Goal: Task Accomplishment & Management: Use online tool/utility

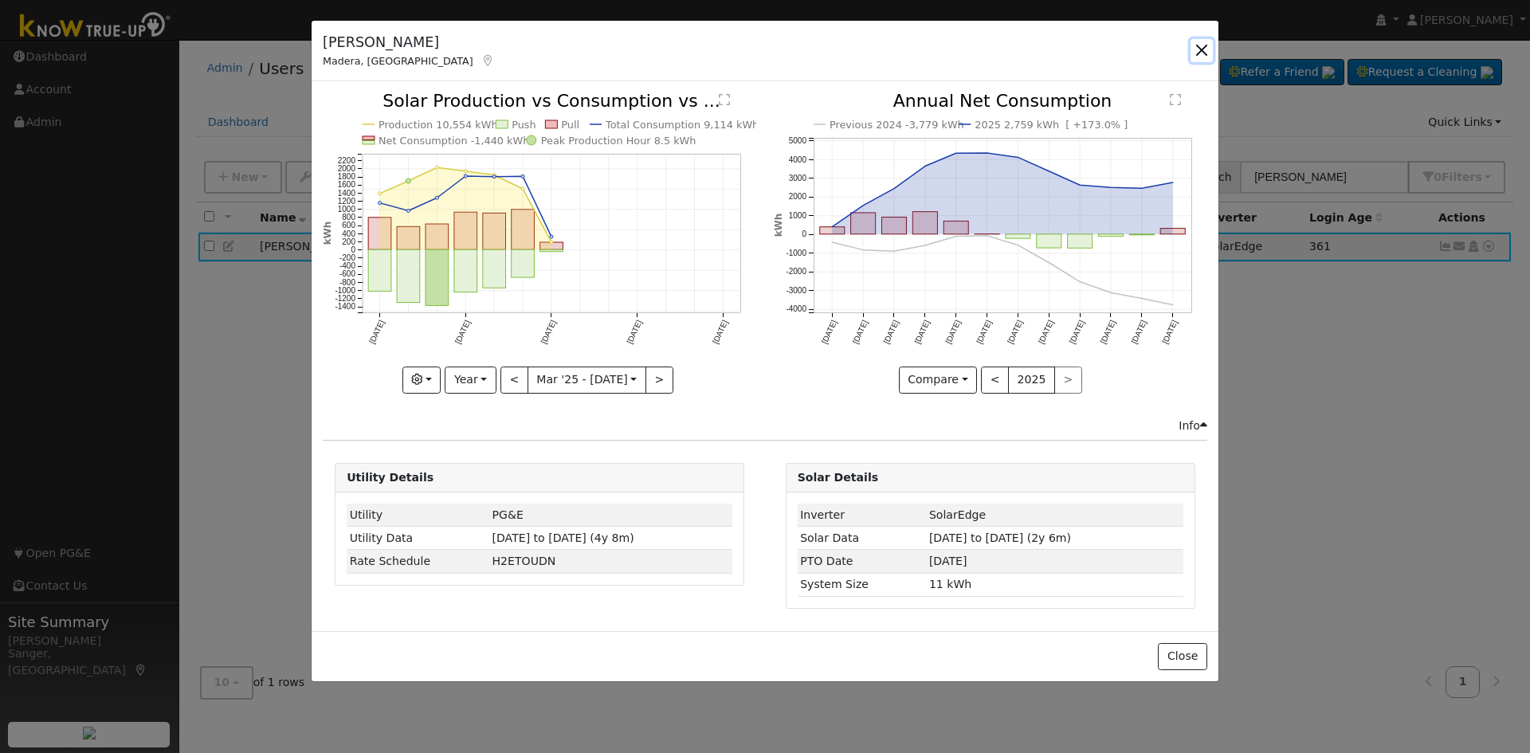
click at [1202, 48] on button "button" at bounding box center [1201, 50] width 22 height 22
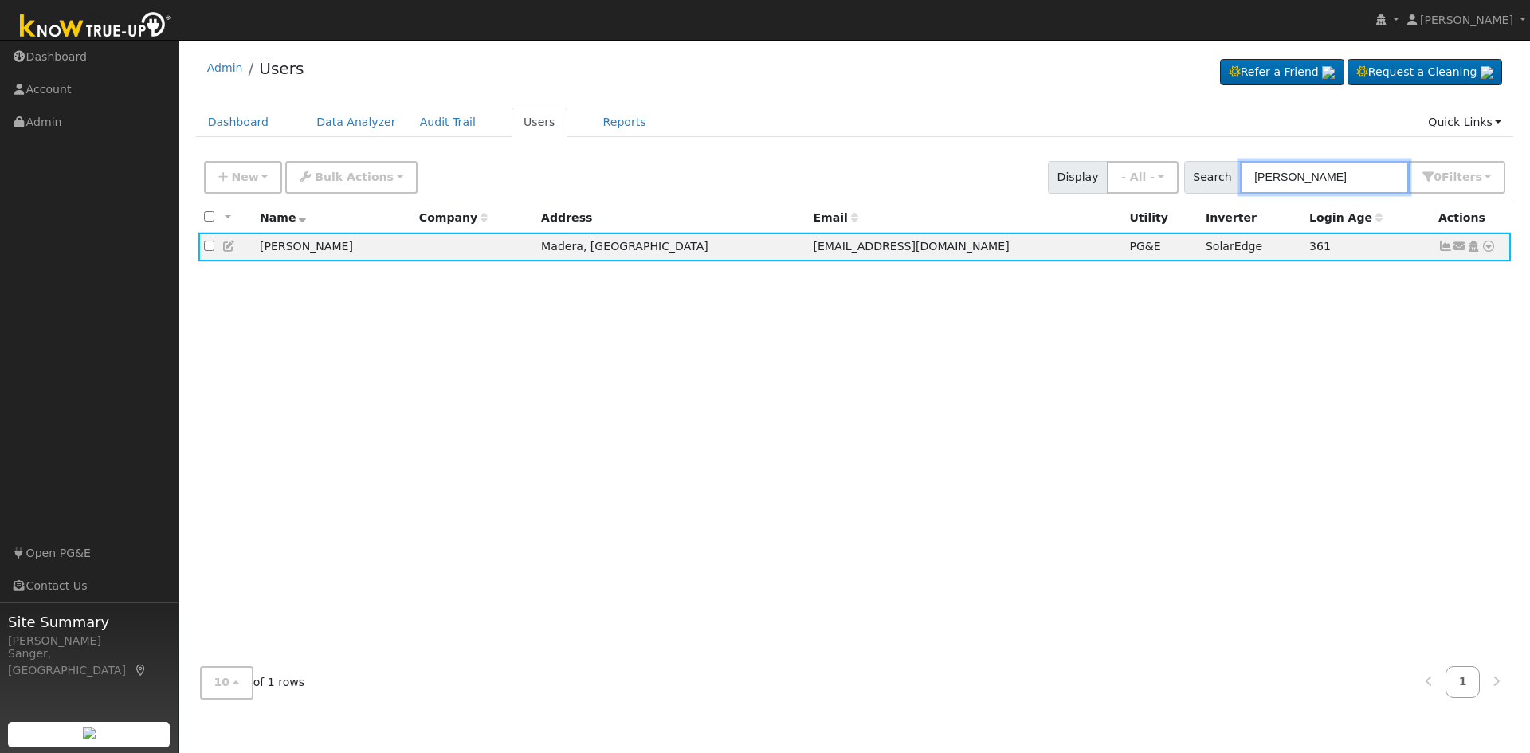
drag, startPoint x: 1372, startPoint y: 181, endPoint x: 1130, endPoint y: 204, distance: 243.3
click at [1130, 204] on div "New Add User Quick Add Quick Connect Quick Convert Lead Bulk Actions Send Email…" at bounding box center [855, 432] width 1318 height 558
paste input "[PERSON_NAME]"
type input "[PERSON_NAME]"
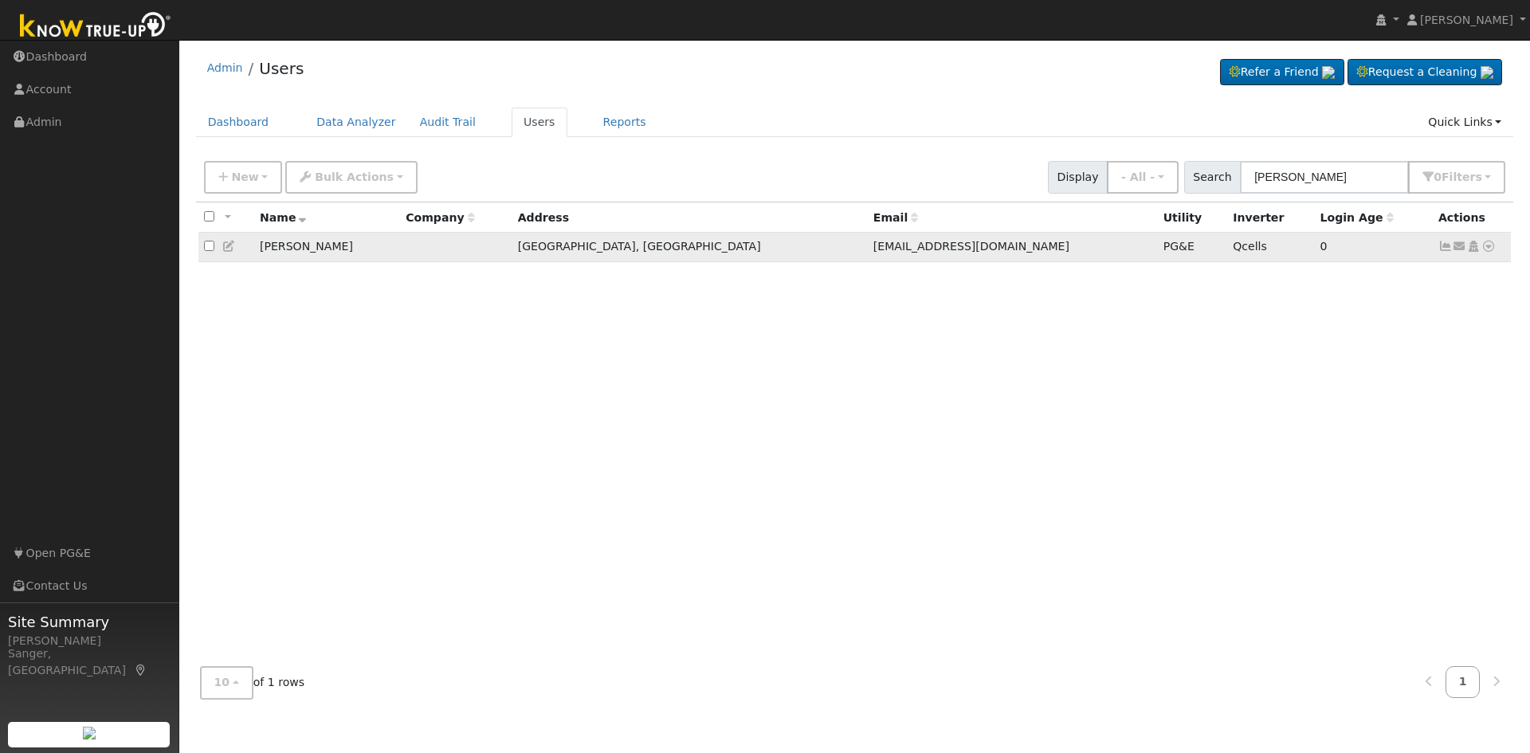
click at [1444, 249] on icon at bounding box center [1445, 246] width 14 height 11
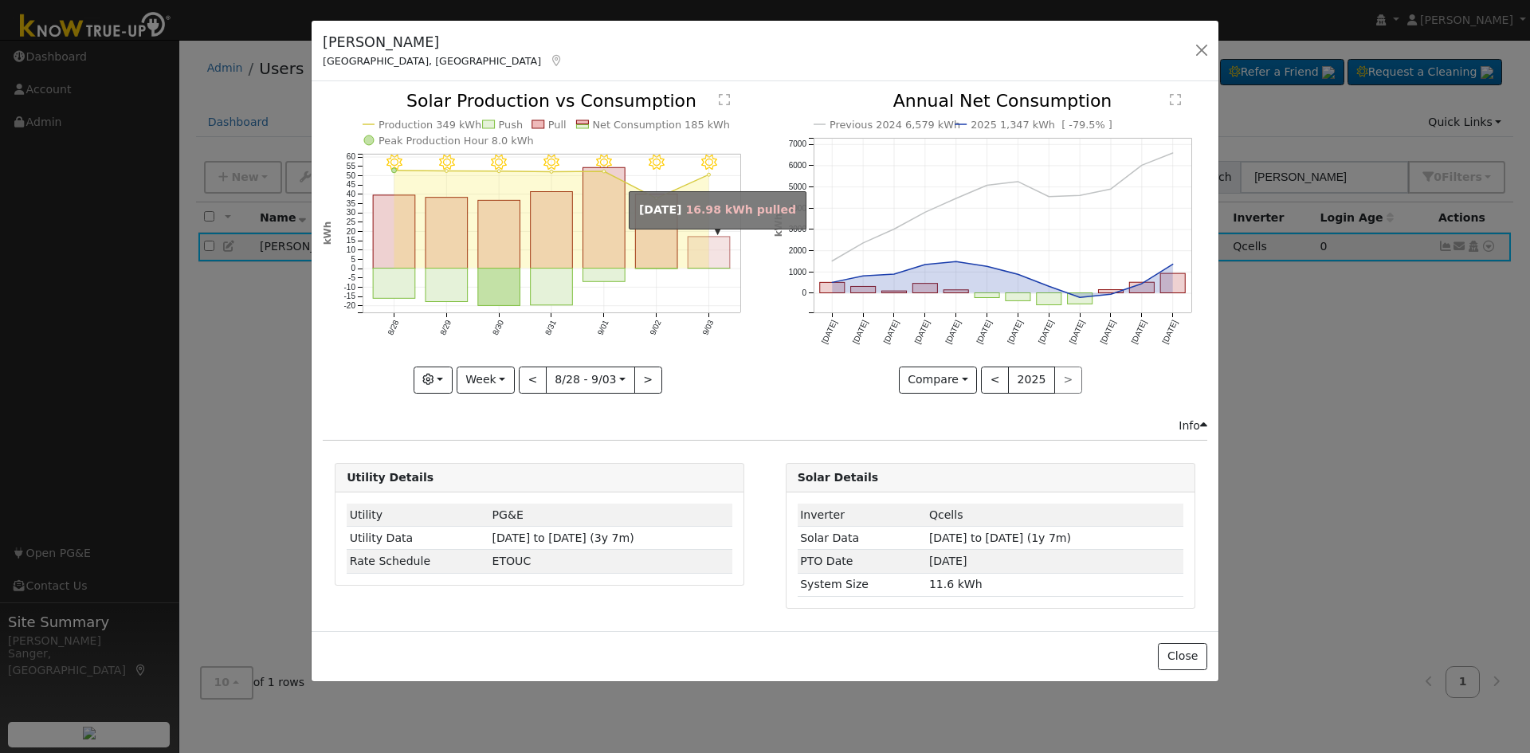
click at [707, 261] on rect "onclick=""" at bounding box center [709, 253] width 42 height 32
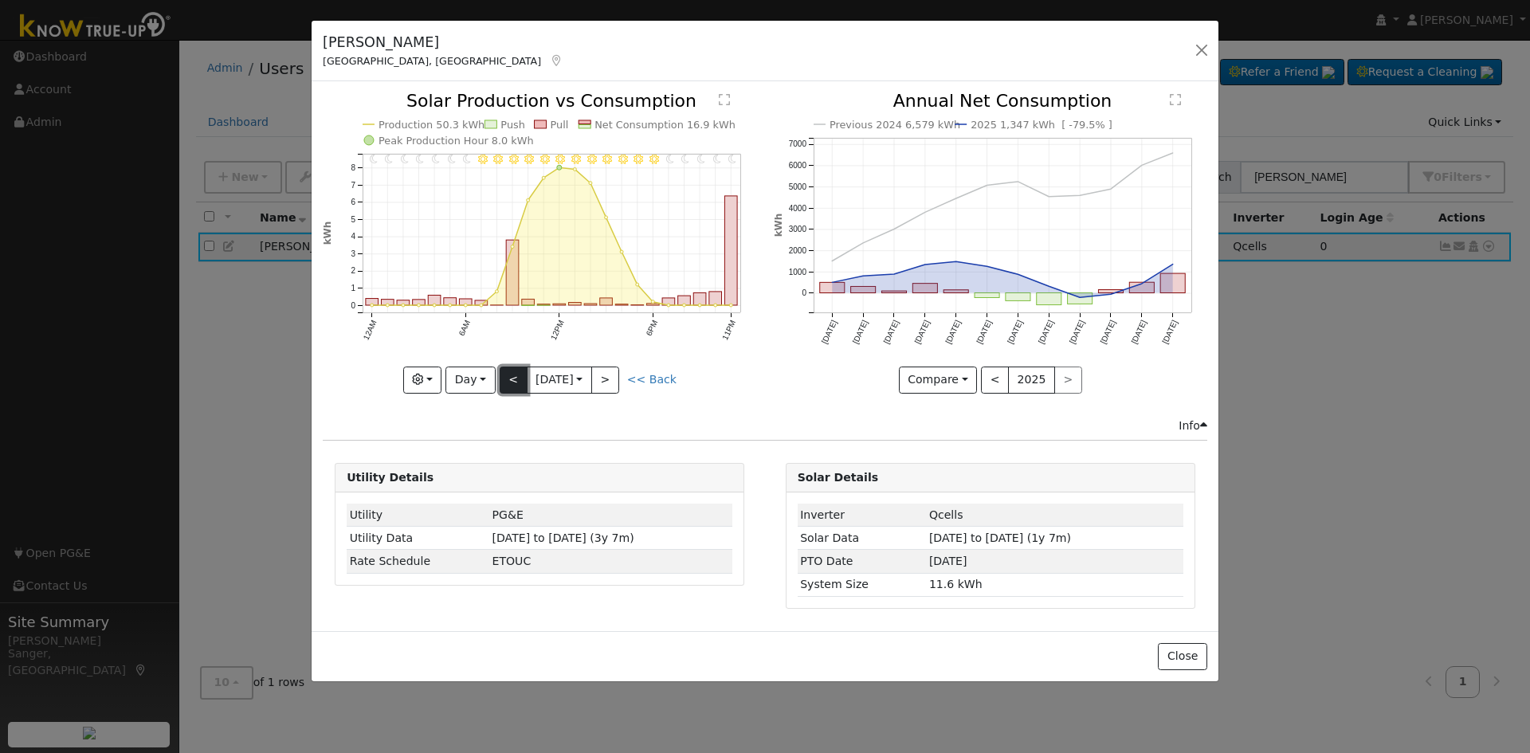
click at [511, 383] on button "<" at bounding box center [514, 379] width 28 height 27
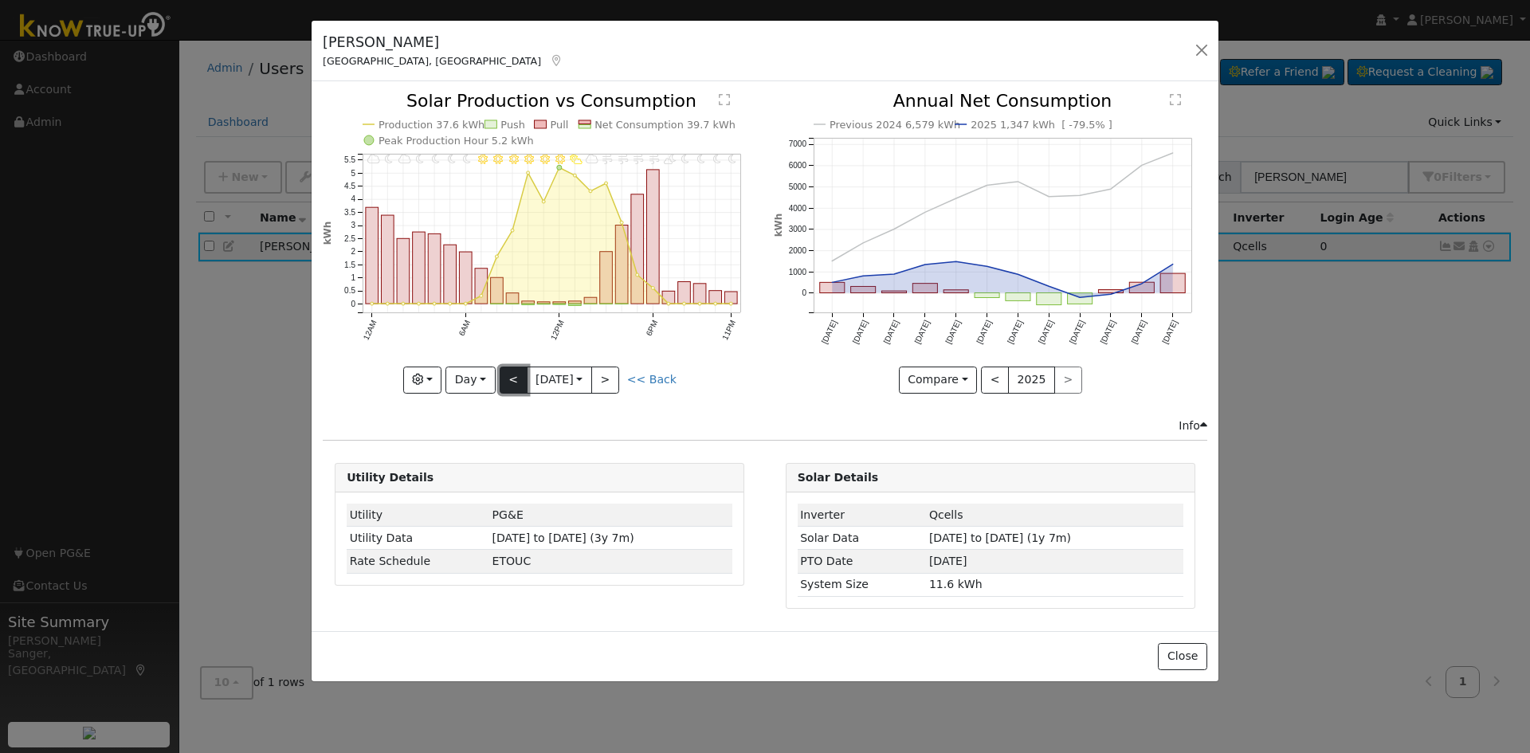
click at [510, 373] on button "<" at bounding box center [514, 379] width 28 height 27
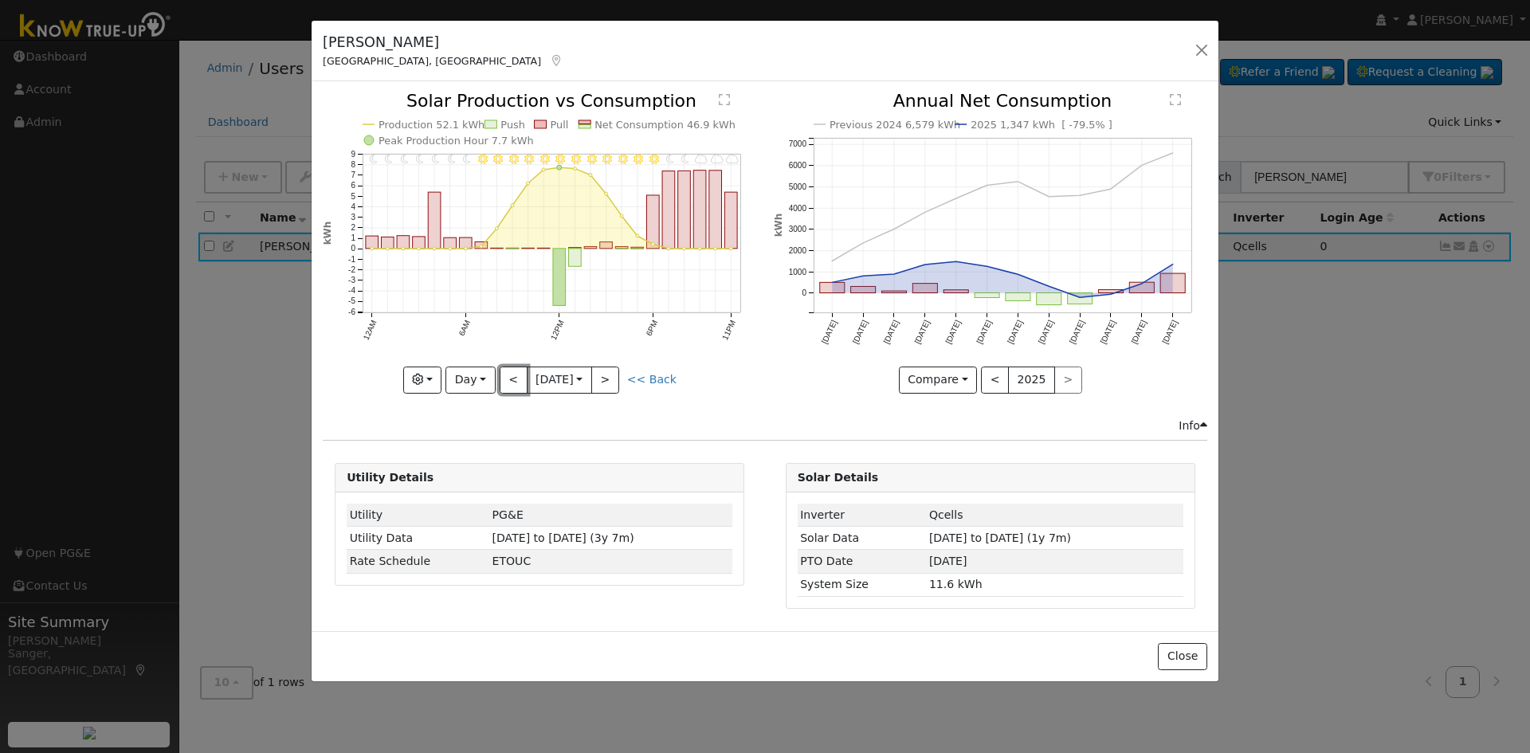
click at [511, 378] on button "<" at bounding box center [514, 379] width 28 height 27
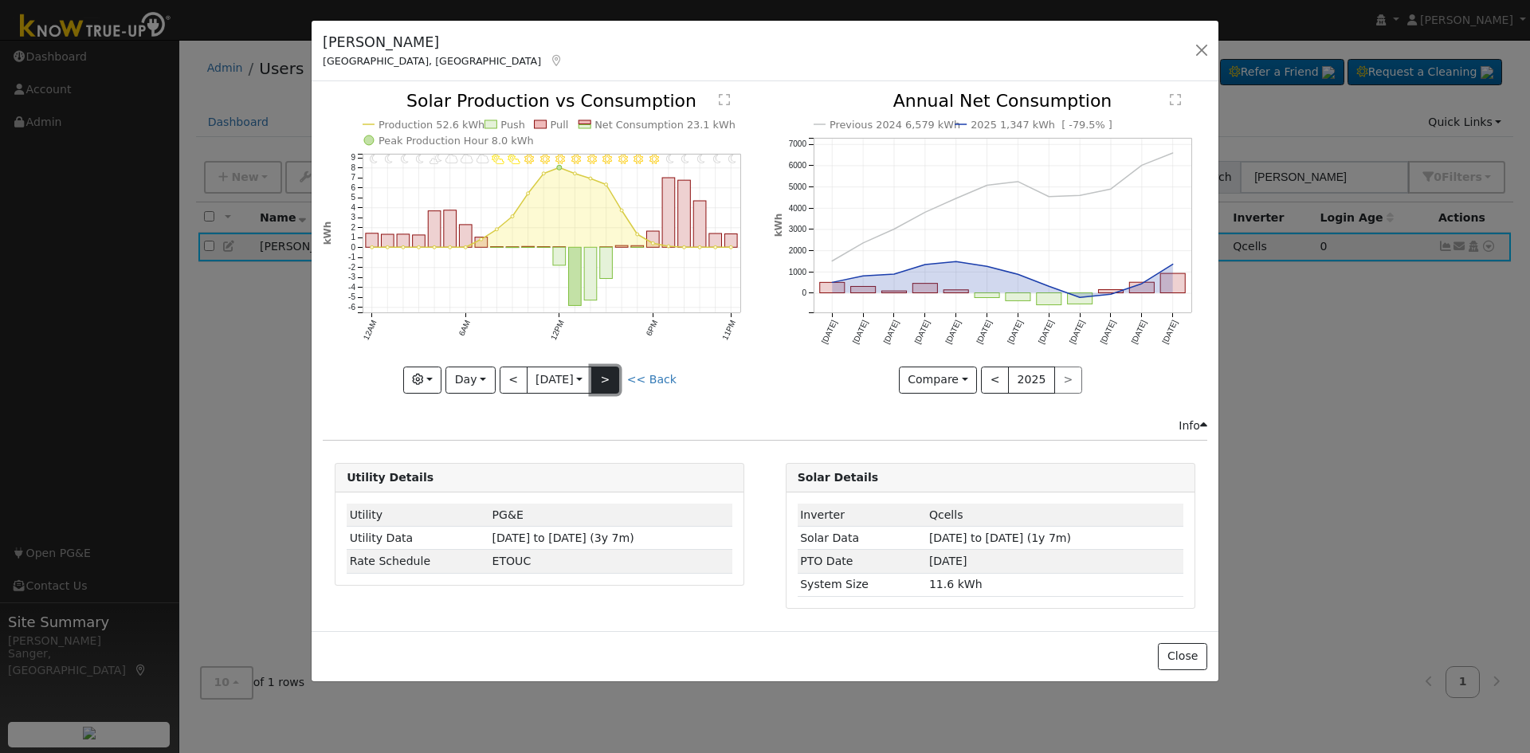
click at [615, 378] on button ">" at bounding box center [605, 379] width 28 height 27
click at [609, 379] on button ">" at bounding box center [605, 379] width 28 height 27
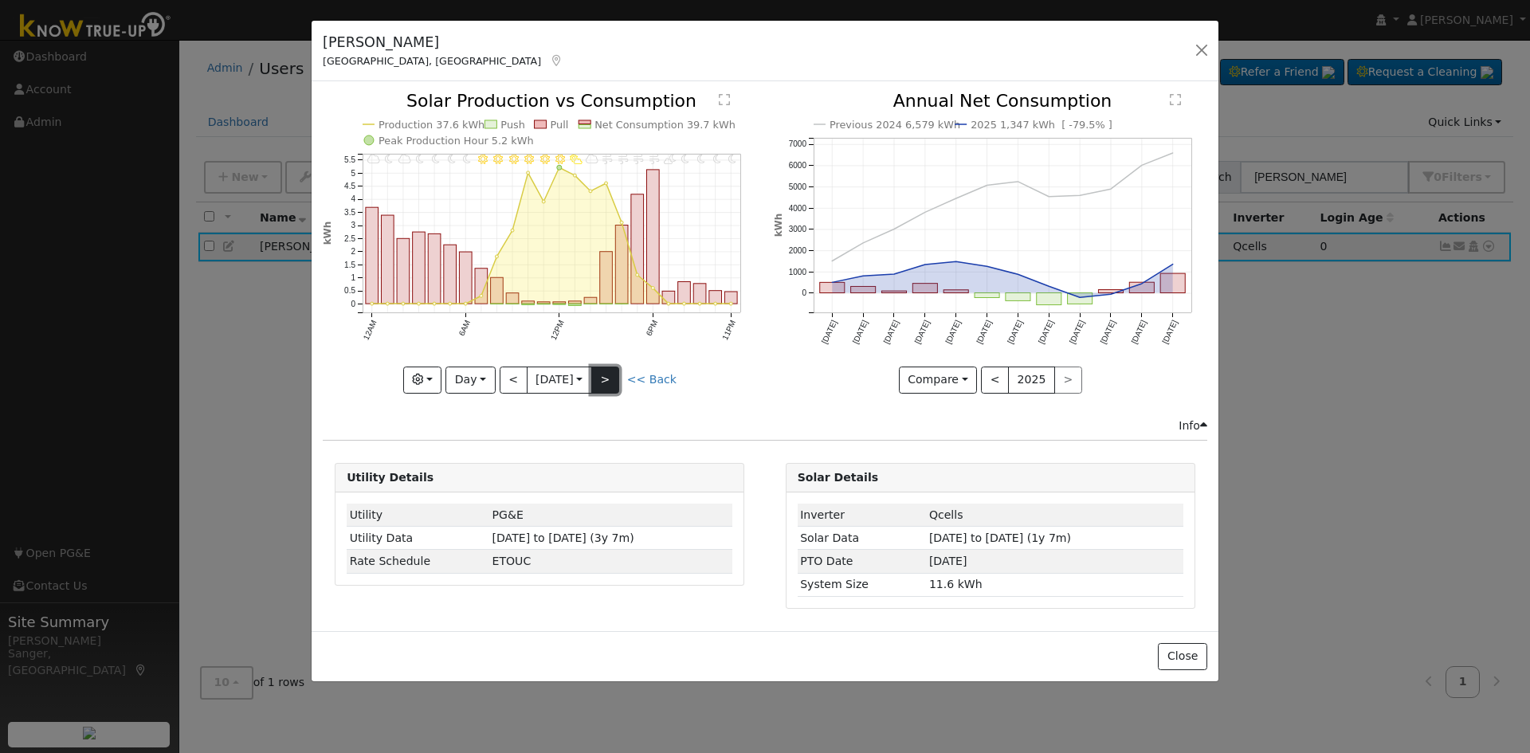
click at [609, 379] on button ">" at bounding box center [605, 379] width 28 height 27
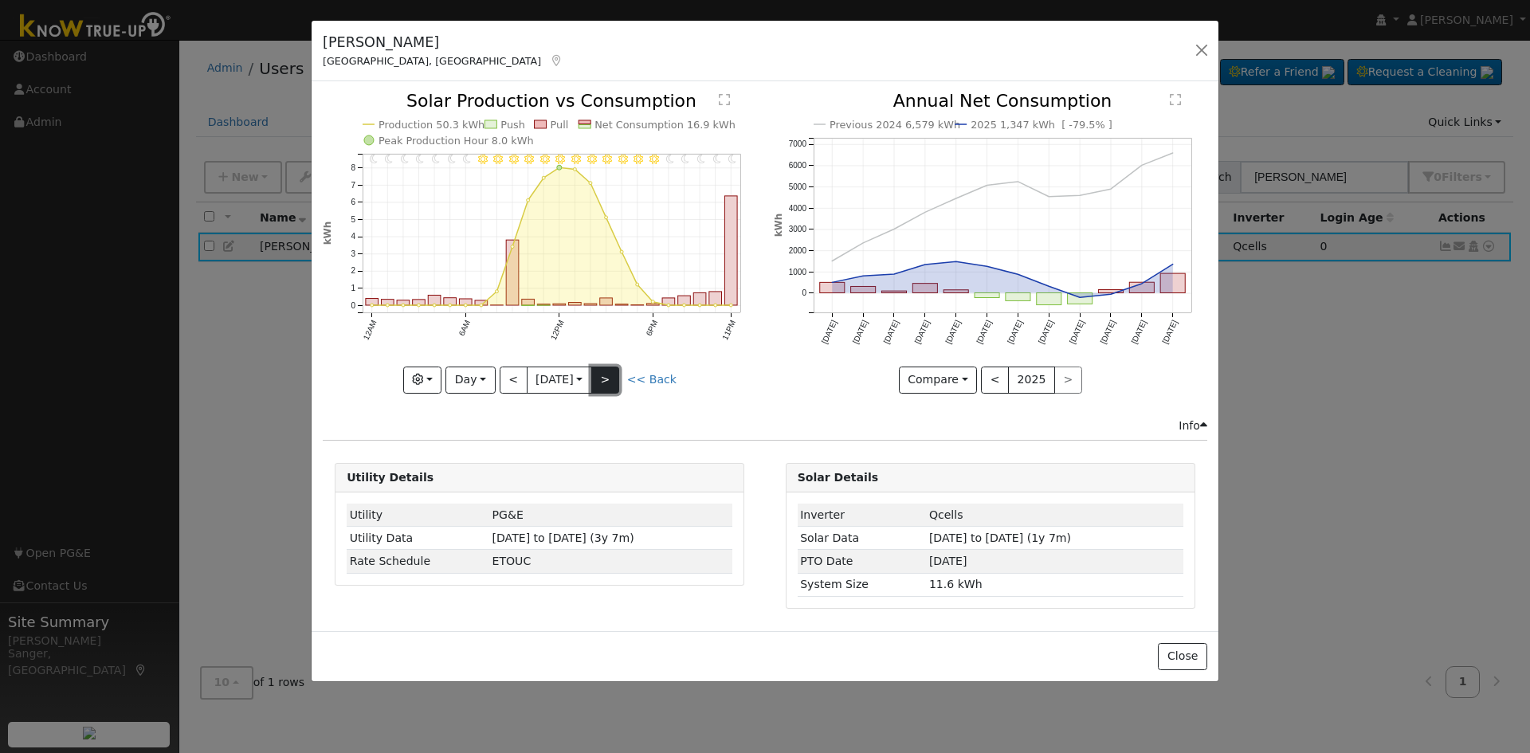
click at [609, 379] on button ">" at bounding box center [605, 379] width 28 height 27
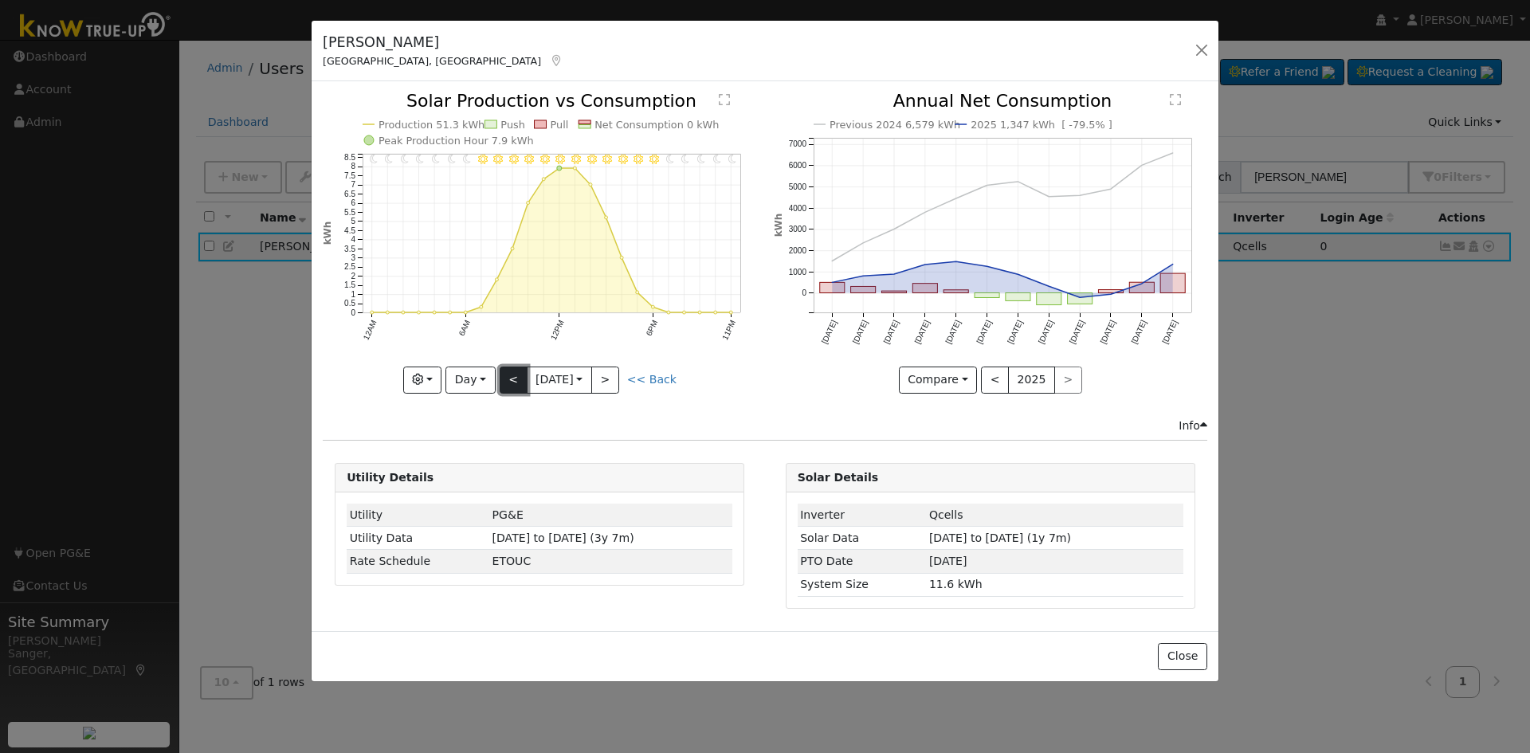
click at [514, 381] on button "<" at bounding box center [514, 379] width 28 height 27
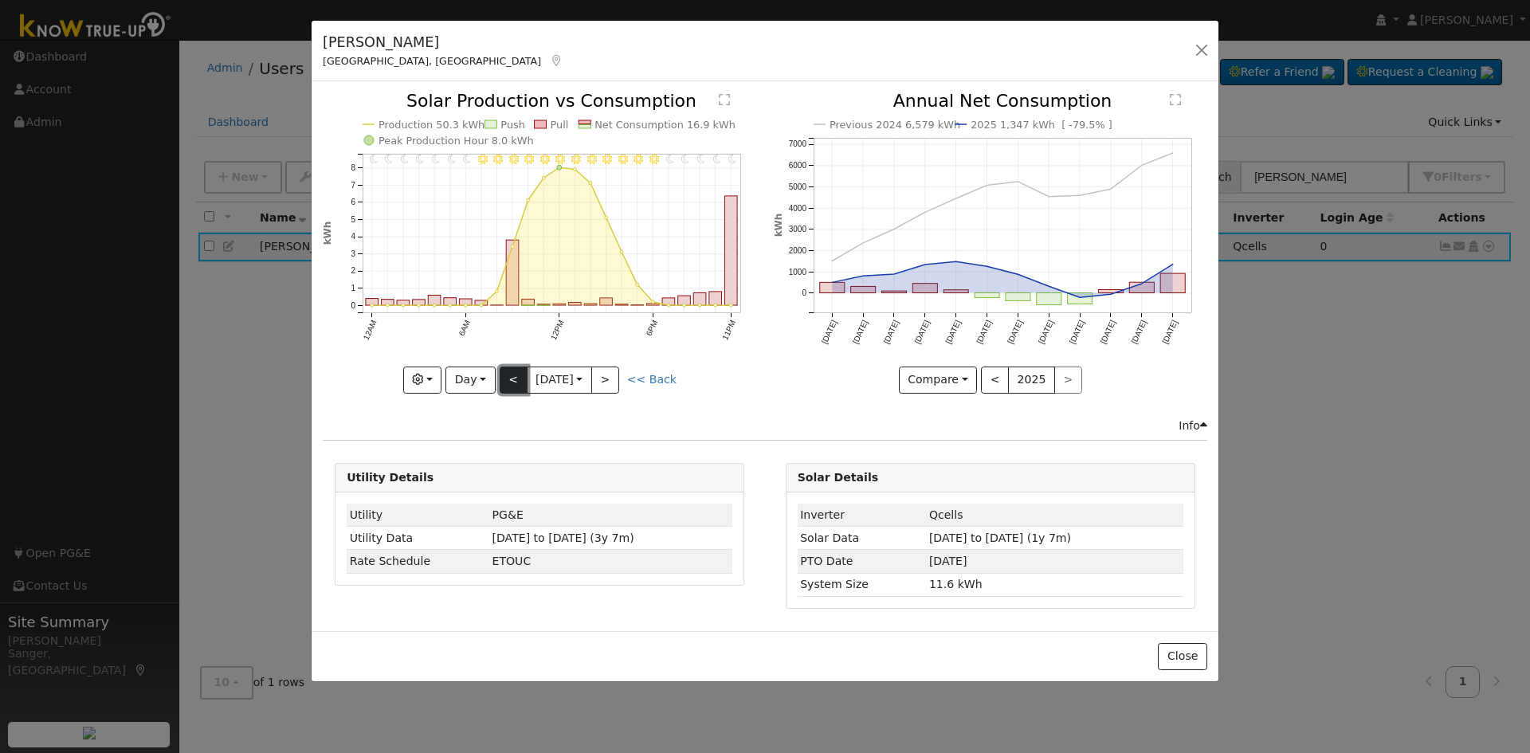
click at [514, 381] on button "<" at bounding box center [514, 379] width 28 height 27
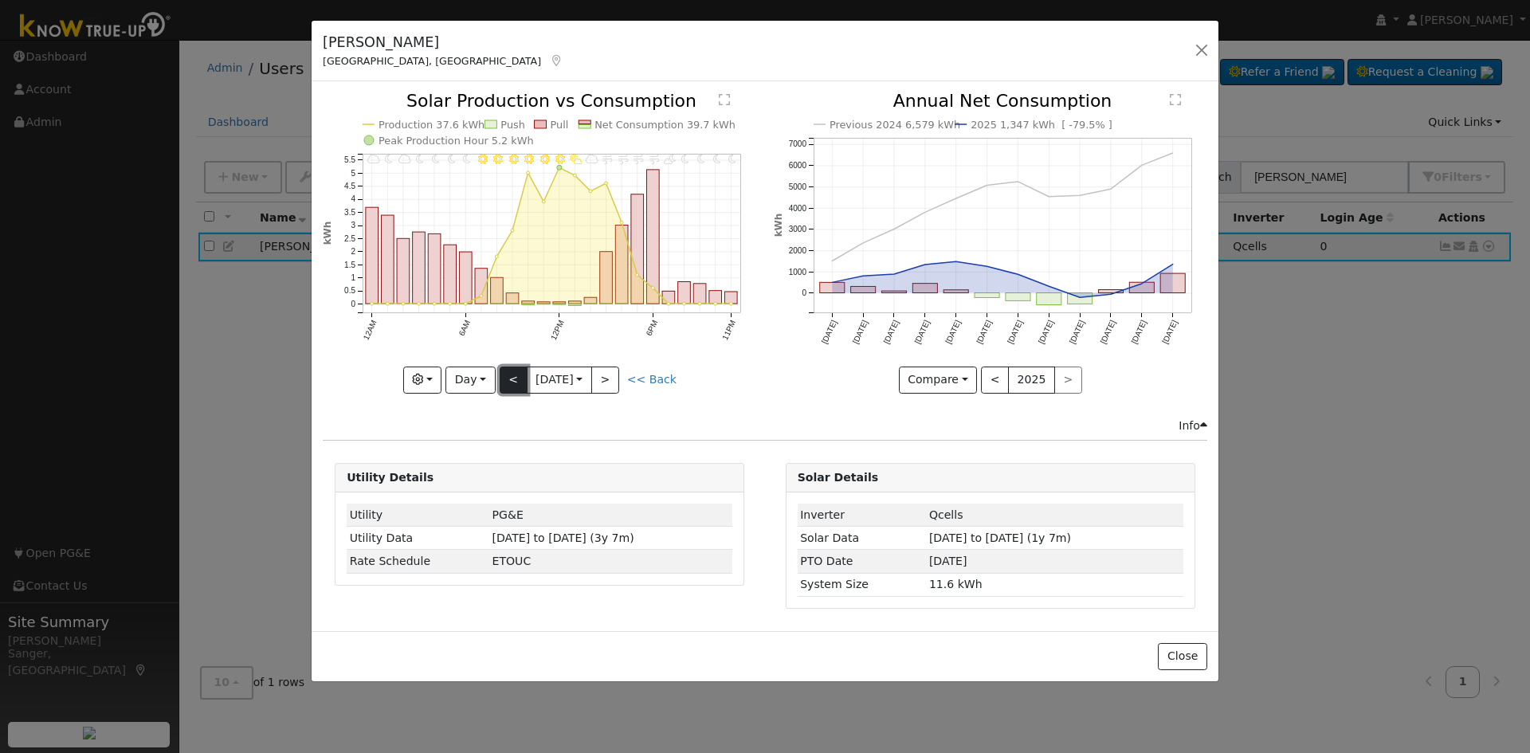
click at [512, 378] on button "<" at bounding box center [514, 379] width 28 height 27
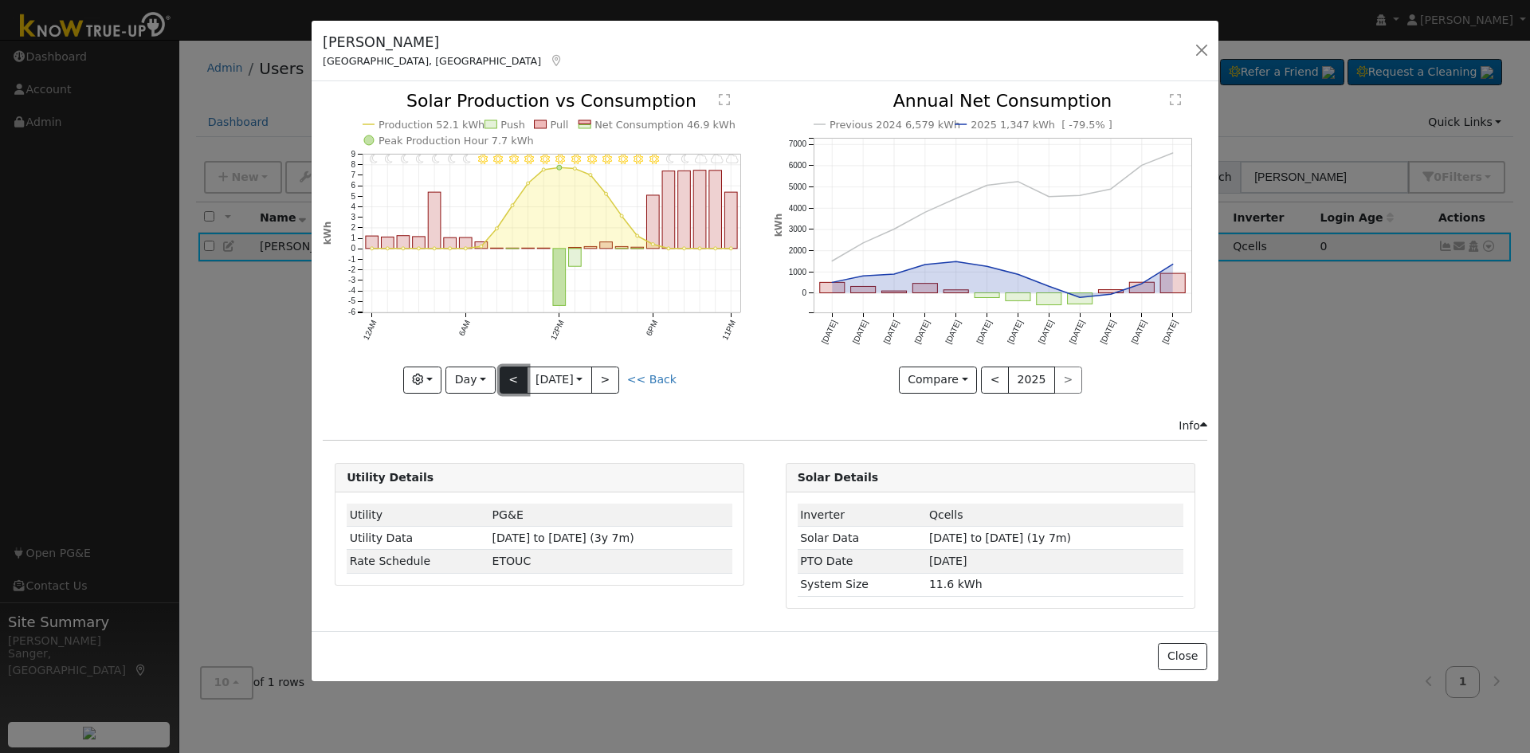
click at [516, 378] on button "<" at bounding box center [514, 379] width 28 height 27
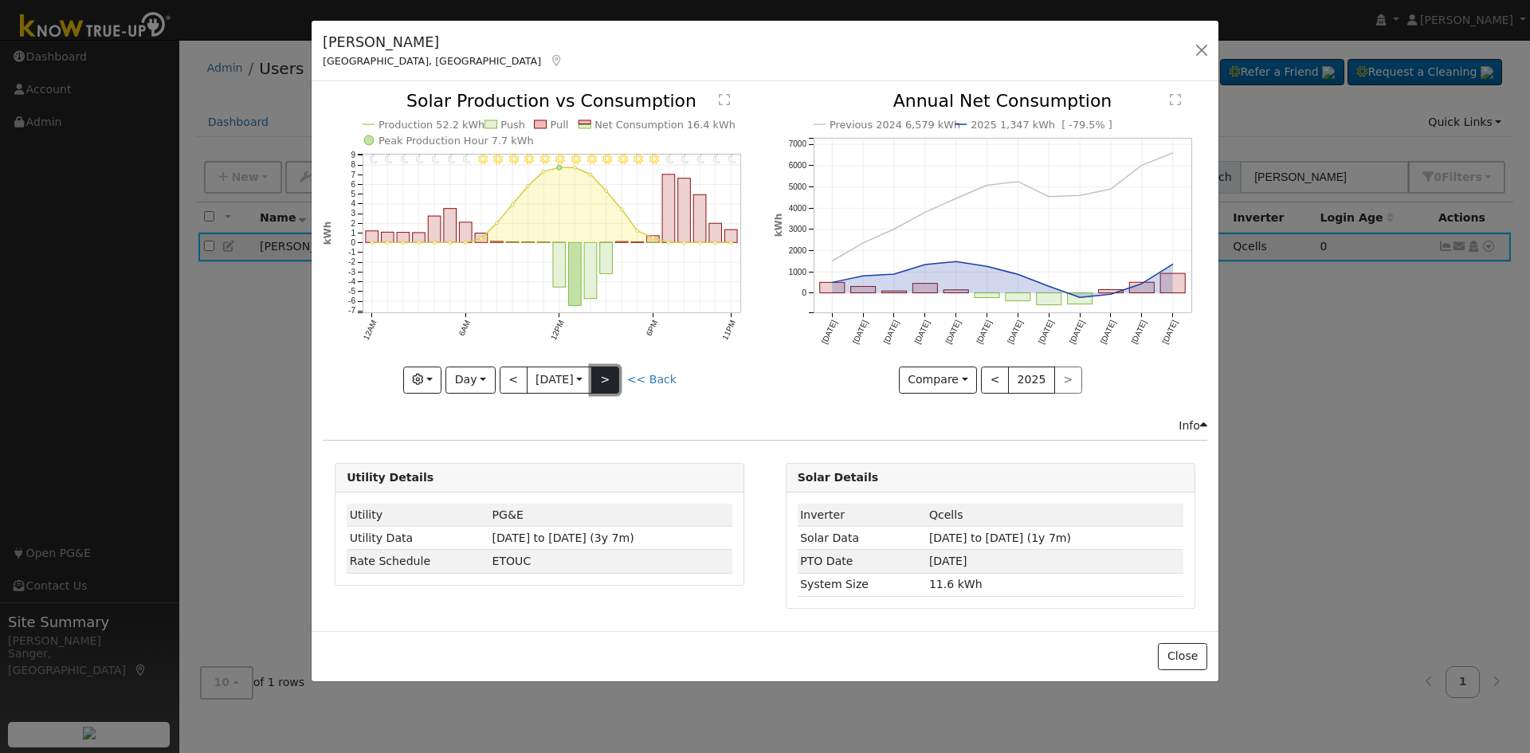
click at [612, 378] on button ">" at bounding box center [605, 379] width 28 height 27
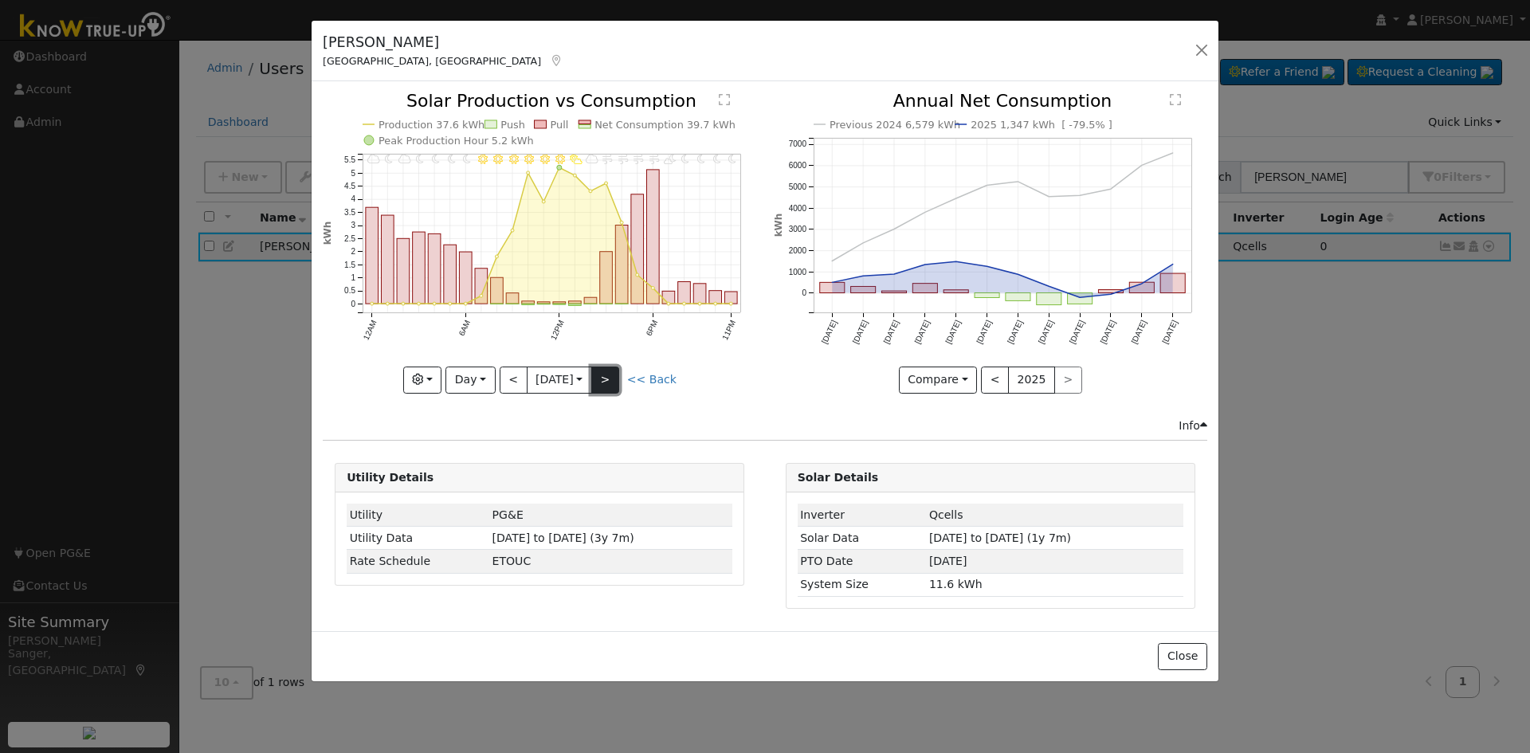
click at [612, 378] on button ">" at bounding box center [605, 379] width 28 height 27
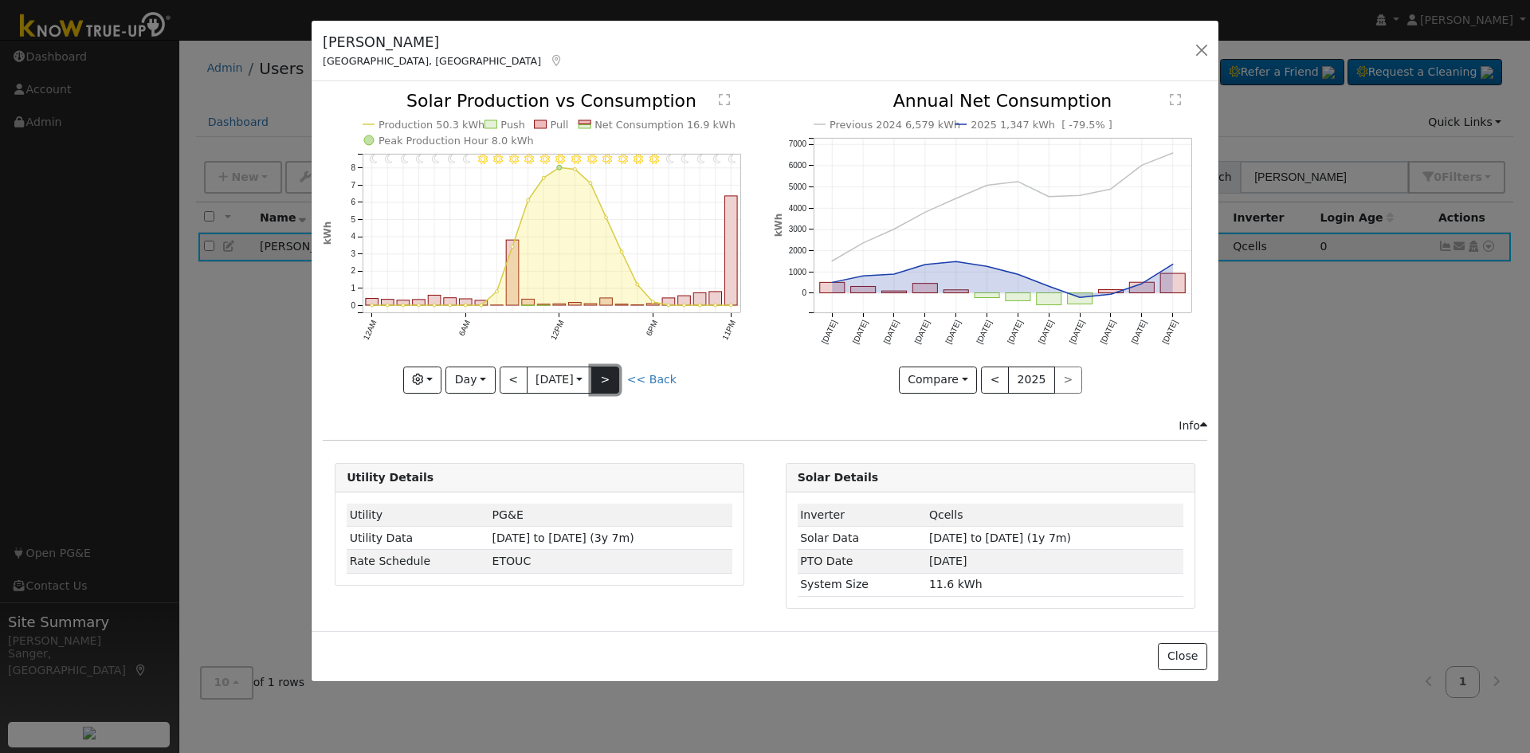
click at [612, 378] on button ">" at bounding box center [605, 379] width 28 height 27
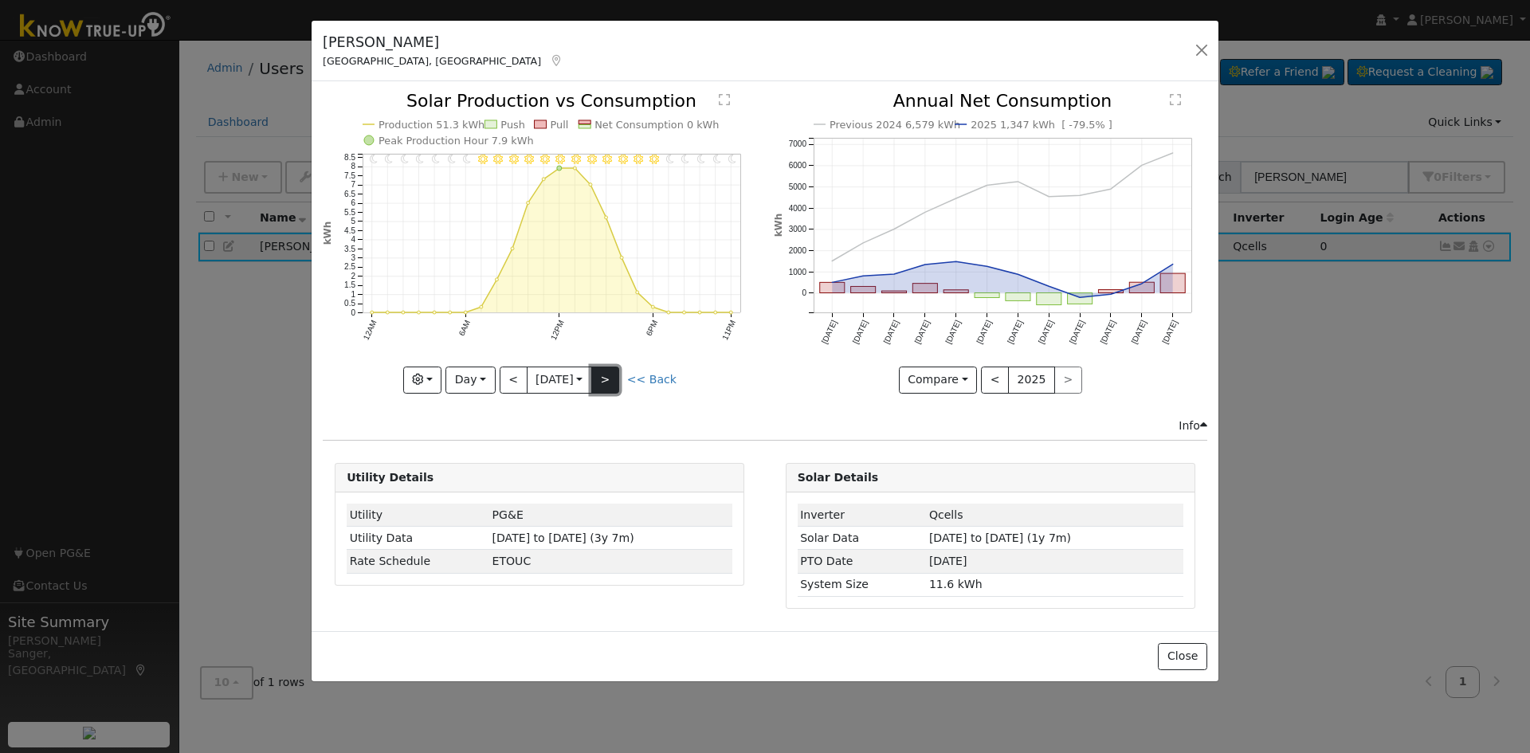
click at [612, 378] on button ">" at bounding box center [605, 379] width 28 height 27
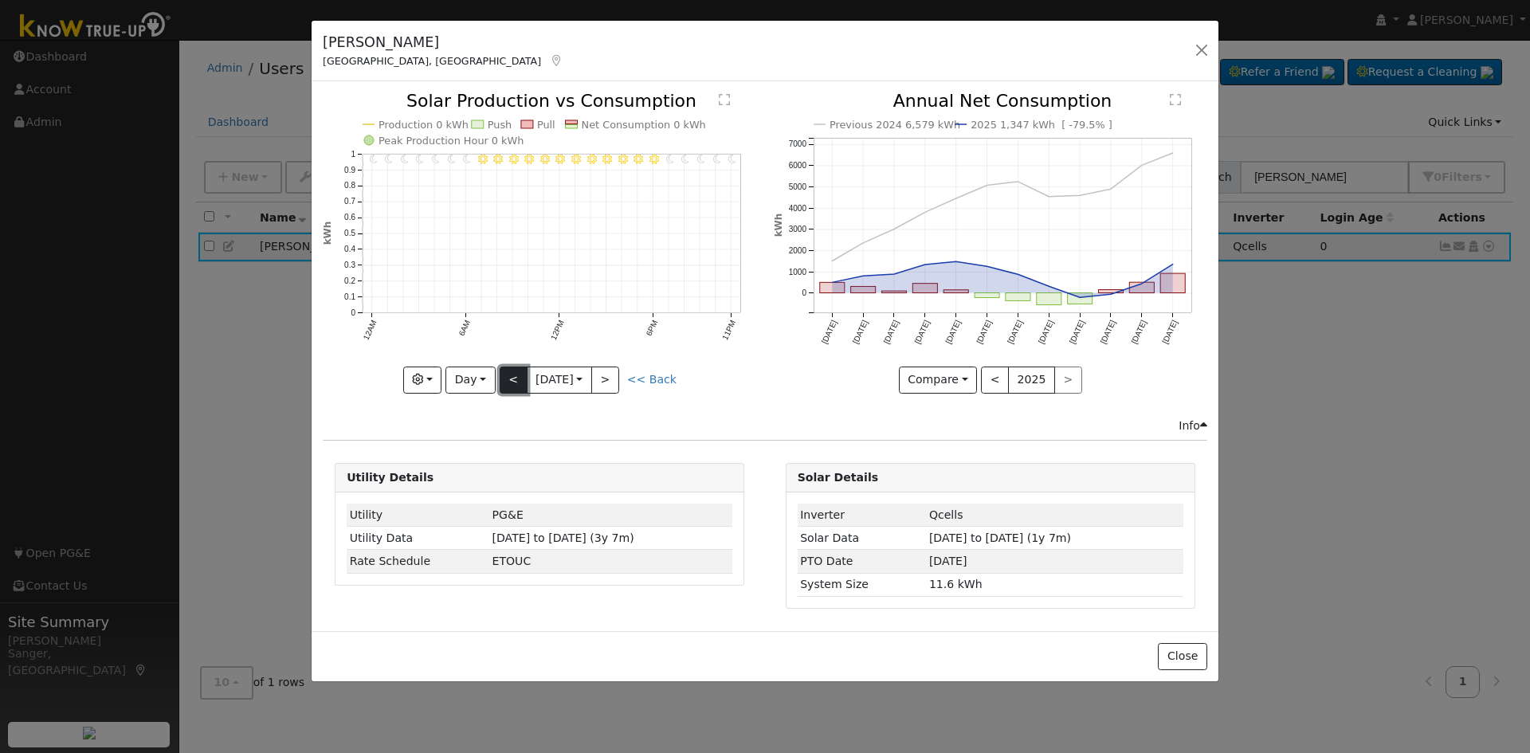
click at [517, 374] on button "<" at bounding box center [514, 379] width 28 height 27
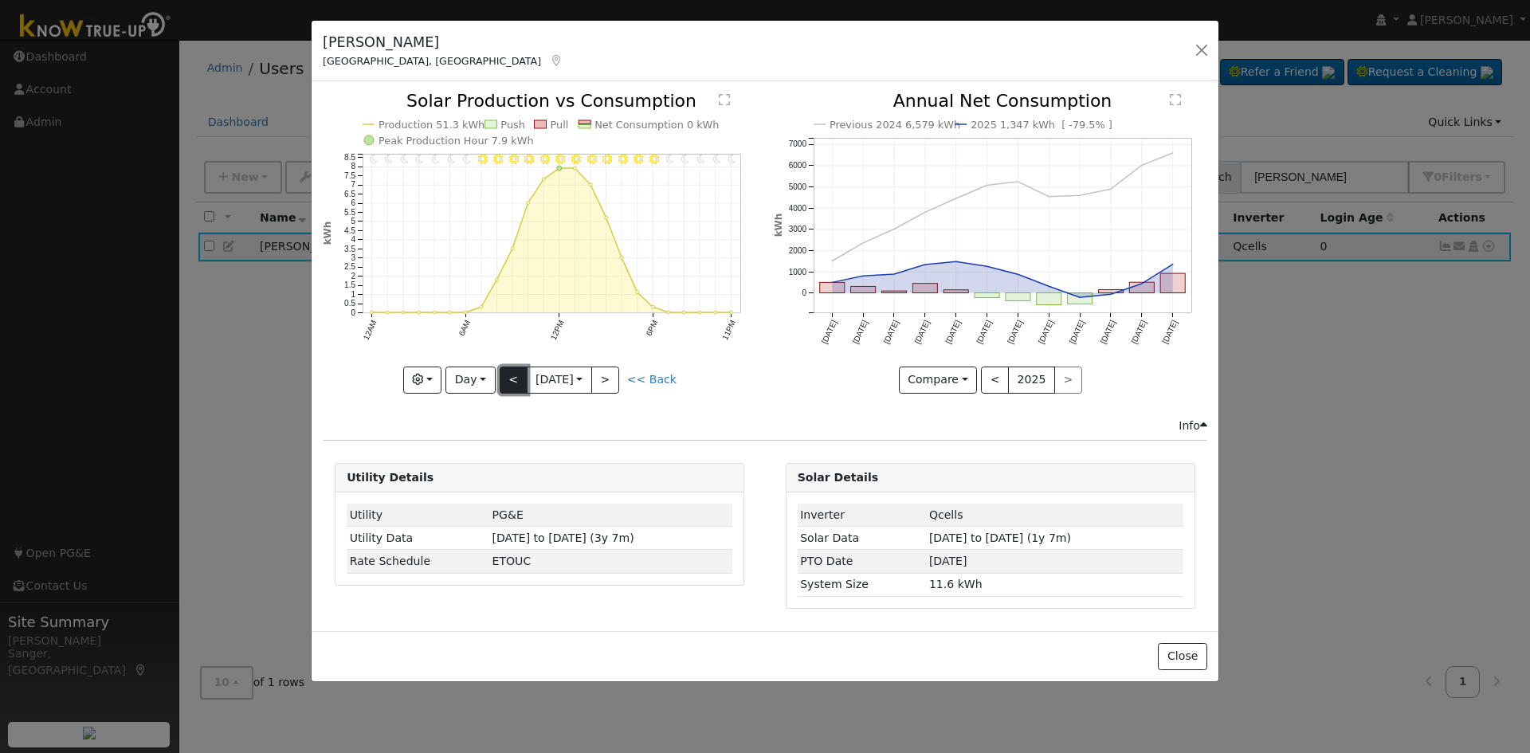
click at [517, 374] on button "<" at bounding box center [514, 379] width 28 height 27
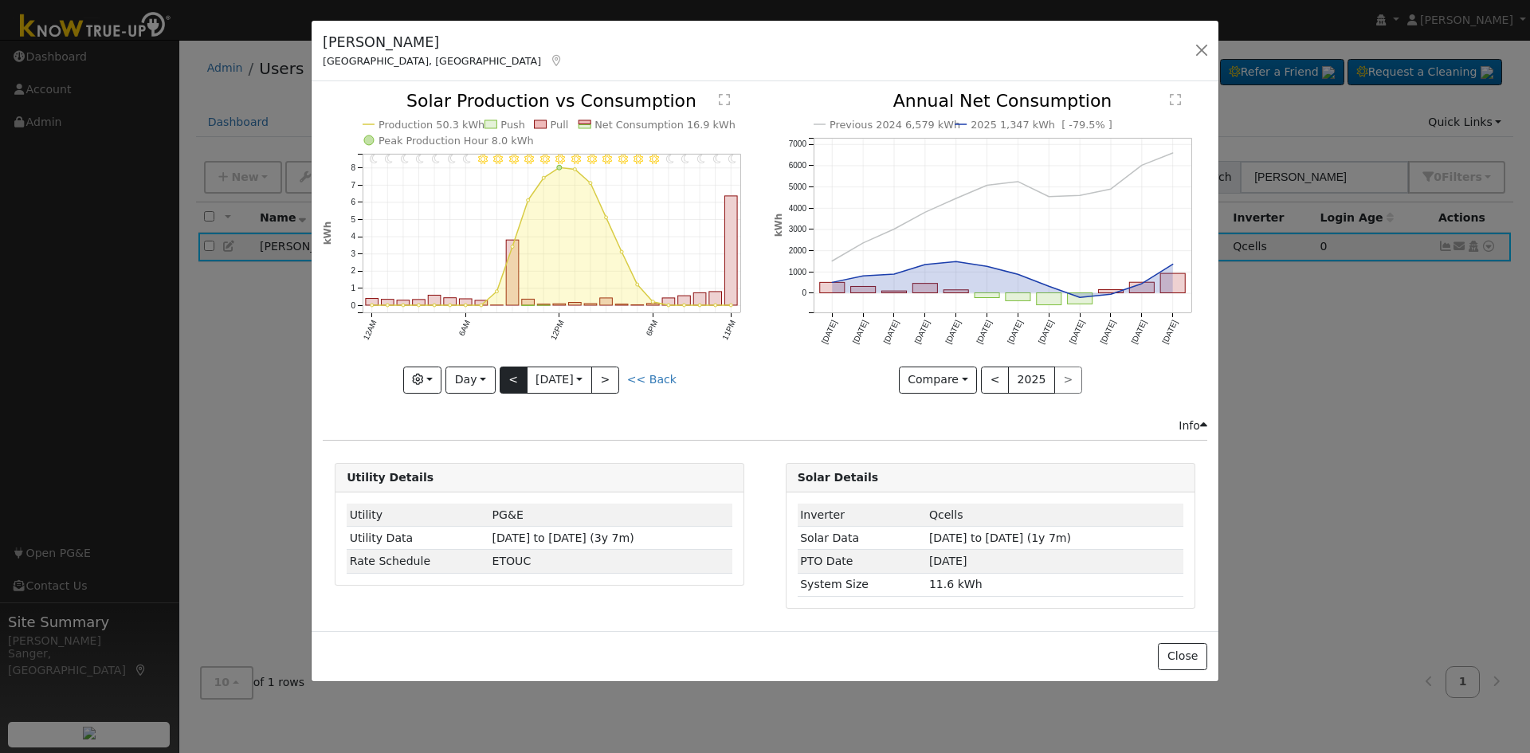
click at [517, 374] on div at bounding box center [539, 242] width 433 height 300
click at [517, 374] on button "<" at bounding box center [514, 379] width 28 height 27
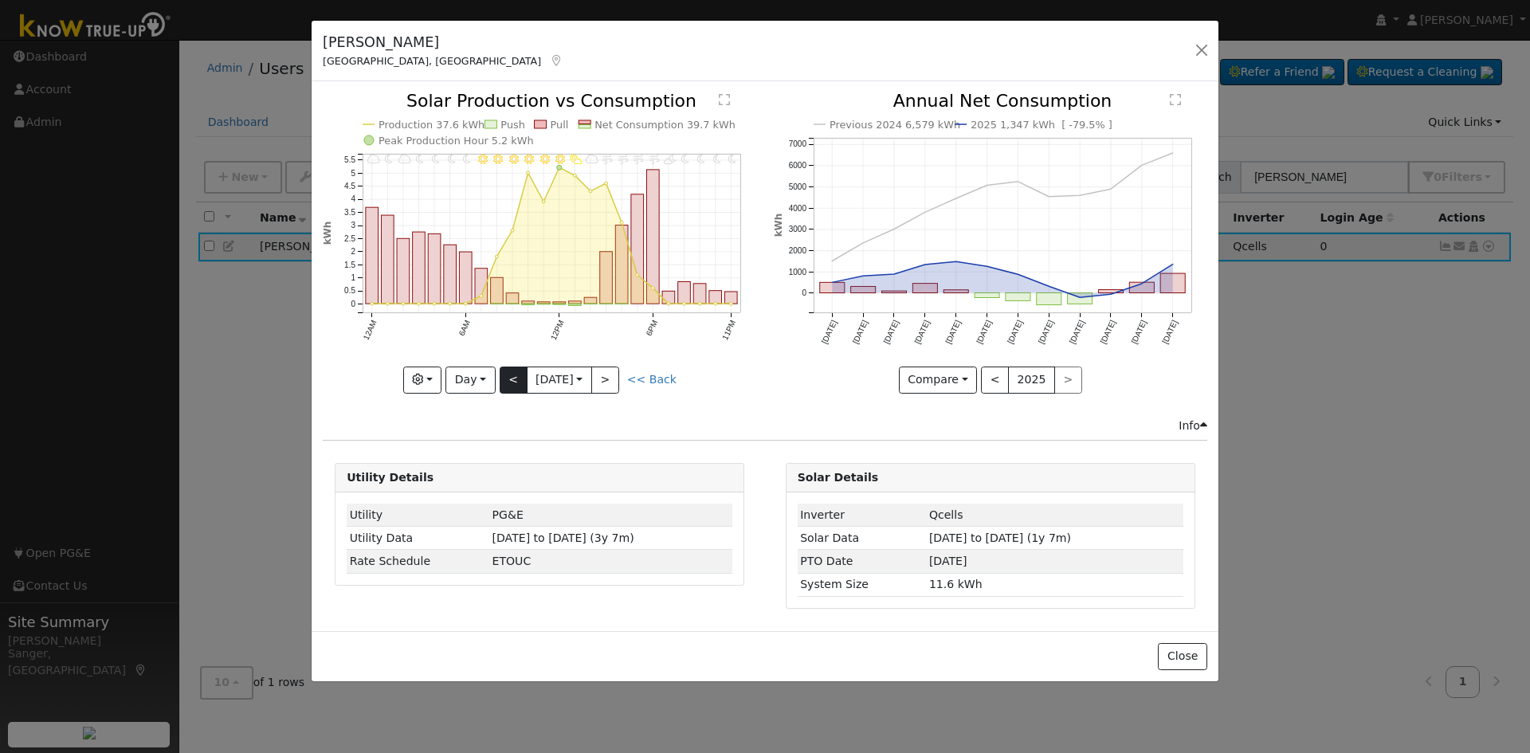
click at [517, 374] on div "11PM - Clear 10PM - Clear 9PM - Clear 8PM - Clear 7PM - PartlyCloudy 6PM - Wind…" at bounding box center [539, 242] width 433 height 300
click at [517, 374] on button "<" at bounding box center [514, 379] width 28 height 27
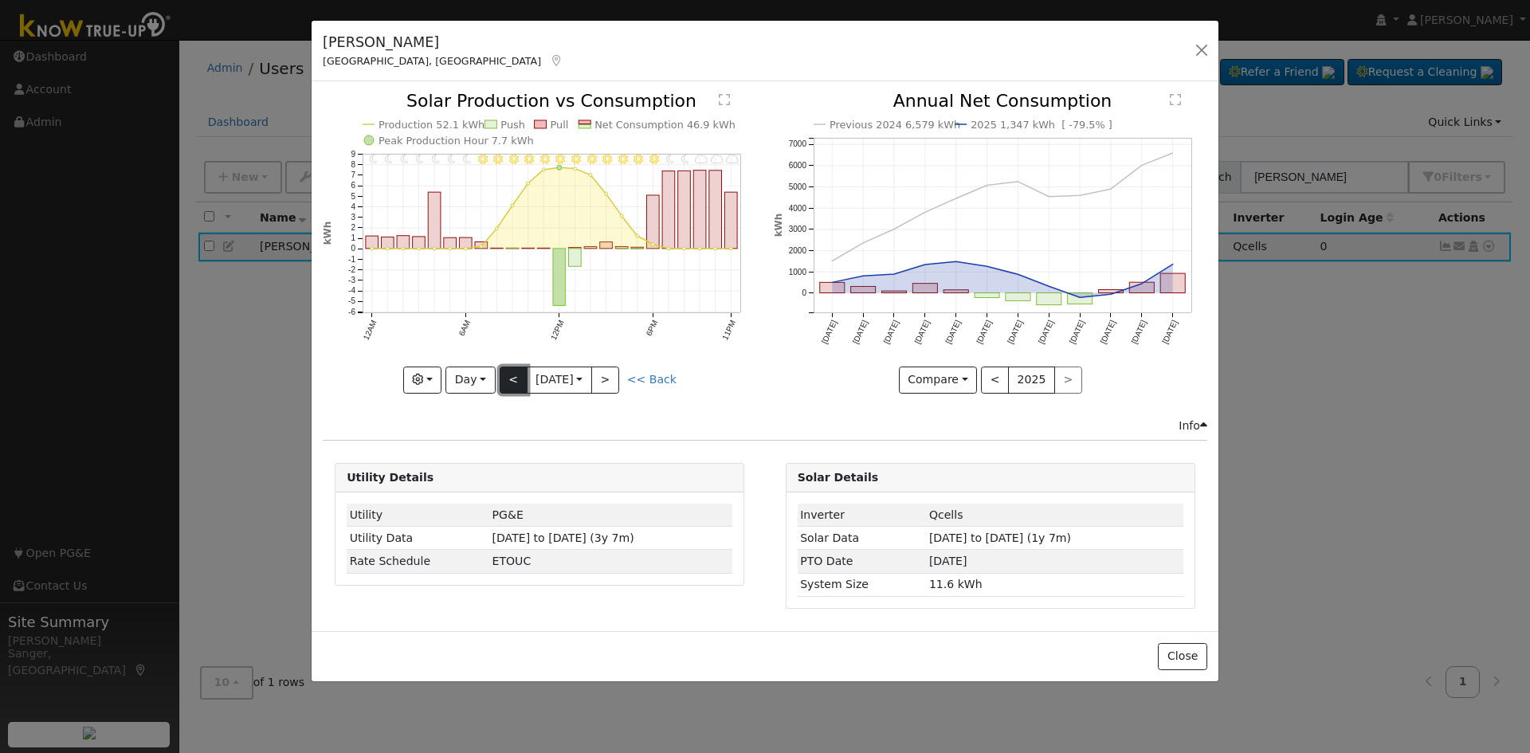
click at [517, 374] on button "<" at bounding box center [514, 379] width 28 height 27
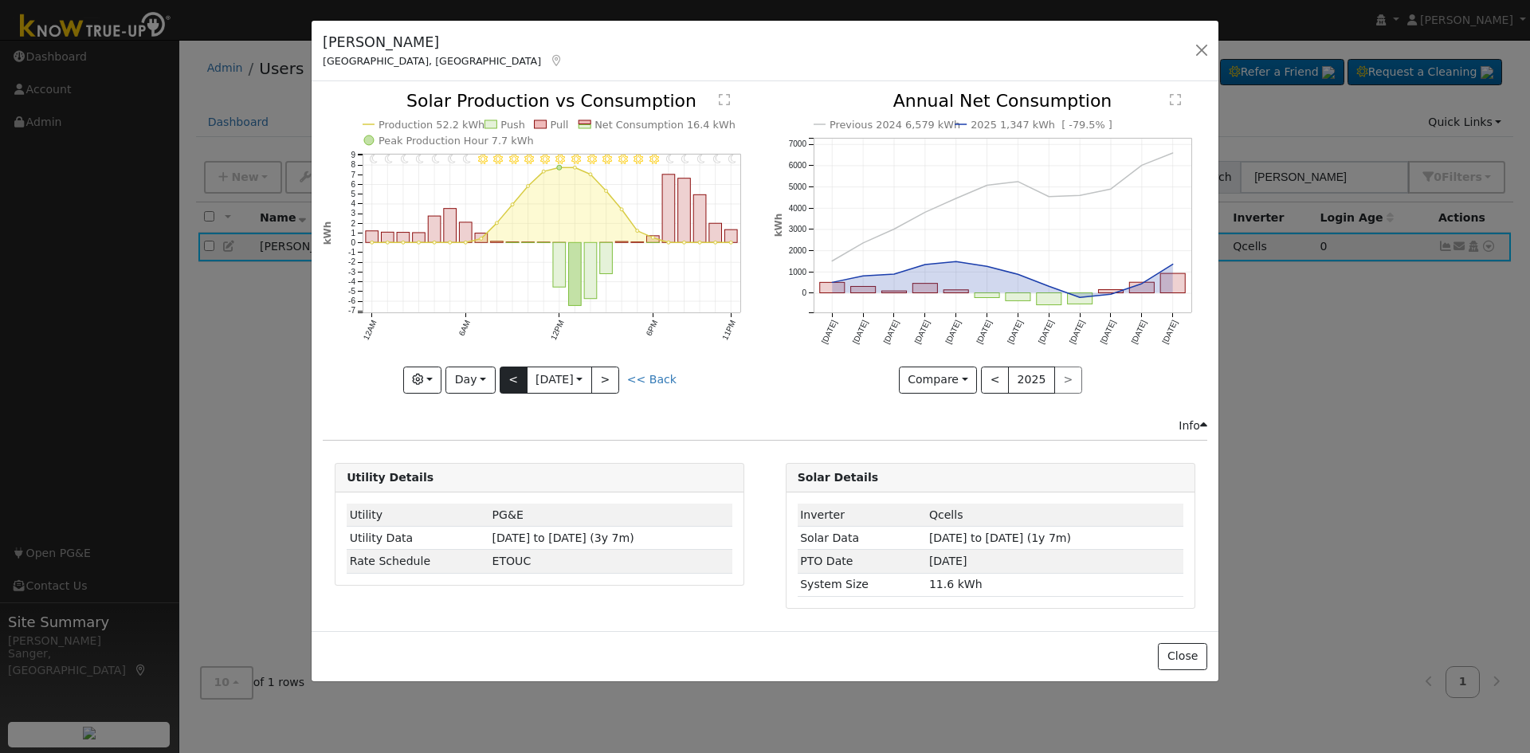
click at [517, 374] on div "11PM - Clear 10PM - Clear 9PM - Clear 8PM - Clear 7PM - Clear 6PM - Clear 5PM -…" at bounding box center [539, 242] width 433 height 300
click at [517, 374] on button "<" at bounding box center [514, 379] width 28 height 27
click at [517, 374] on div at bounding box center [539, 242] width 433 height 300
click at [517, 374] on button "<" at bounding box center [514, 379] width 28 height 27
click at [517, 374] on div at bounding box center [539, 242] width 433 height 300
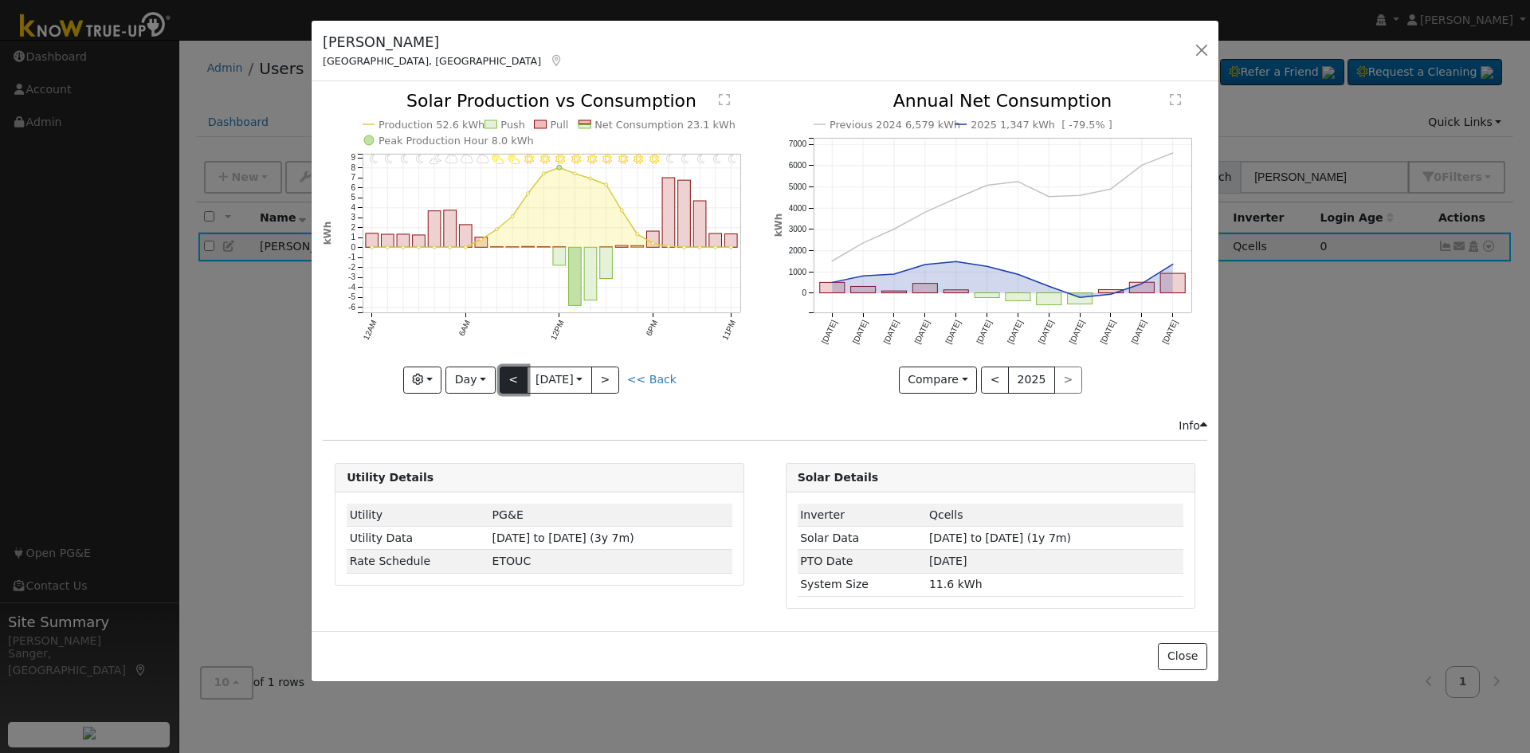
click at [517, 374] on button "<" at bounding box center [514, 379] width 28 height 27
click at [517, 374] on div "11PM - Clear 10PM - Clear 9PM - Clear 8PM - Clear 7PM - Clear 6PM - Clear 5PM -…" at bounding box center [539, 242] width 433 height 300
click at [517, 374] on button "<" at bounding box center [514, 379] width 28 height 27
click at [517, 374] on div "11PM - Clear 10PM - Clear 9PM - Clear 8PM - Clear 7PM - Clear 6PM - Clear 5PM -…" at bounding box center [539, 242] width 433 height 300
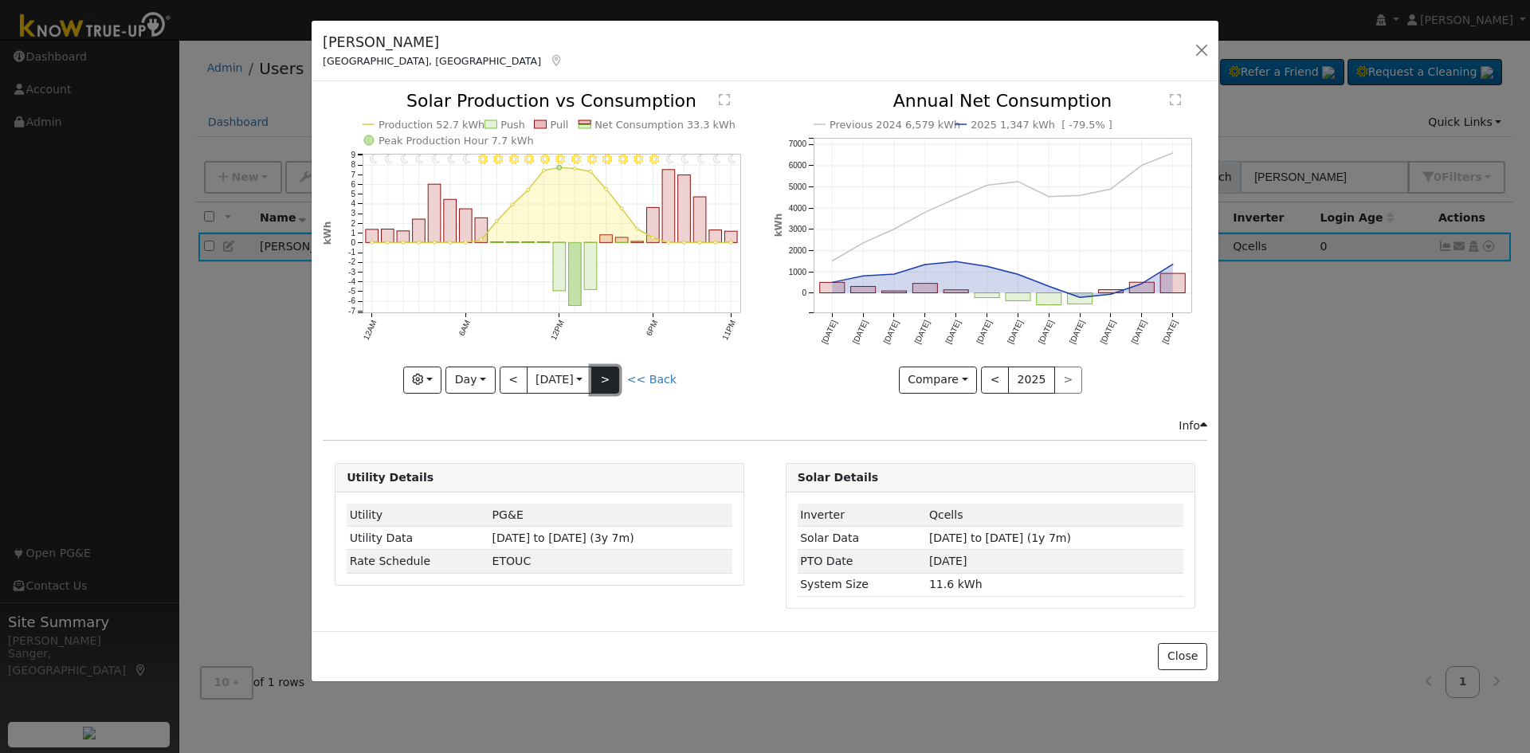
click at [613, 374] on button ">" at bounding box center [605, 379] width 28 height 27
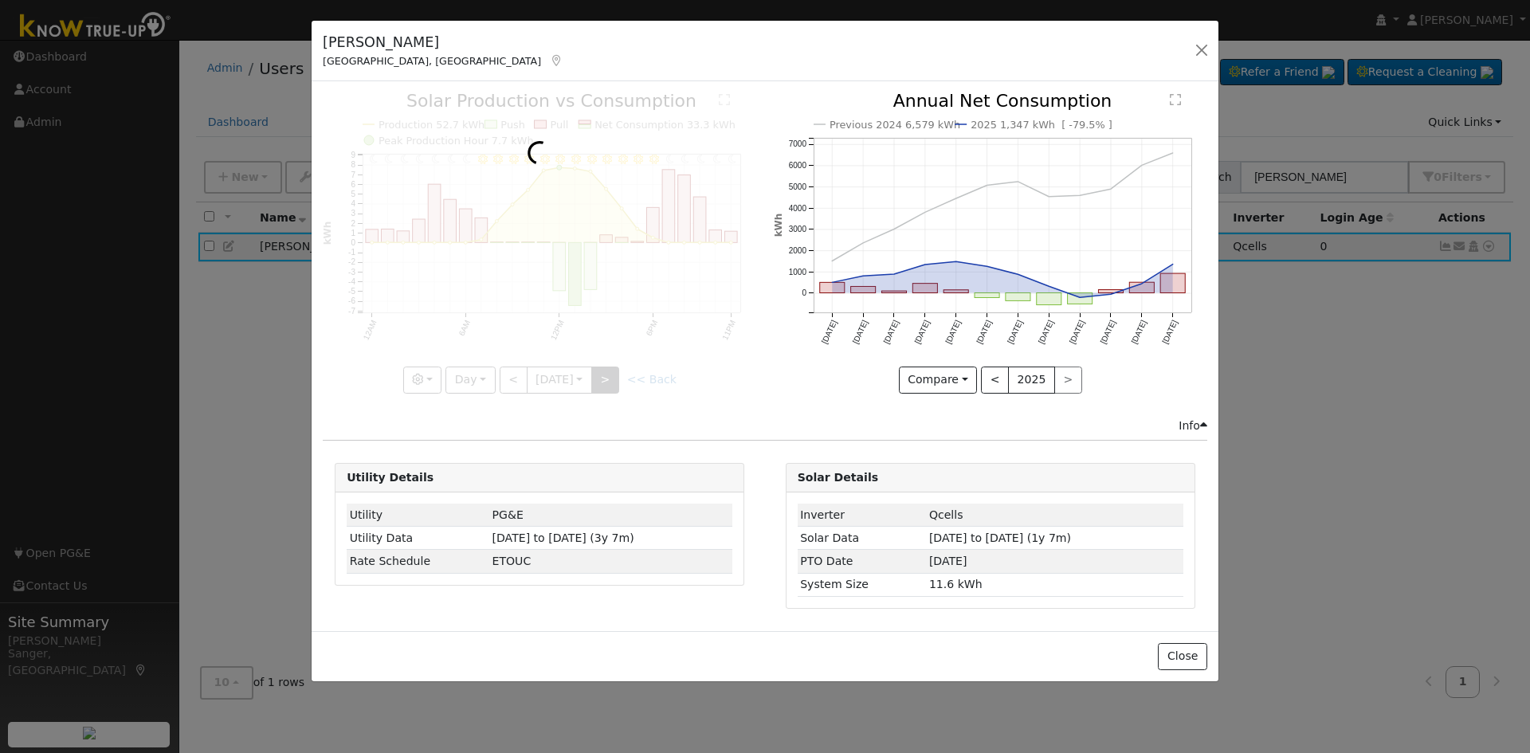
click at [613, 374] on div at bounding box center [539, 242] width 433 height 300
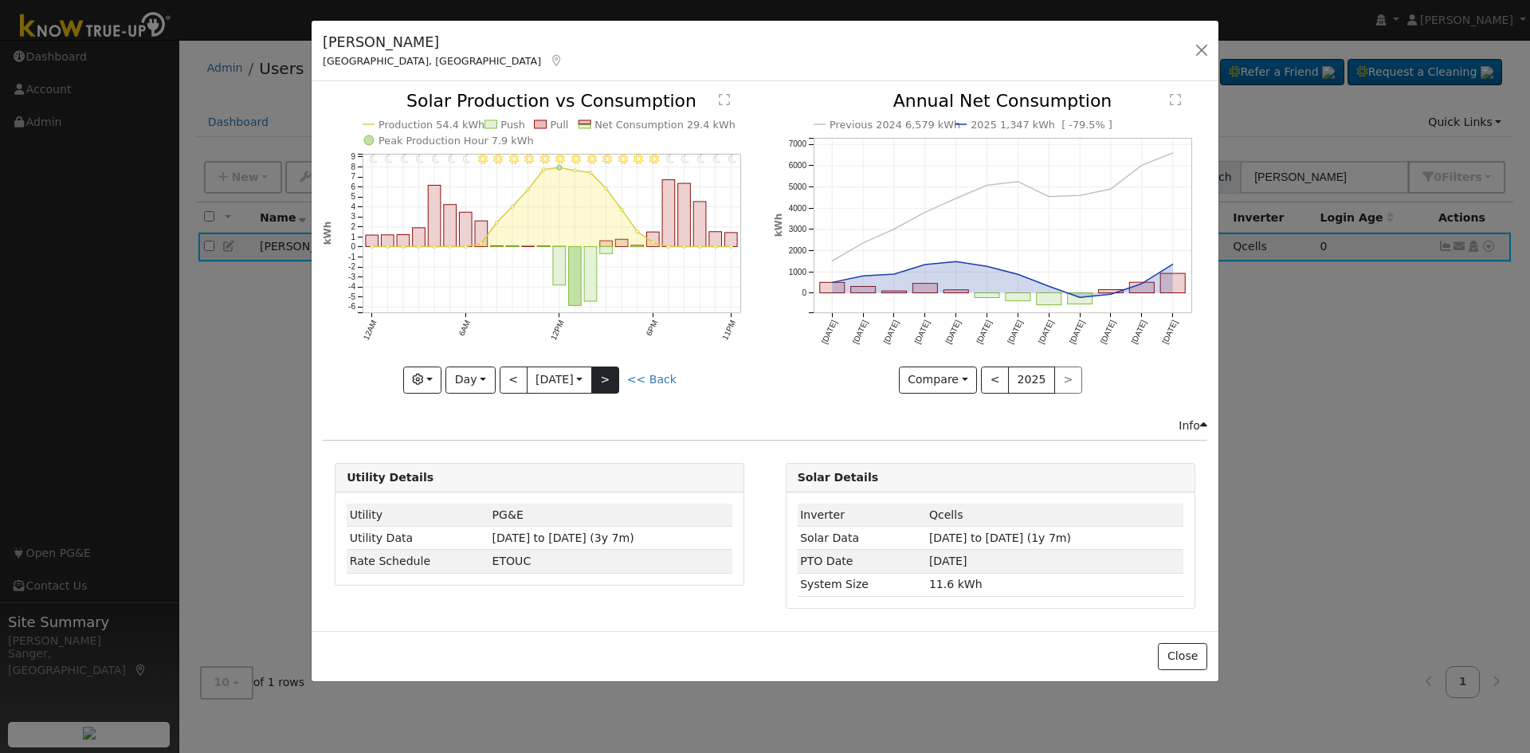
click at [613, 374] on div at bounding box center [539, 242] width 433 height 300
click at [613, 374] on button ">" at bounding box center [605, 379] width 28 height 27
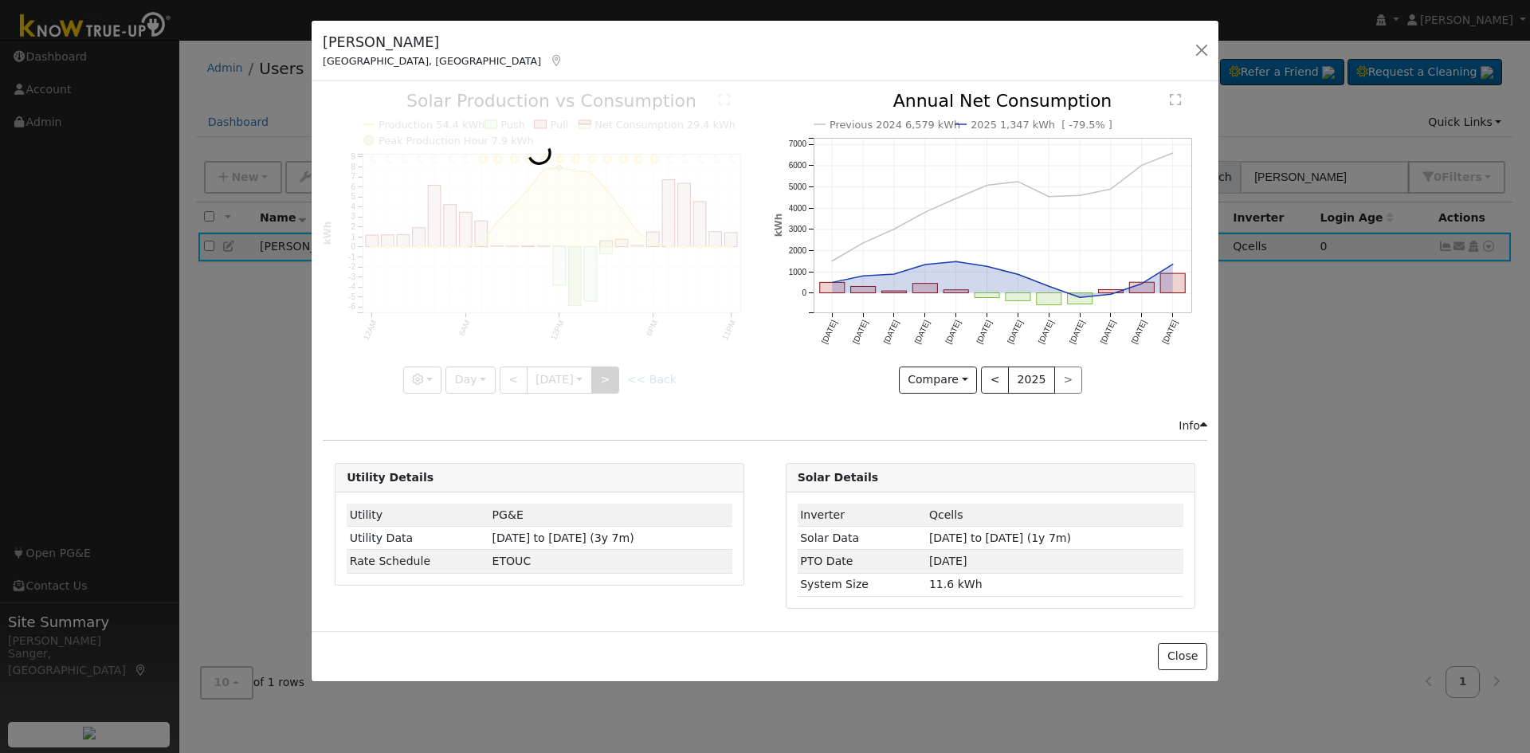
click at [613, 374] on div at bounding box center [539, 242] width 433 height 300
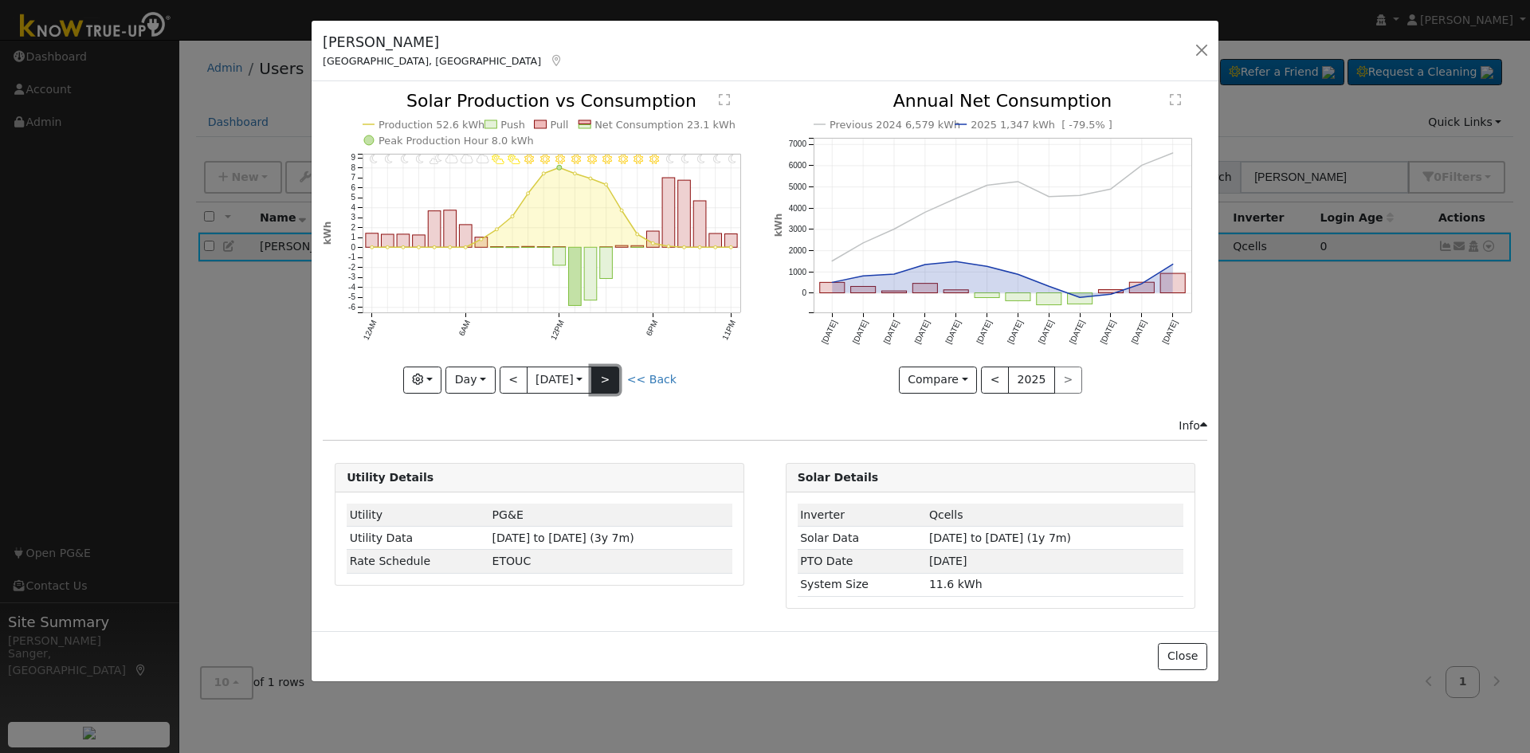
click at [613, 374] on button ">" at bounding box center [605, 379] width 28 height 27
click at [613, 374] on div at bounding box center [539, 242] width 433 height 300
click at [613, 374] on button ">" at bounding box center [605, 379] width 28 height 27
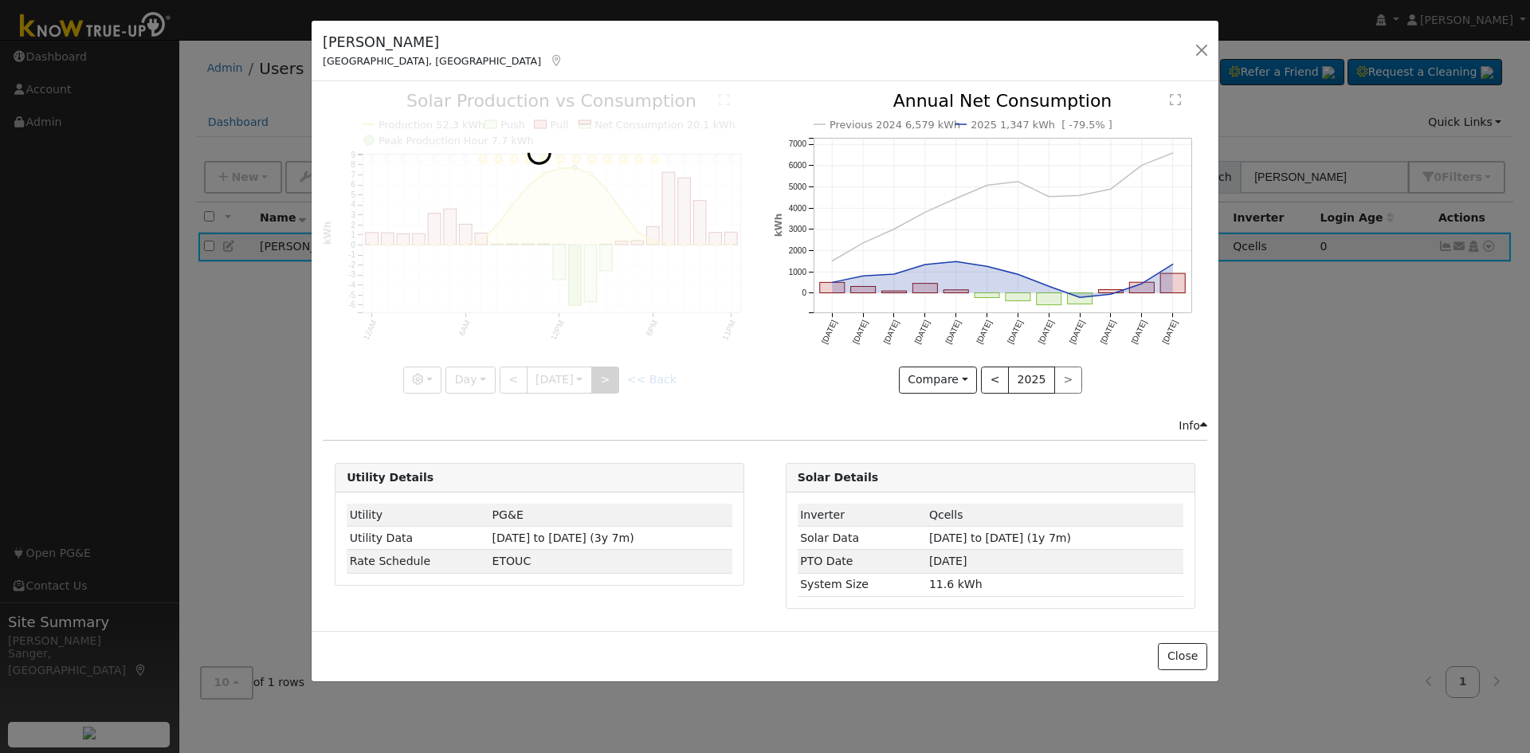
click at [613, 374] on div at bounding box center [539, 242] width 433 height 300
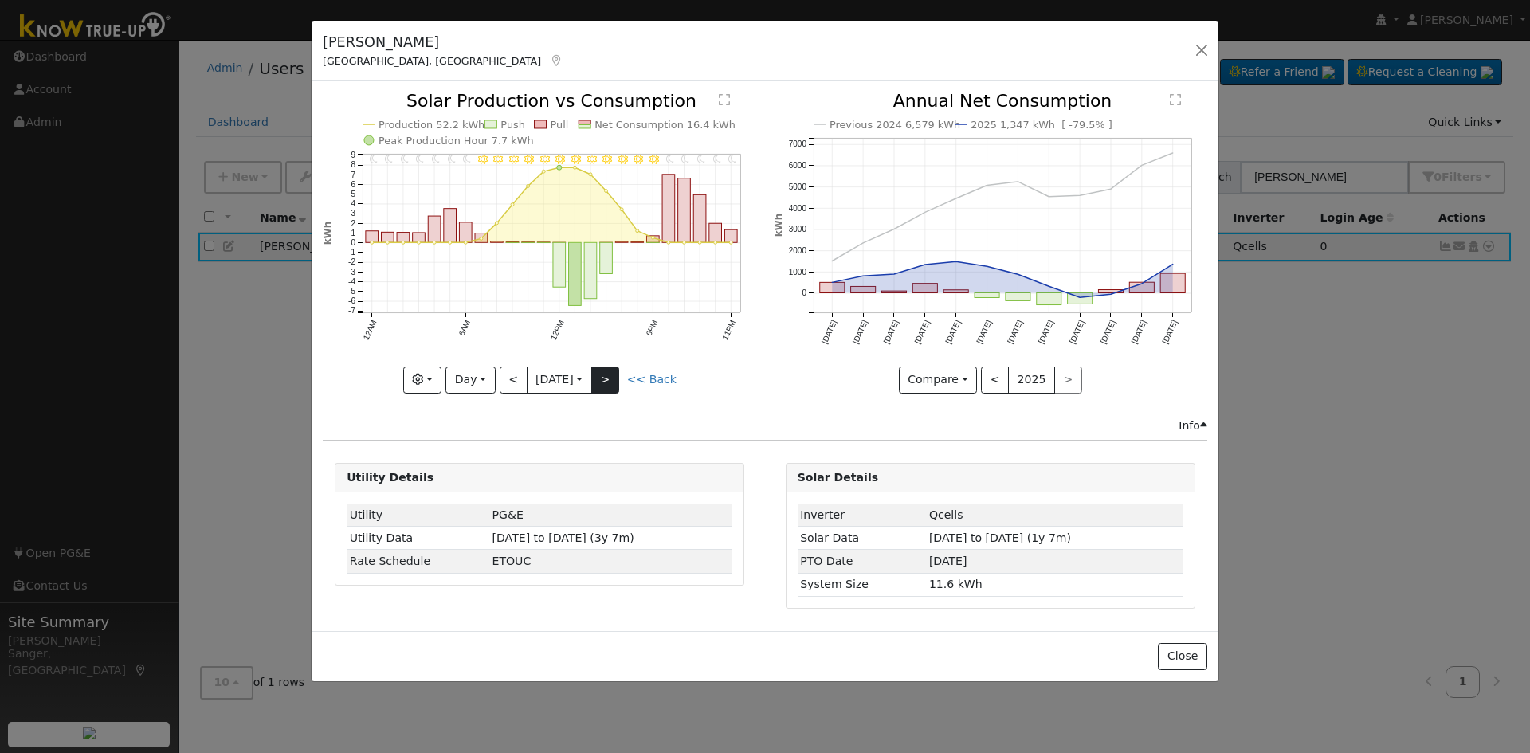
click at [613, 374] on div at bounding box center [539, 242] width 433 height 300
click at [613, 374] on div "11PM - Clear 10PM - Clear 9PM - Clear 8PM - Clear 7PM - Clear 6PM - Clear 5PM -…" at bounding box center [539, 242] width 433 height 300
click at [613, 374] on button ">" at bounding box center [605, 379] width 28 height 27
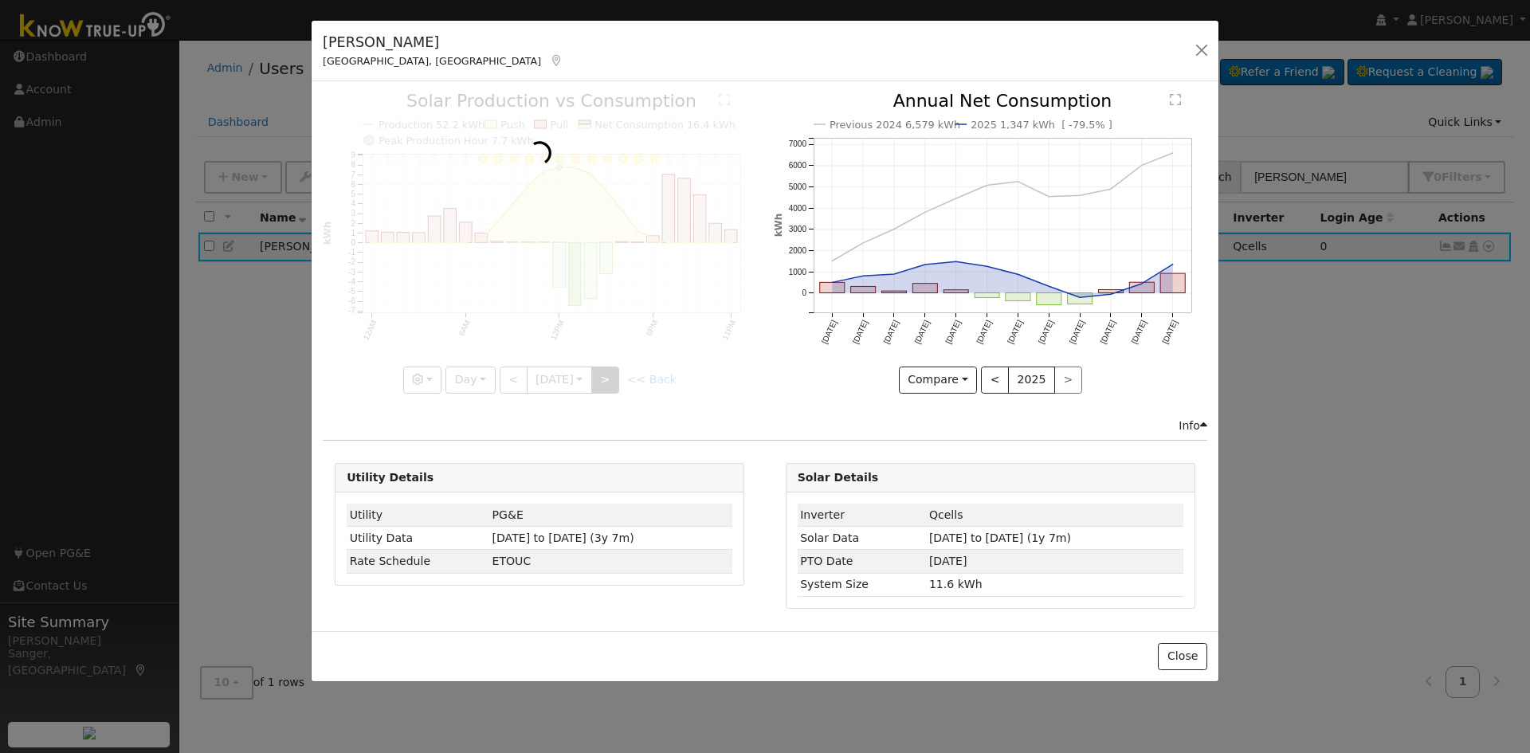
click at [613, 374] on div at bounding box center [539, 242] width 433 height 300
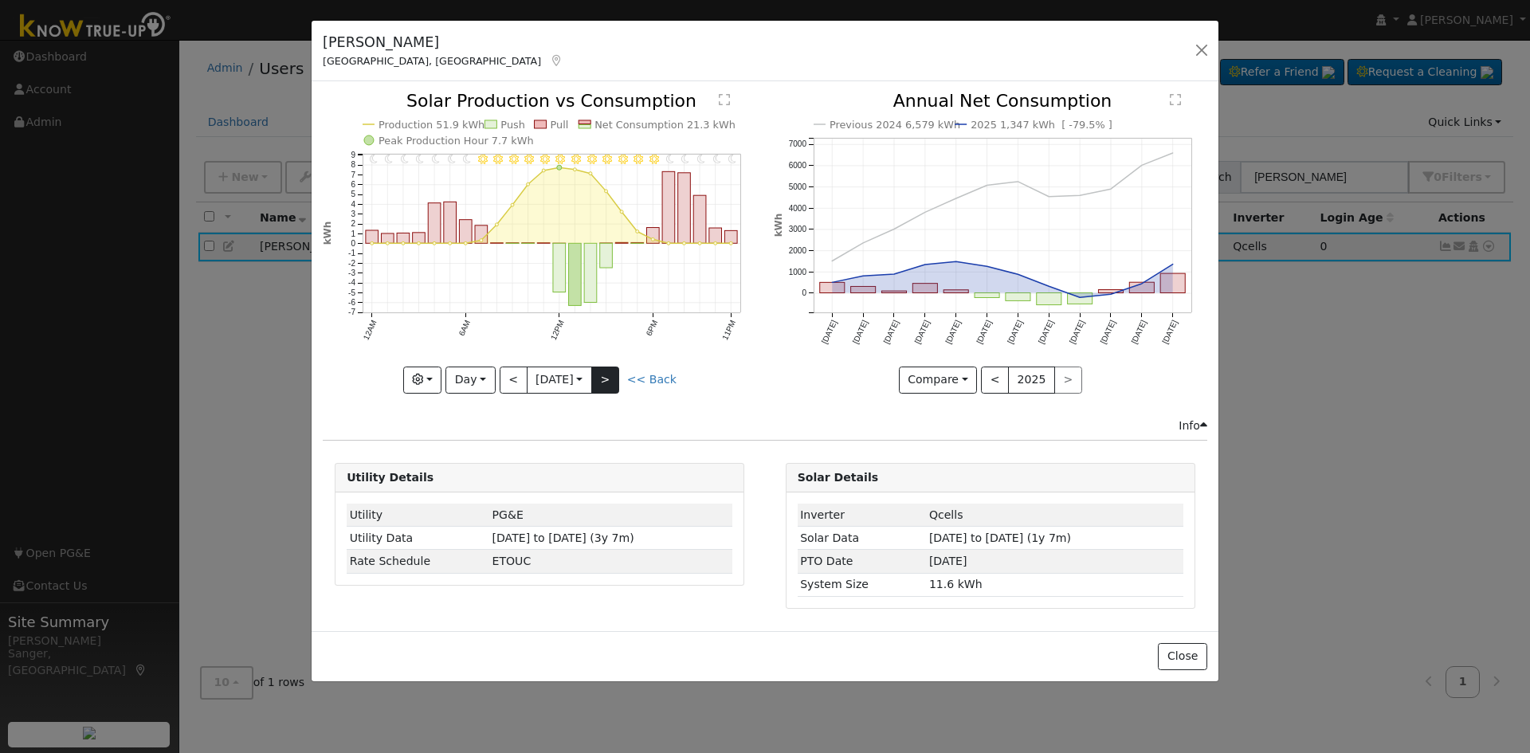
click at [613, 374] on div at bounding box center [539, 242] width 433 height 300
click at [613, 374] on button ">" at bounding box center [605, 379] width 28 height 27
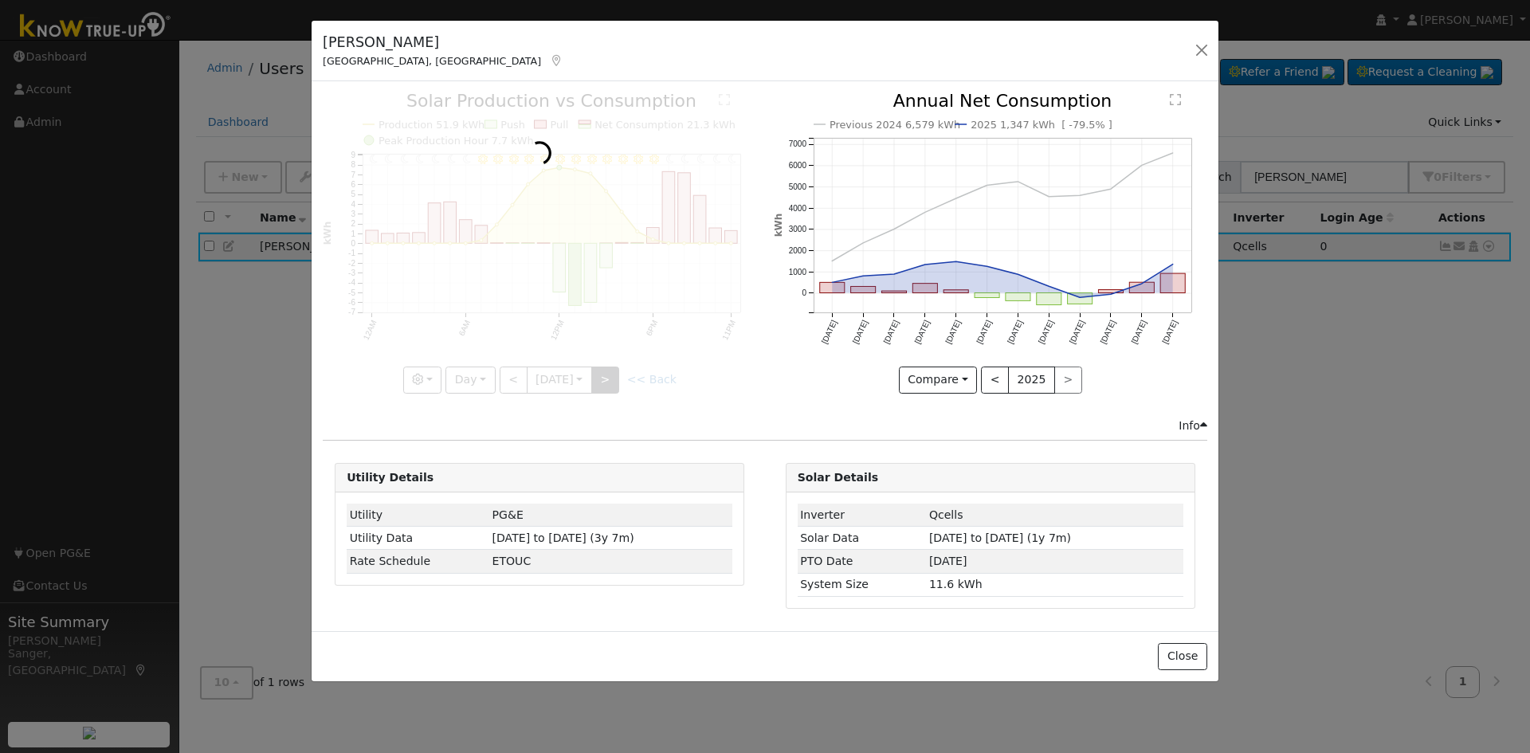
click at [613, 374] on div at bounding box center [539, 242] width 433 height 300
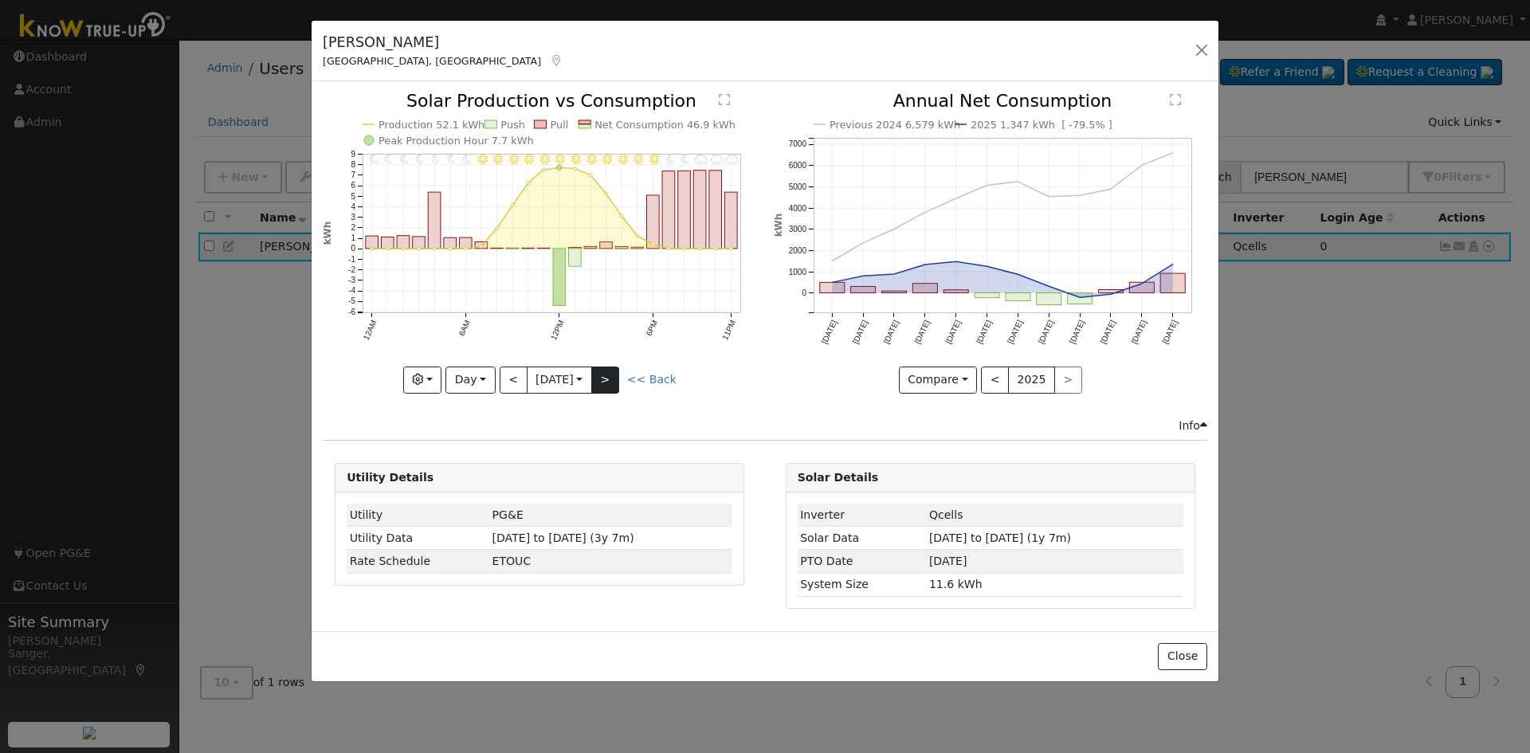
click at [613, 374] on div at bounding box center [539, 242] width 433 height 300
click at [613, 374] on div "11PM - MostlyCloudy 10PM - MostlyCloudy 9PM - MostlyCloudy 8PM - MostlyClear 7P…" at bounding box center [539, 242] width 433 height 300
click at [613, 374] on button ">" at bounding box center [605, 379] width 28 height 27
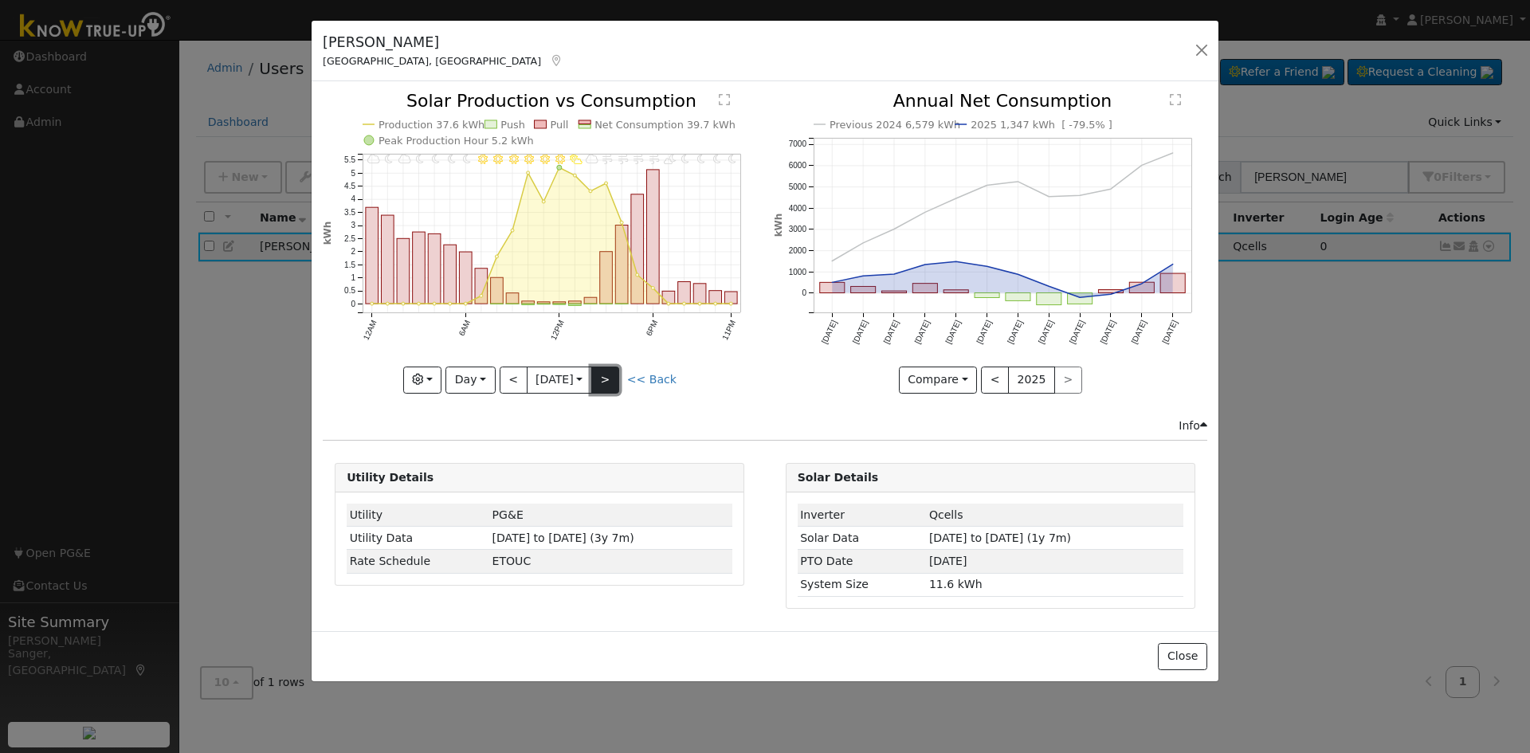
click at [613, 374] on button ">" at bounding box center [605, 379] width 28 height 27
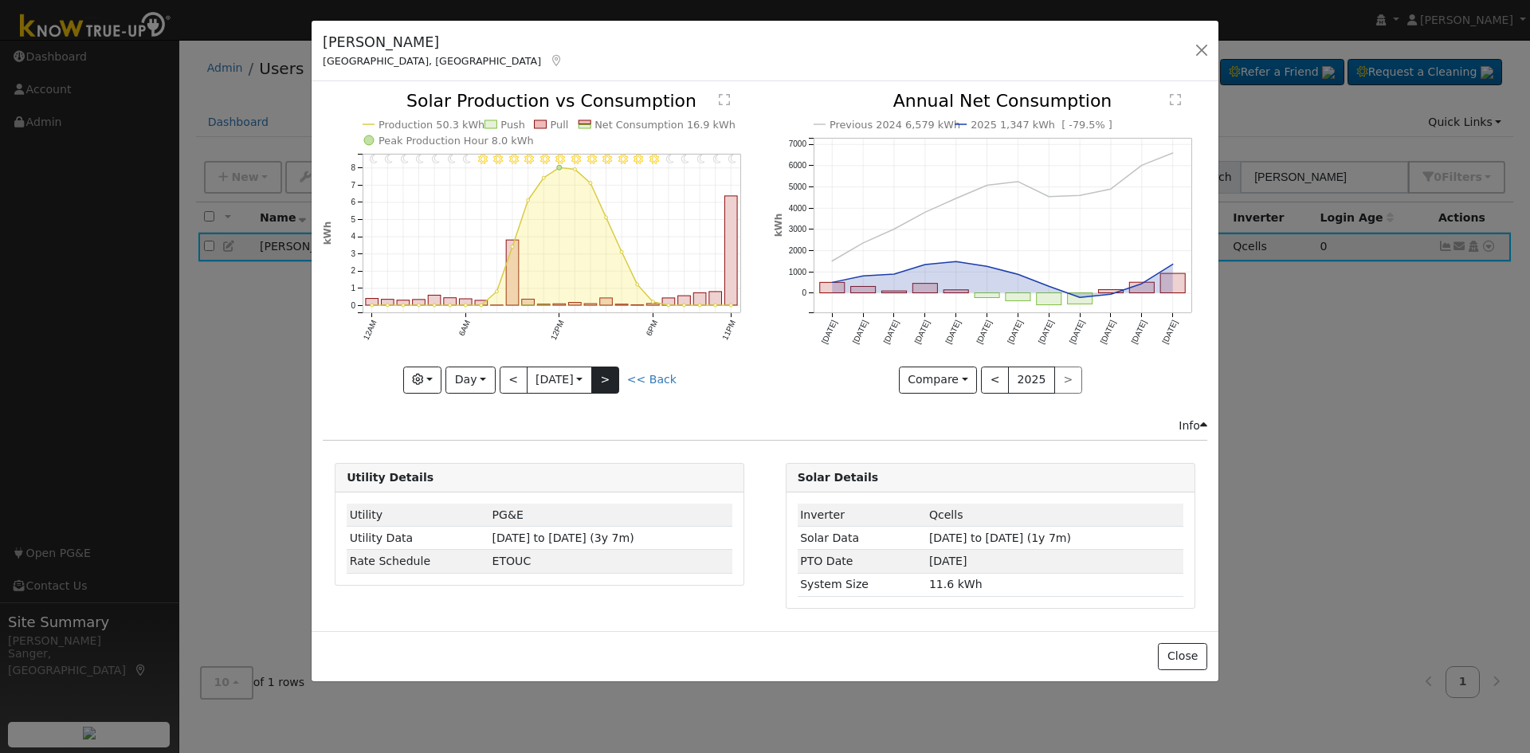
click at [613, 374] on div "11PM - Clear 10PM - Clear 9PM - Clear 8PM - Clear 7PM - Clear 6PM - Clear 5PM -…" at bounding box center [539, 242] width 433 height 300
click at [613, 374] on button ">" at bounding box center [605, 379] width 28 height 27
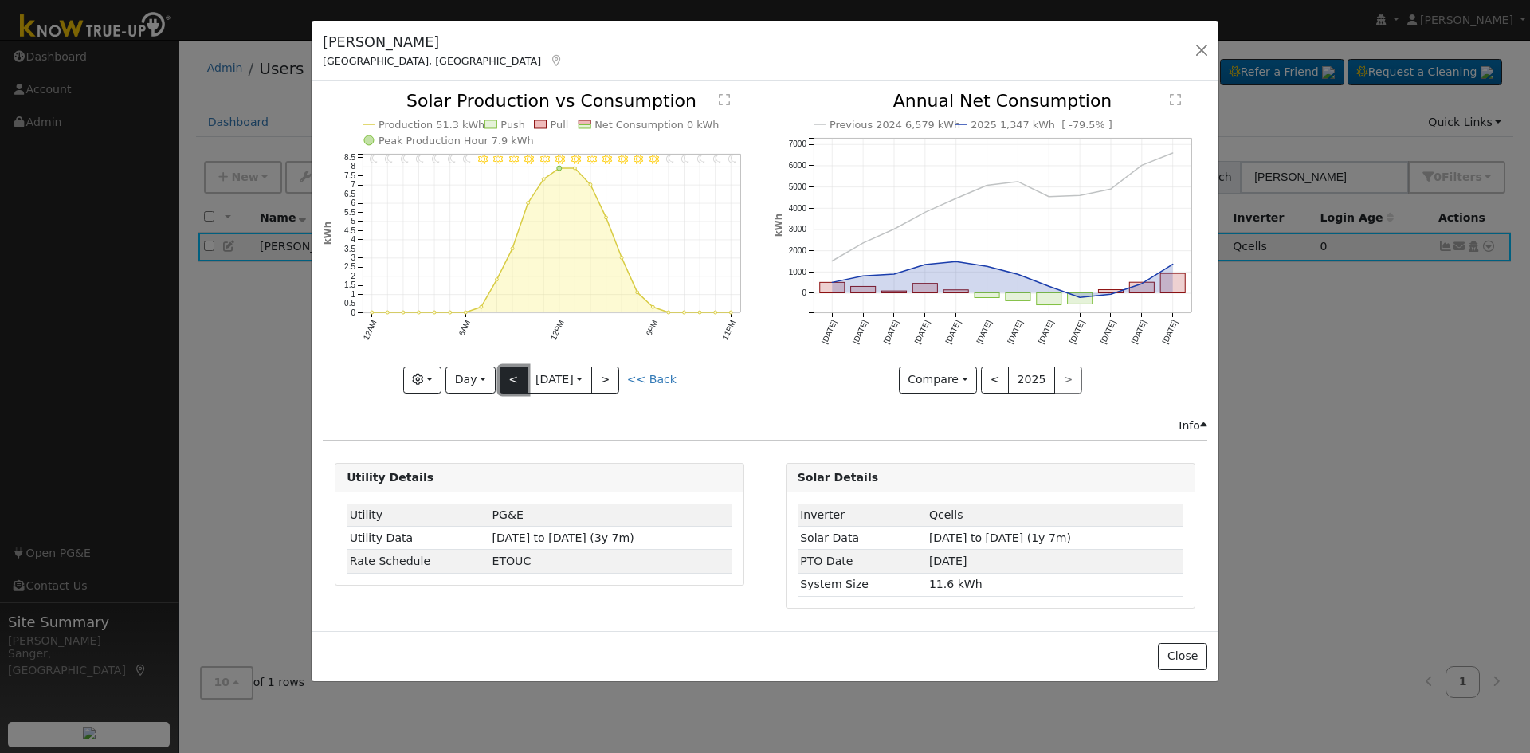
click at [511, 377] on button "<" at bounding box center [514, 379] width 28 height 27
type input "[DATE]"
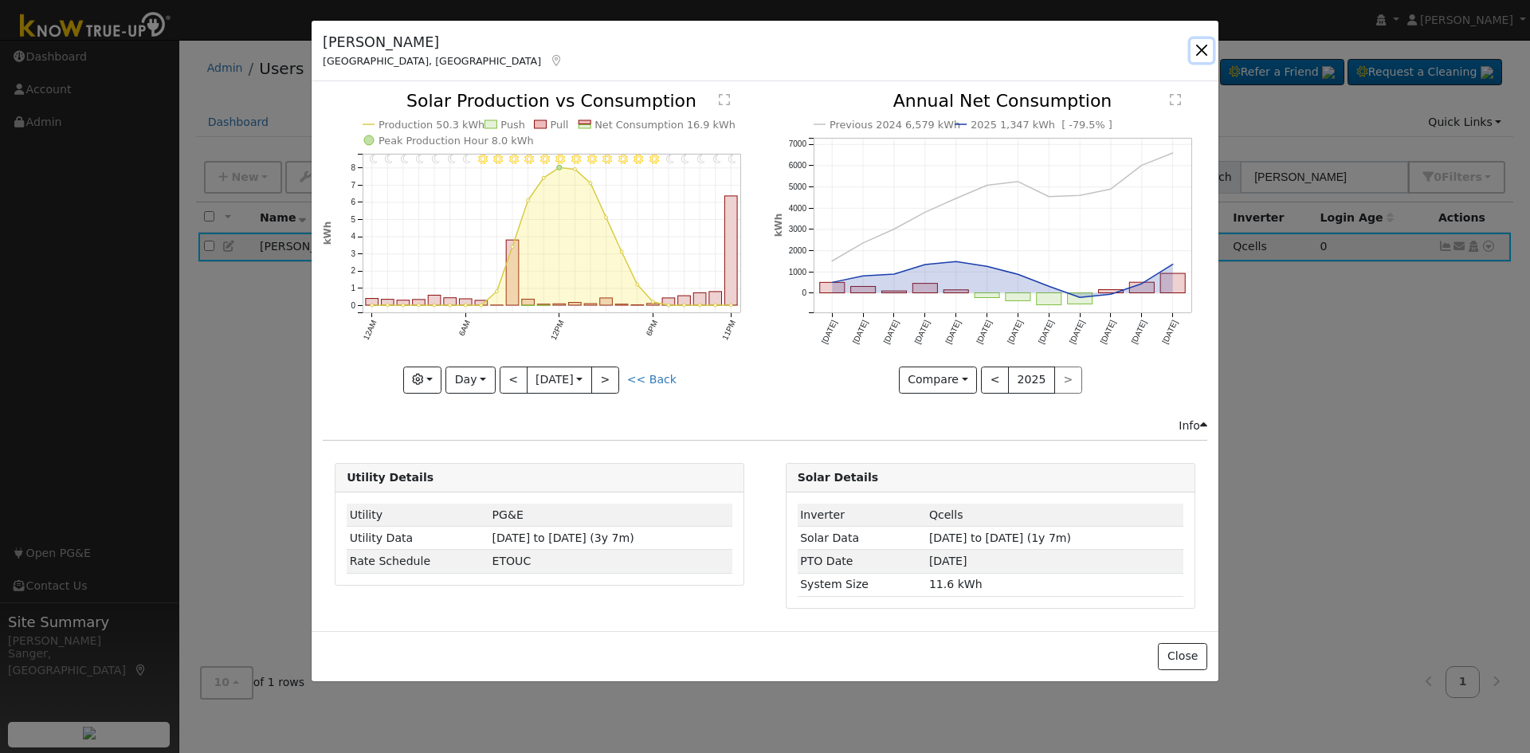
click at [1202, 42] on button "button" at bounding box center [1201, 50] width 22 height 22
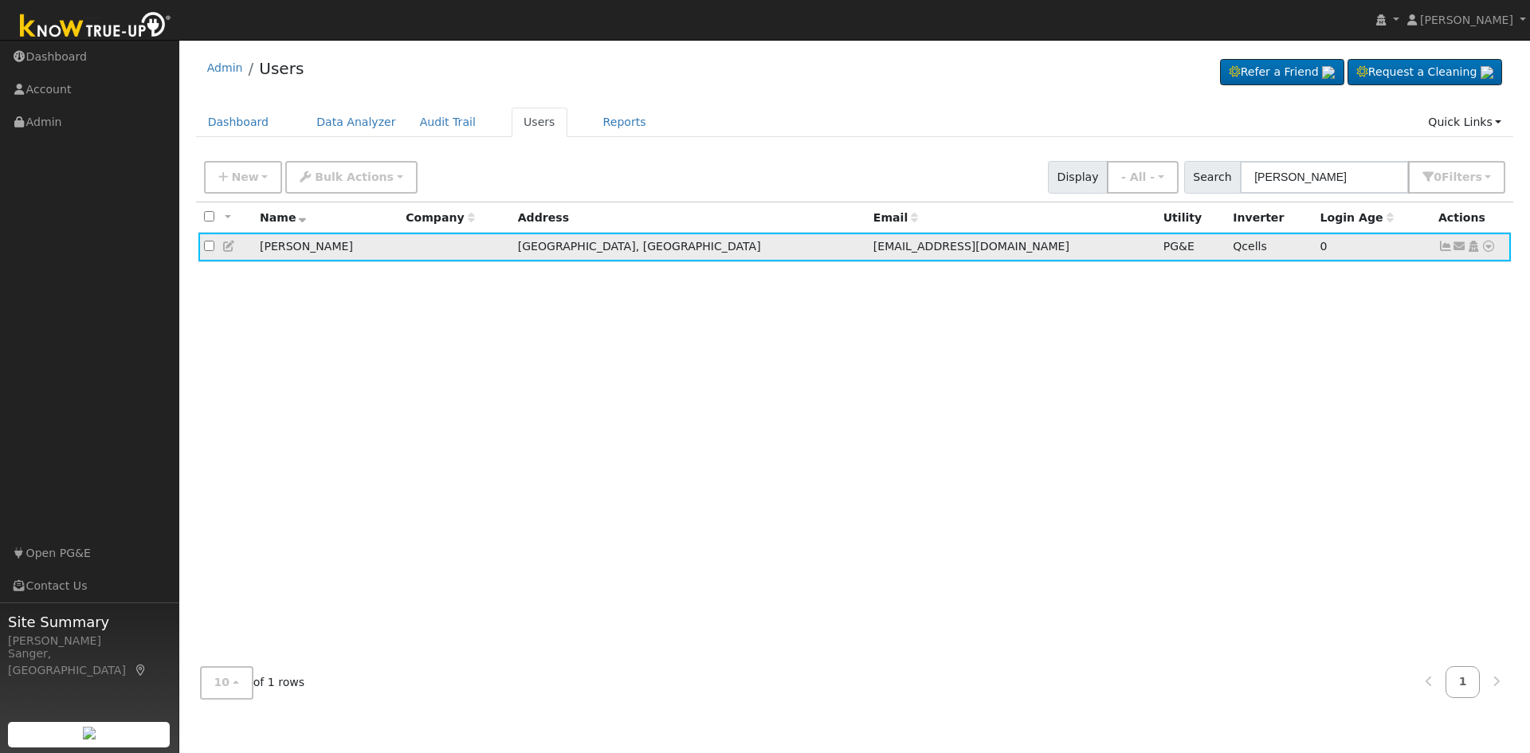
click at [1484, 247] on icon at bounding box center [1488, 246] width 14 height 11
click at [1439, 279] on link "Data Analyzer" at bounding box center [1436, 274] width 116 height 22
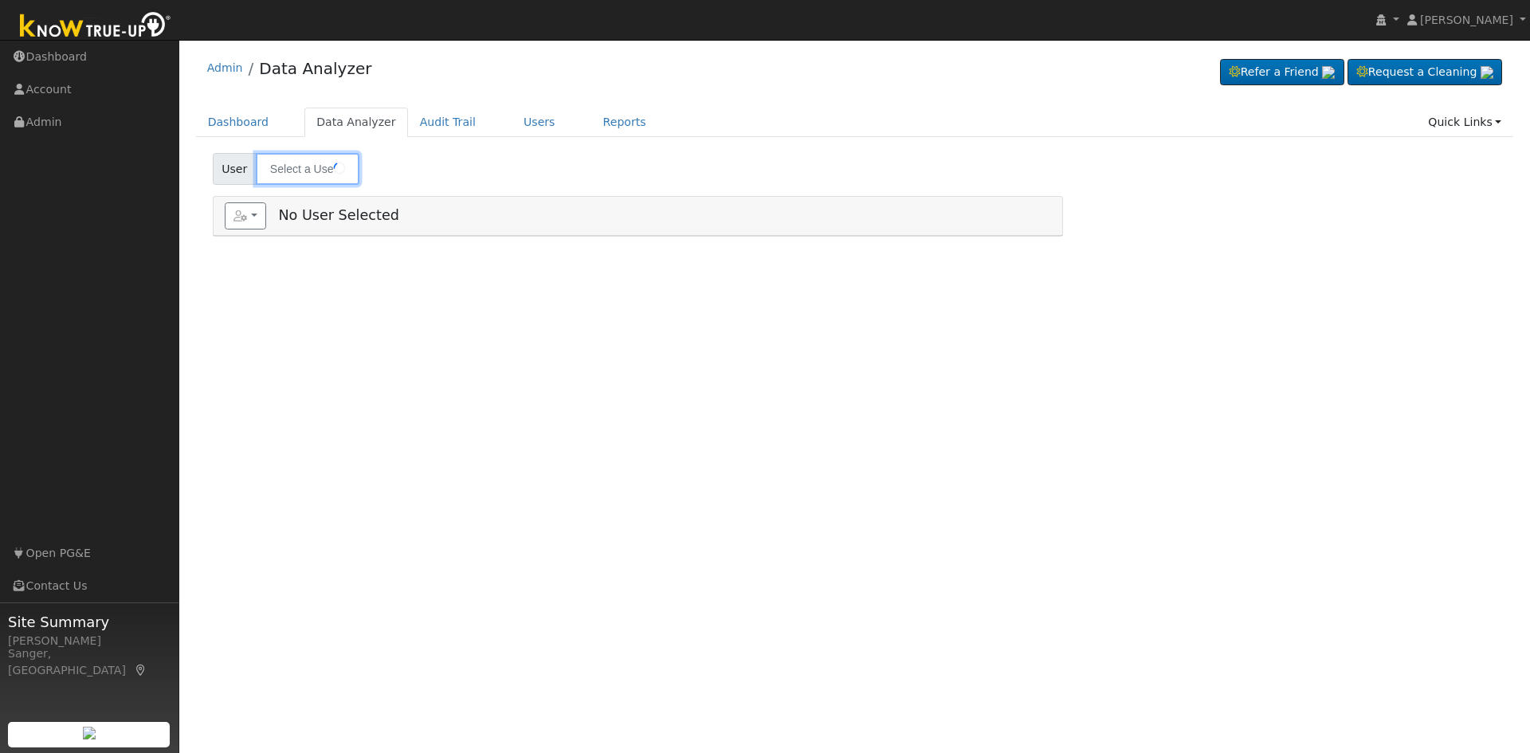
type input "[PERSON_NAME]"
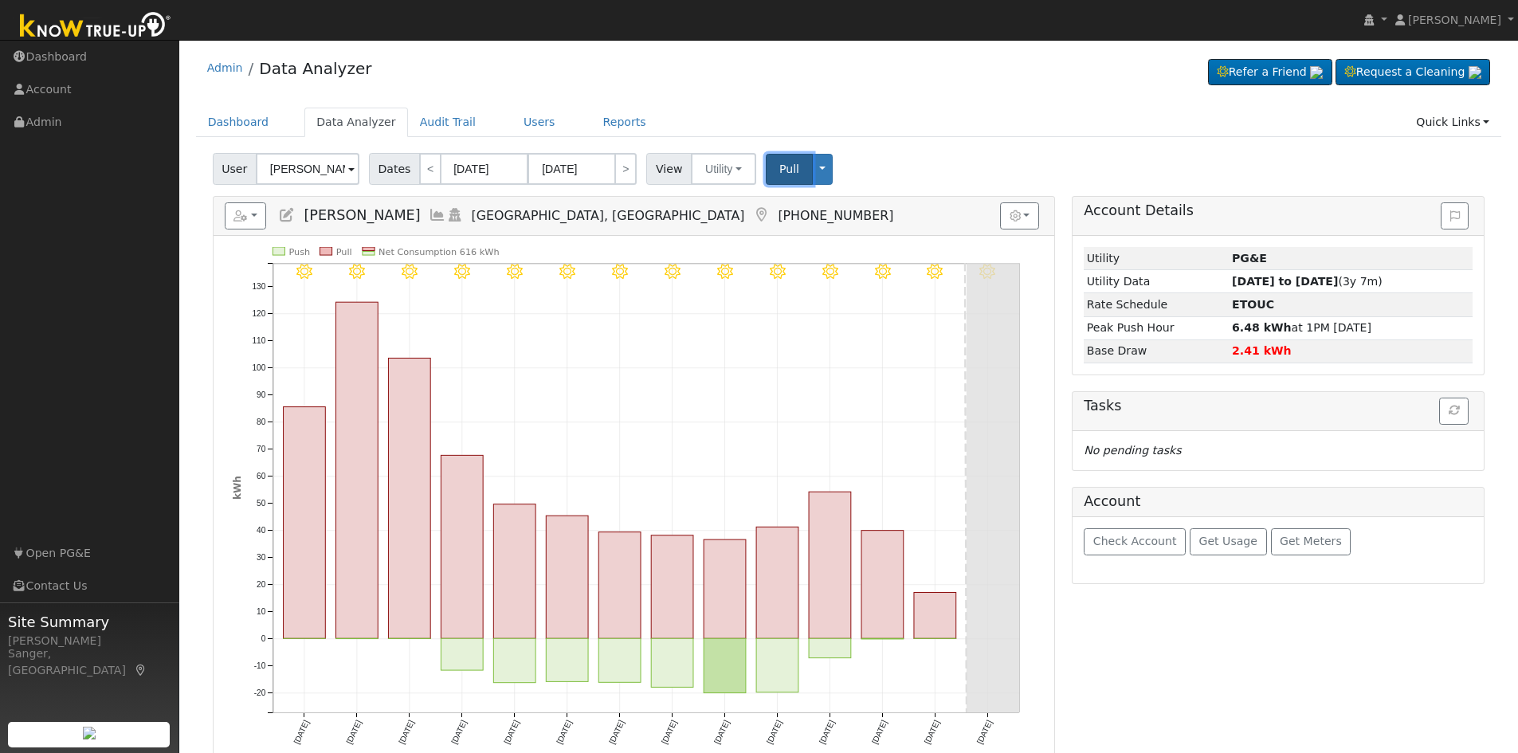
click at [781, 169] on span "Pull" at bounding box center [789, 169] width 20 height 13
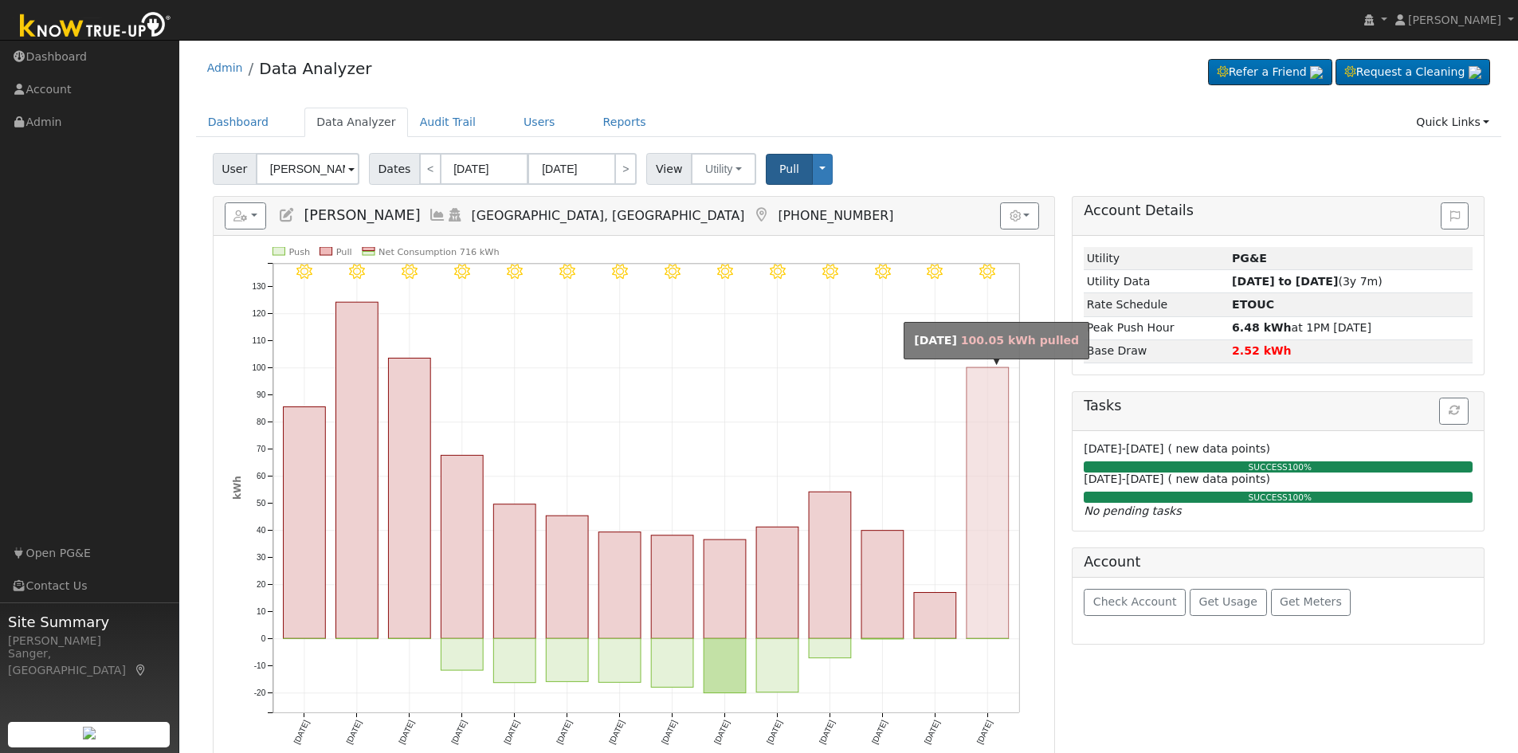
click at [982, 393] on rect "onclick=""" at bounding box center [987, 502] width 42 height 271
type input "09/04/2025"
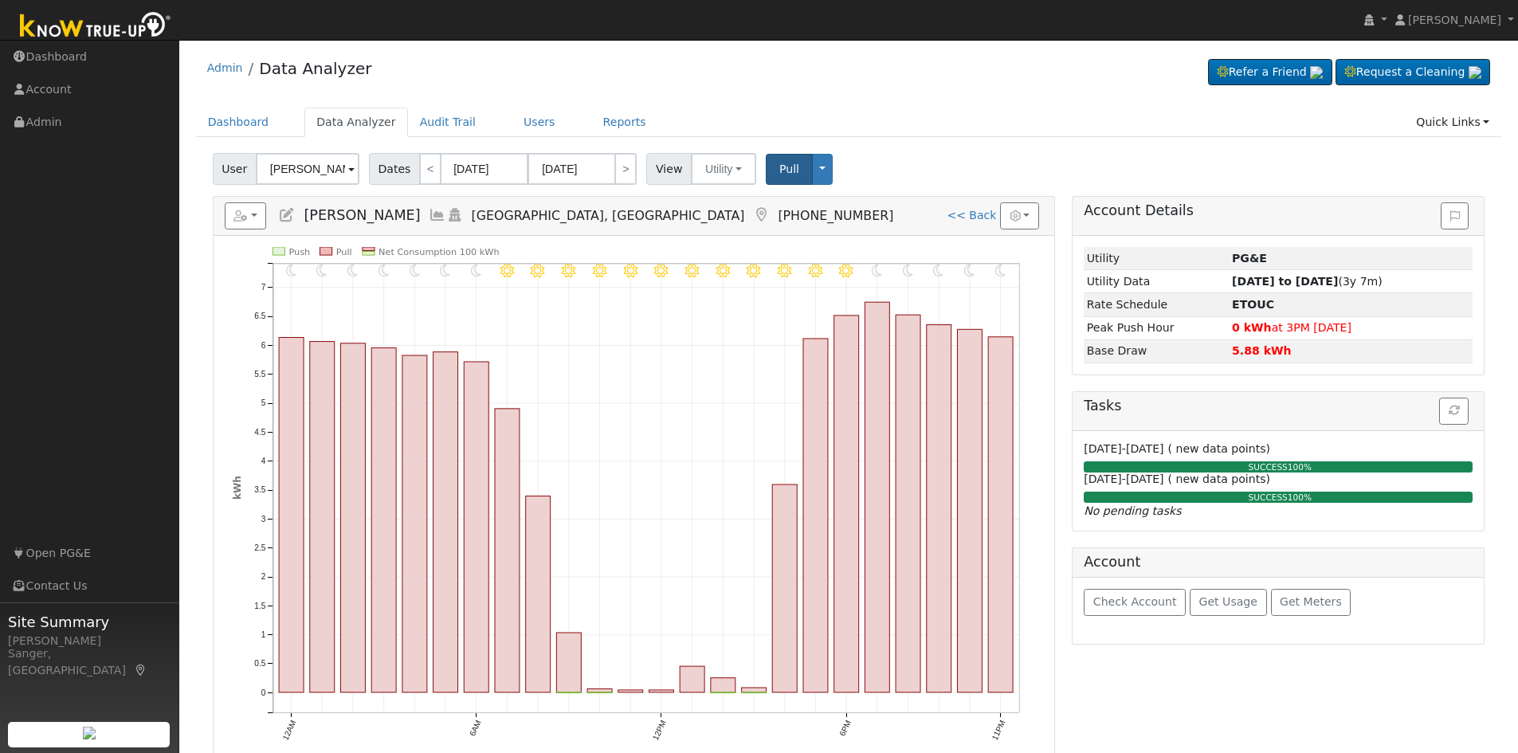
click at [429, 214] on icon at bounding box center [438, 215] width 18 height 14
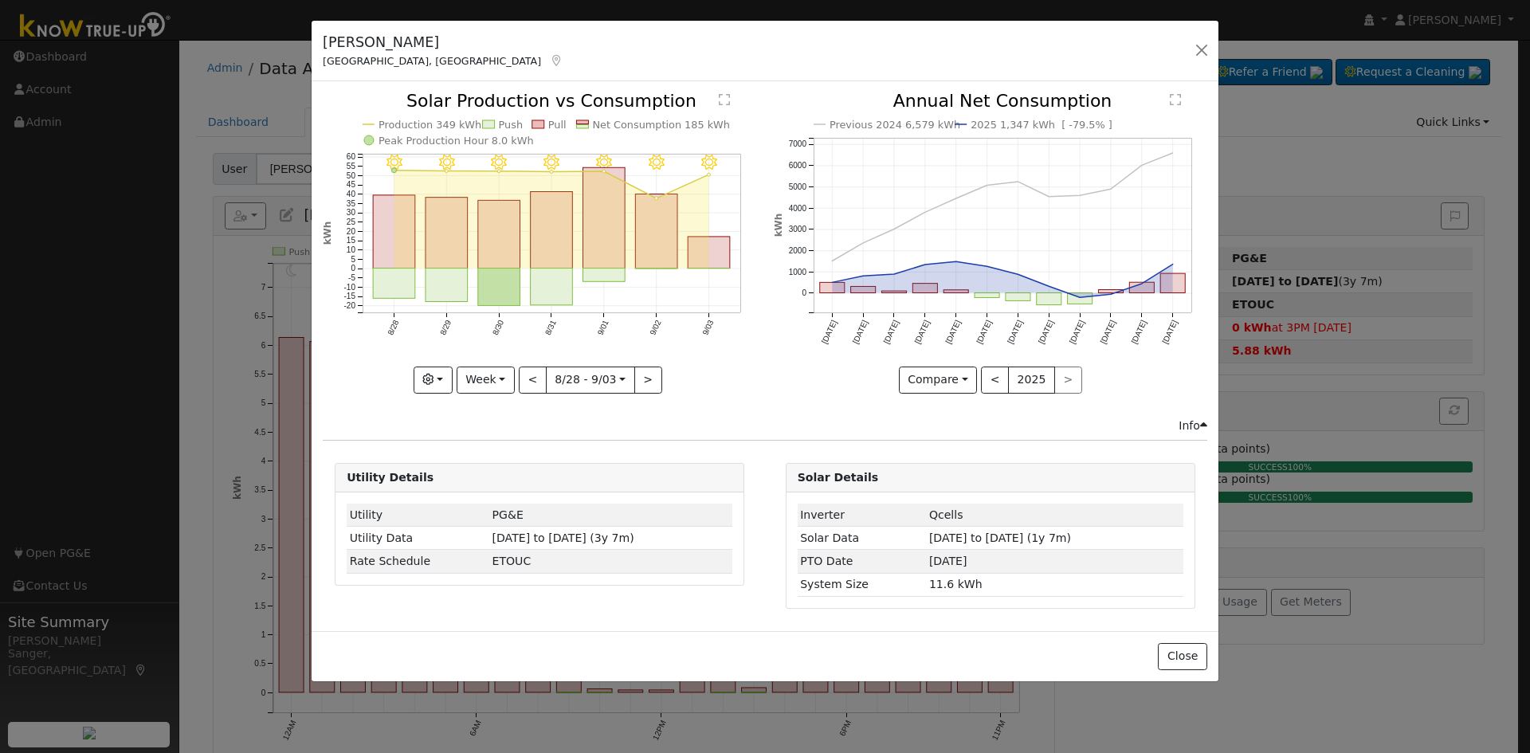
click at [703, 236] on icon "9/03 - Clear 9/02 - MostlyClear 9/01 - Clear 8/31 - Clear 8/30 - Clear 8/29 - C…" at bounding box center [539, 241] width 433 height 299
click at [717, 249] on rect "onclick=""" at bounding box center [709, 253] width 42 height 32
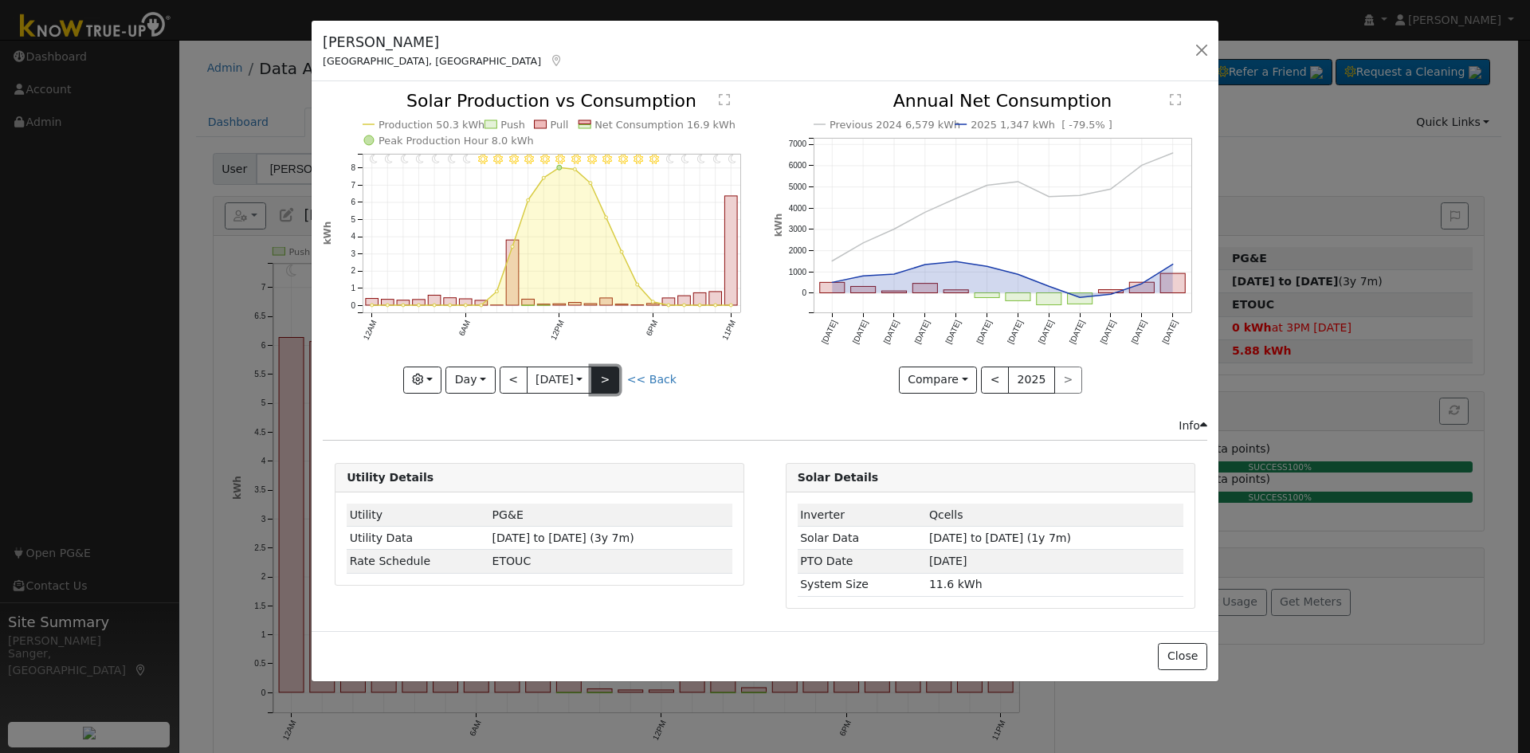
click at [611, 382] on button ">" at bounding box center [605, 379] width 28 height 27
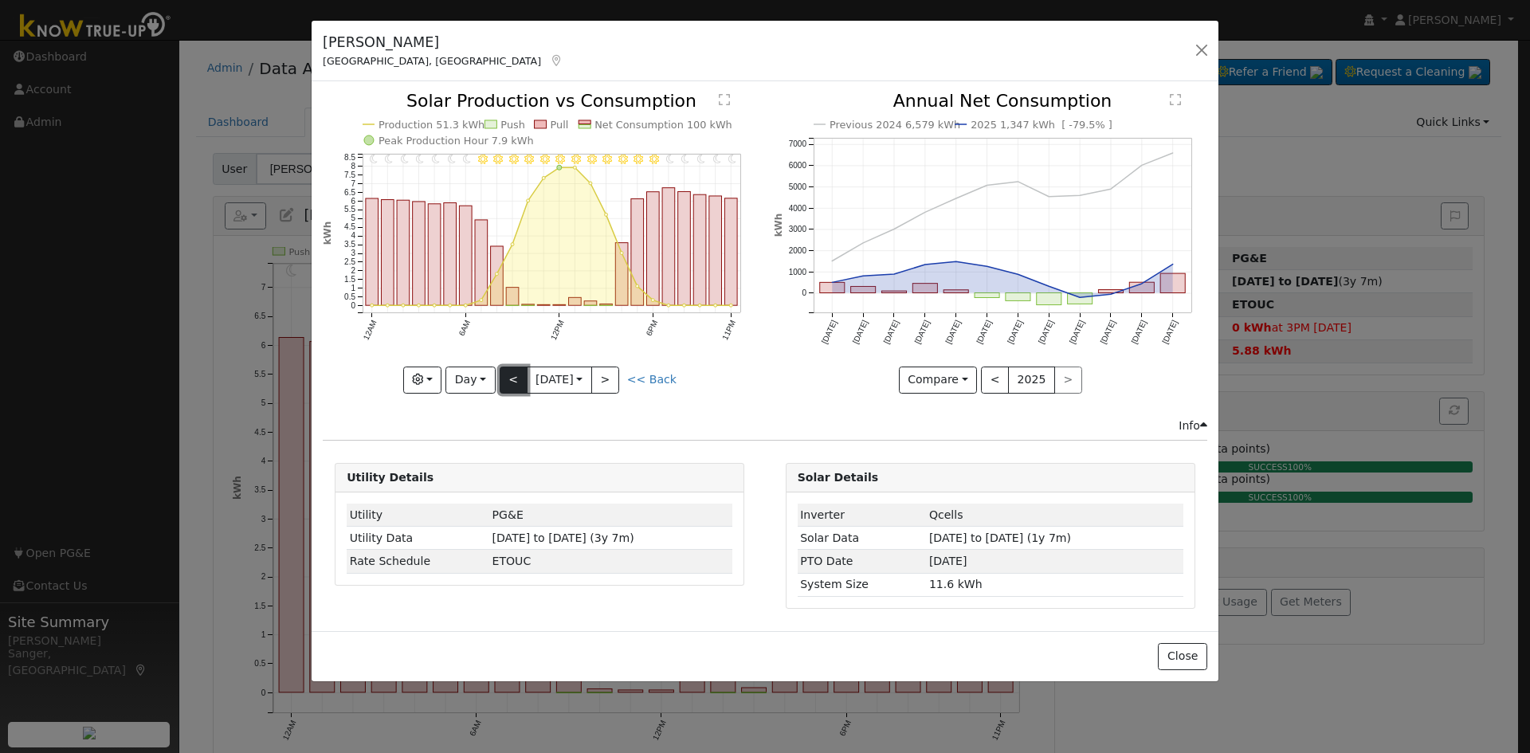
click at [511, 378] on button "<" at bounding box center [514, 379] width 28 height 27
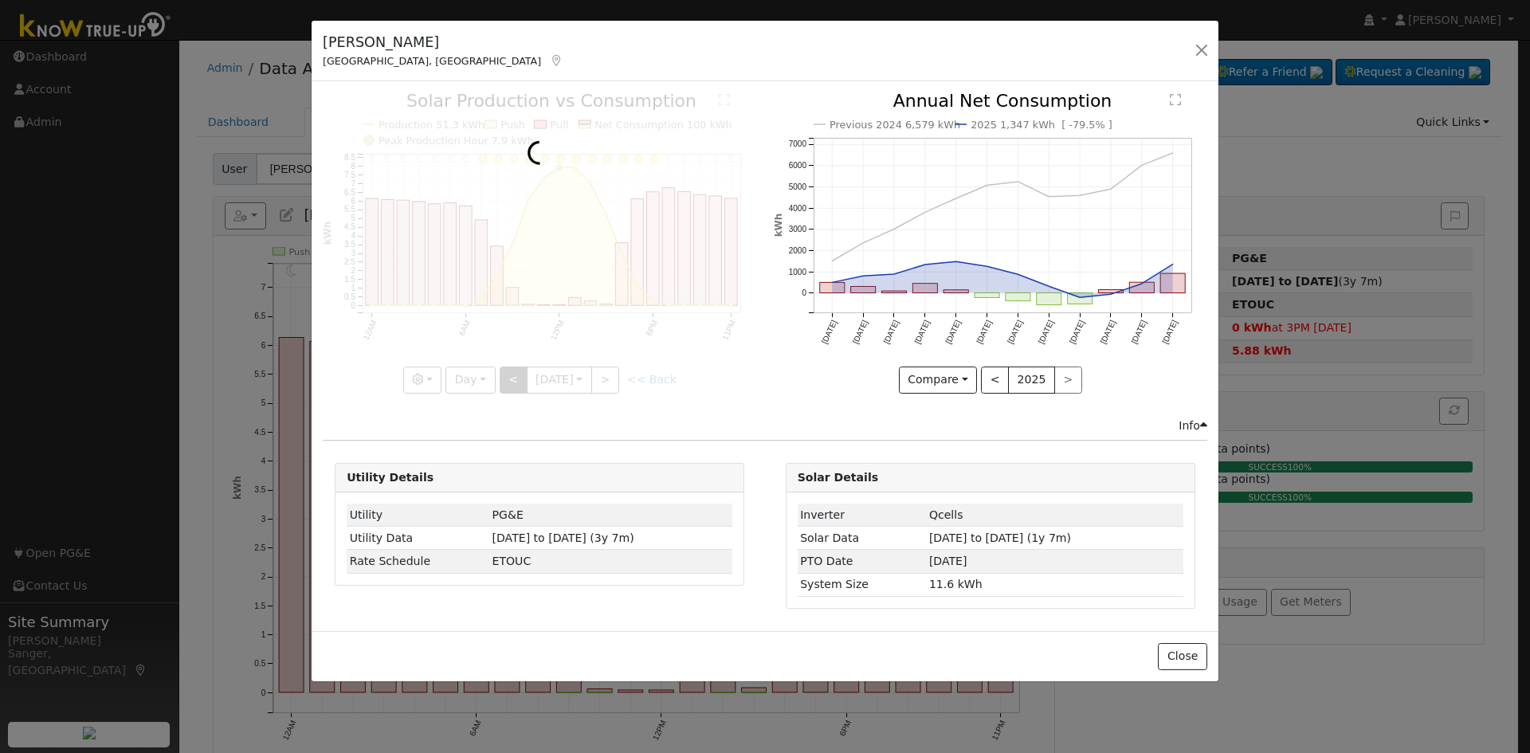
click at [511, 378] on div at bounding box center [539, 242] width 433 height 300
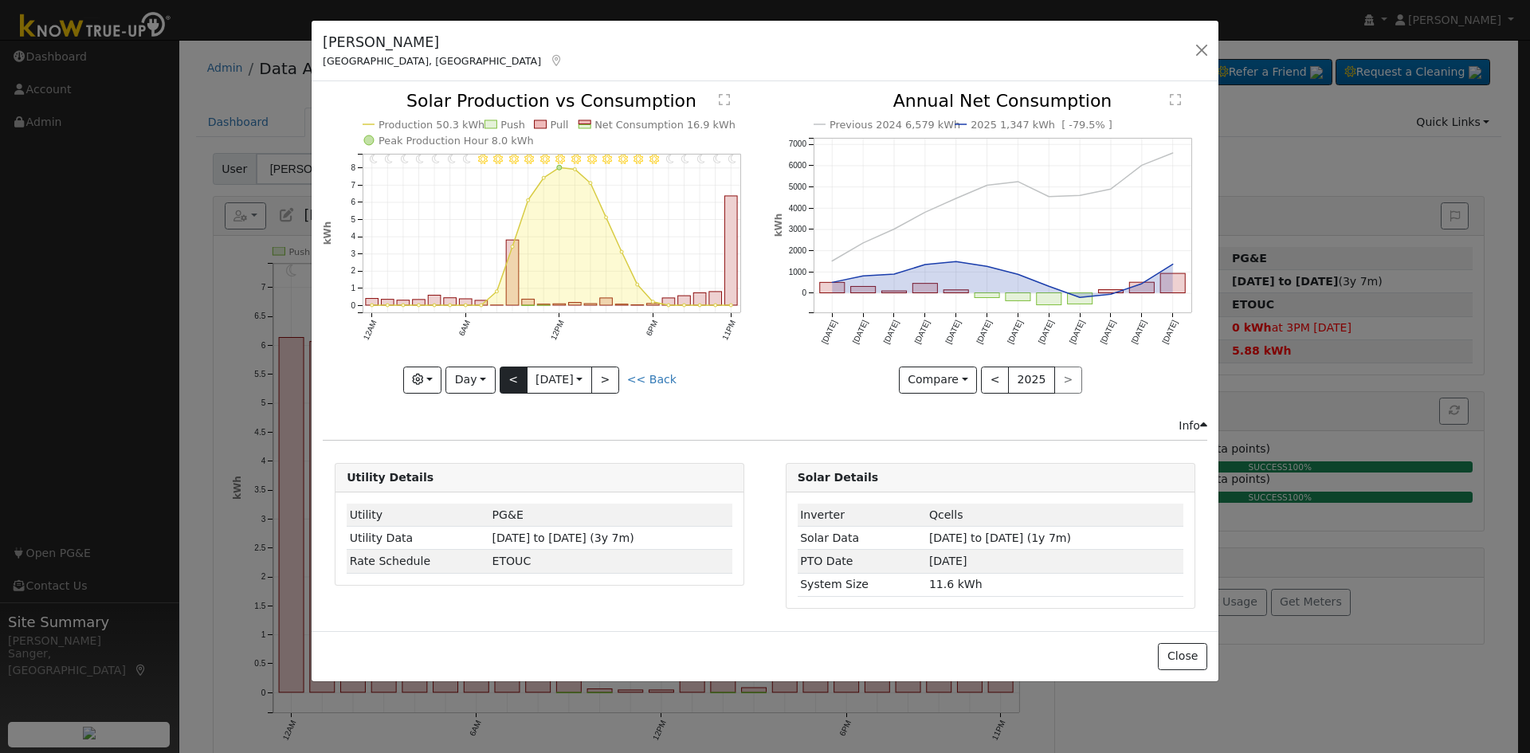
click at [511, 378] on div at bounding box center [539, 242] width 433 height 300
click at [511, 378] on div "11PM - Clear 10PM - Clear 9PM - Clear 8PM - Clear 7PM - Clear 6PM - Clear 5PM -…" at bounding box center [539, 242] width 433 height 300
click at [511, 378] on button "<" at bounding box center [514, 379] width 28 height 27
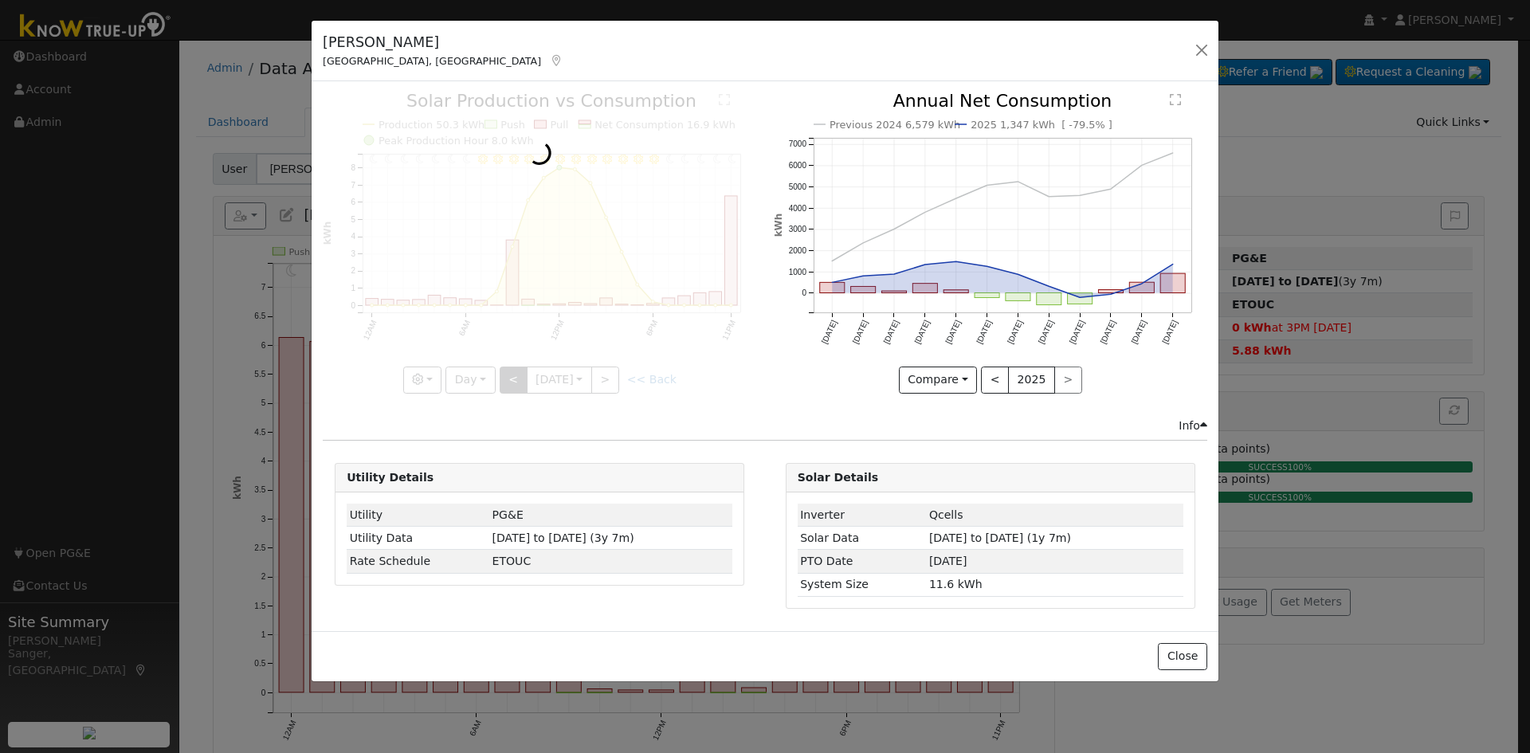
click at [511, 378] on div at bounding box center [539, 242] width 433 height 300
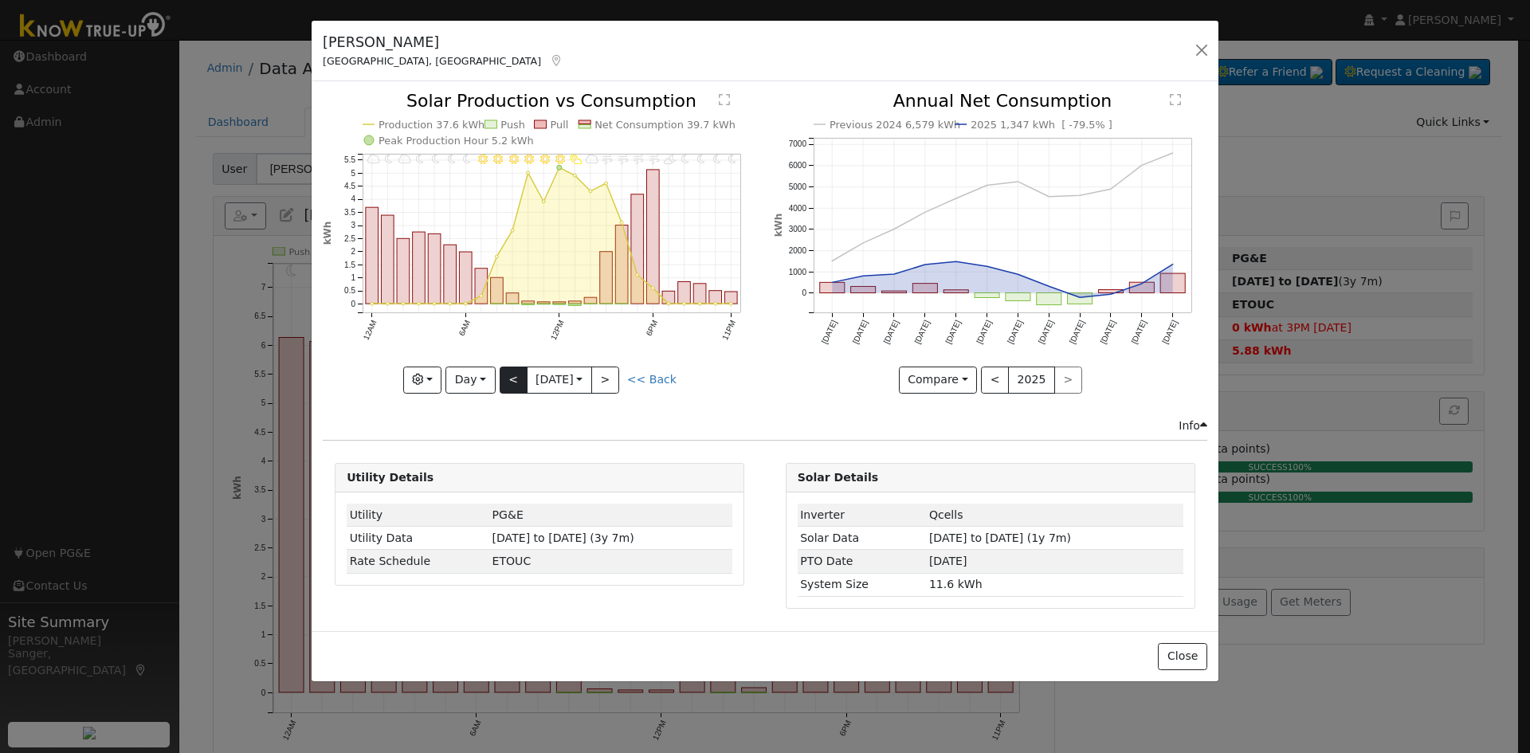
click at [511, 378] on div "11PM - Clear 10PM - Clear 9PM - Clear 8PM - Clear 7PM - PartlyCloudy 6PM - Wind…" at bounding box center [539, 242] width 433 height 300
click at [511, 378] on button "<" at bounding box center [514, 379] width 28 height 27
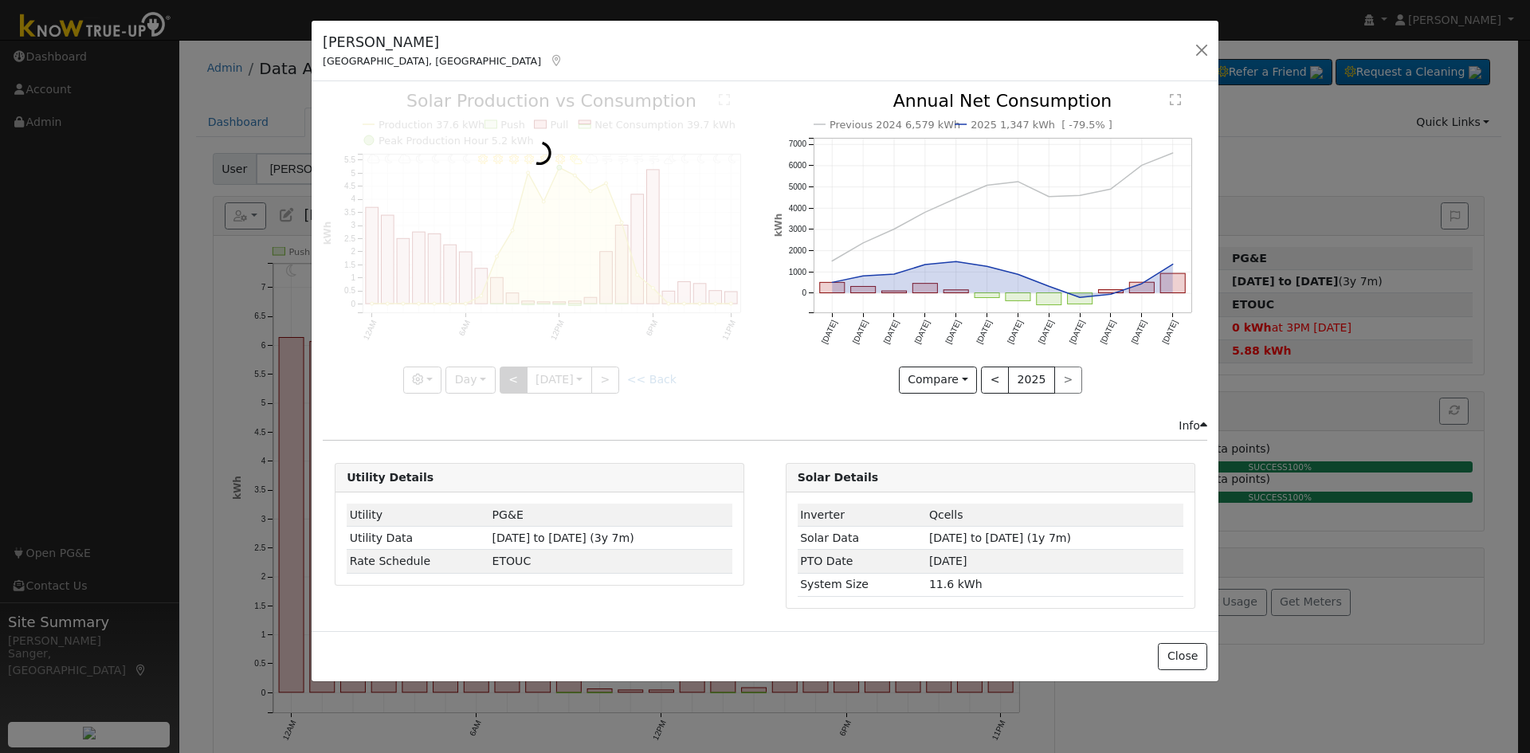
click at [511, 378] on div at bounding box center [539, 242] width 433 height 300
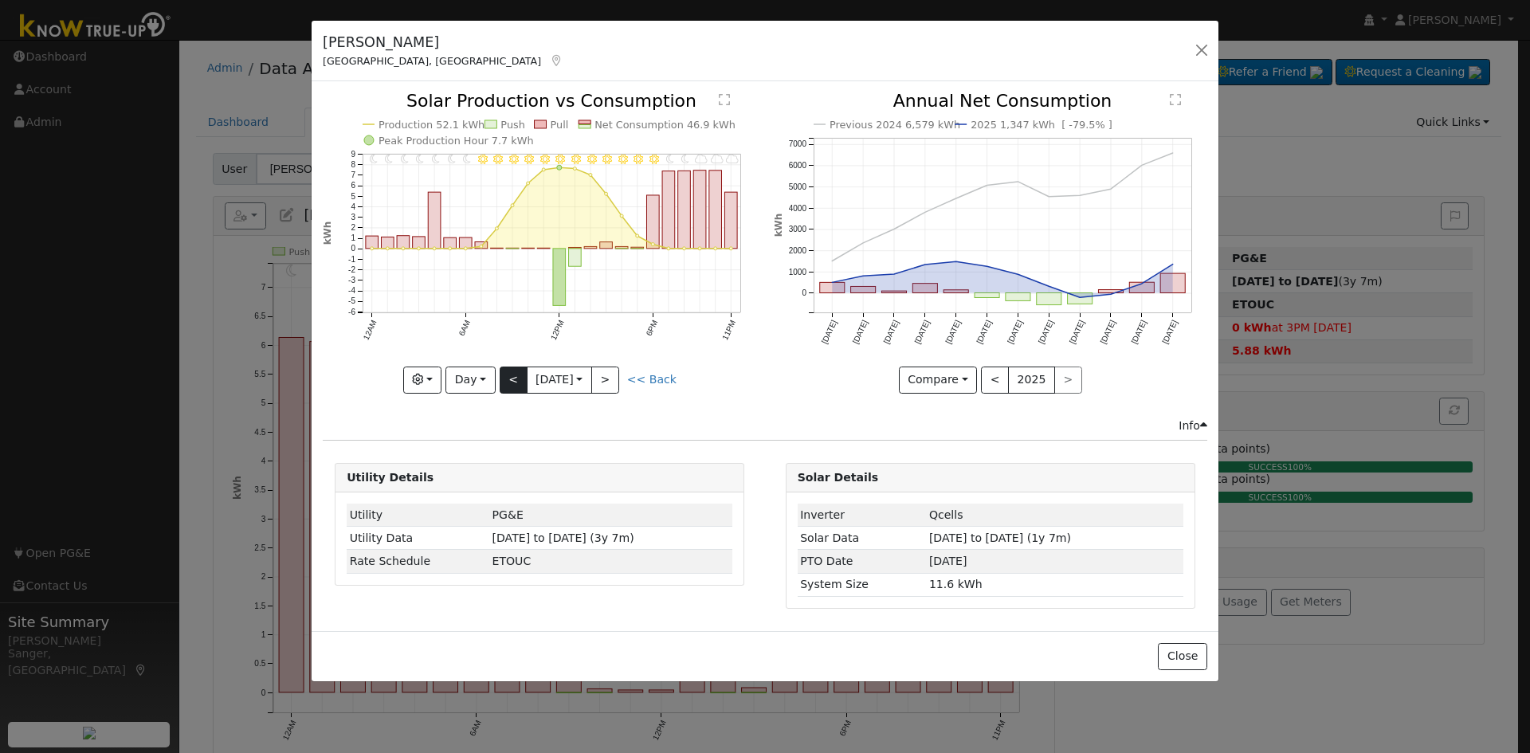
click at [511, 378] on div "11PM - MostlyCloudy 10PM - MostlyCloudy 9PM - MostlyCloudy 8PM - MostlyClear 7P…" at bounding box center [539, 242] width 433 height 300
click at [511, 378] on button "<" at bounding box center [514, 379] width 28 height 27
click at [511, 378] on div at bounding box center [539, 242] width 433 height 300
click at [511, 378] on div "11PM - Clear 10PM - Clear 9PM - Clear 8PM - Clear 7PM - Clear 6PM - Clear 5PM -…" at bounding box center [539, 242] width 433 height 300
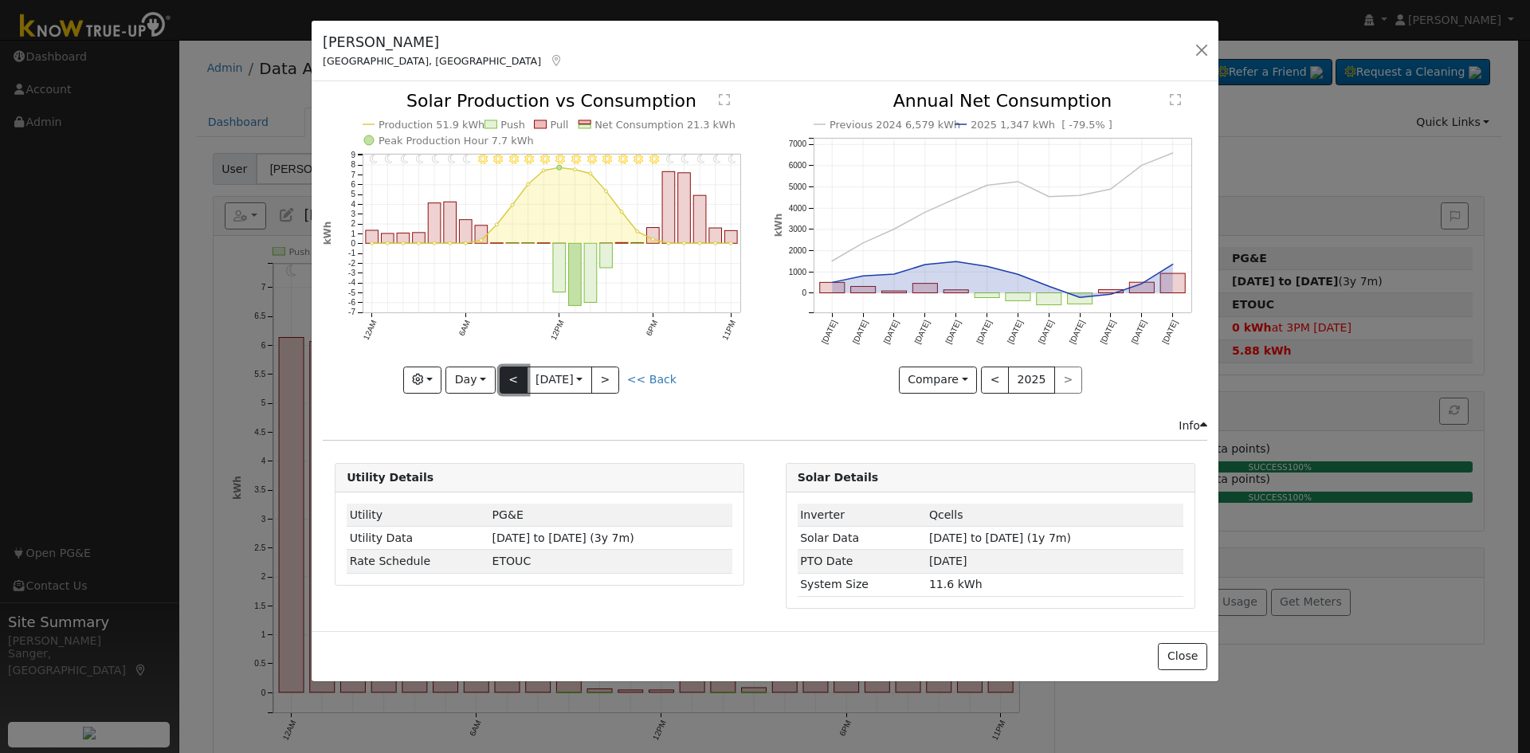
click at [511, 378] on button "<" at bounding box center [514, 379] width 28 height 27
click at [511, 378] on div at bounding box center [539, 242] width 433 height 300
click at [511, 378] on div "11PM - Clear 10PM - Clear 9PM - Clear 8PM - Clear 7PM - Clear 6PM - Clear 5PM -…" at bounding box center [539, 242] width 433 height 300
click at [511, 378] on button "<" at bounding box center [514, 379] width 28 height 27
click at [0, 0] on div at bounding box center [0, 0] width 0 height 0
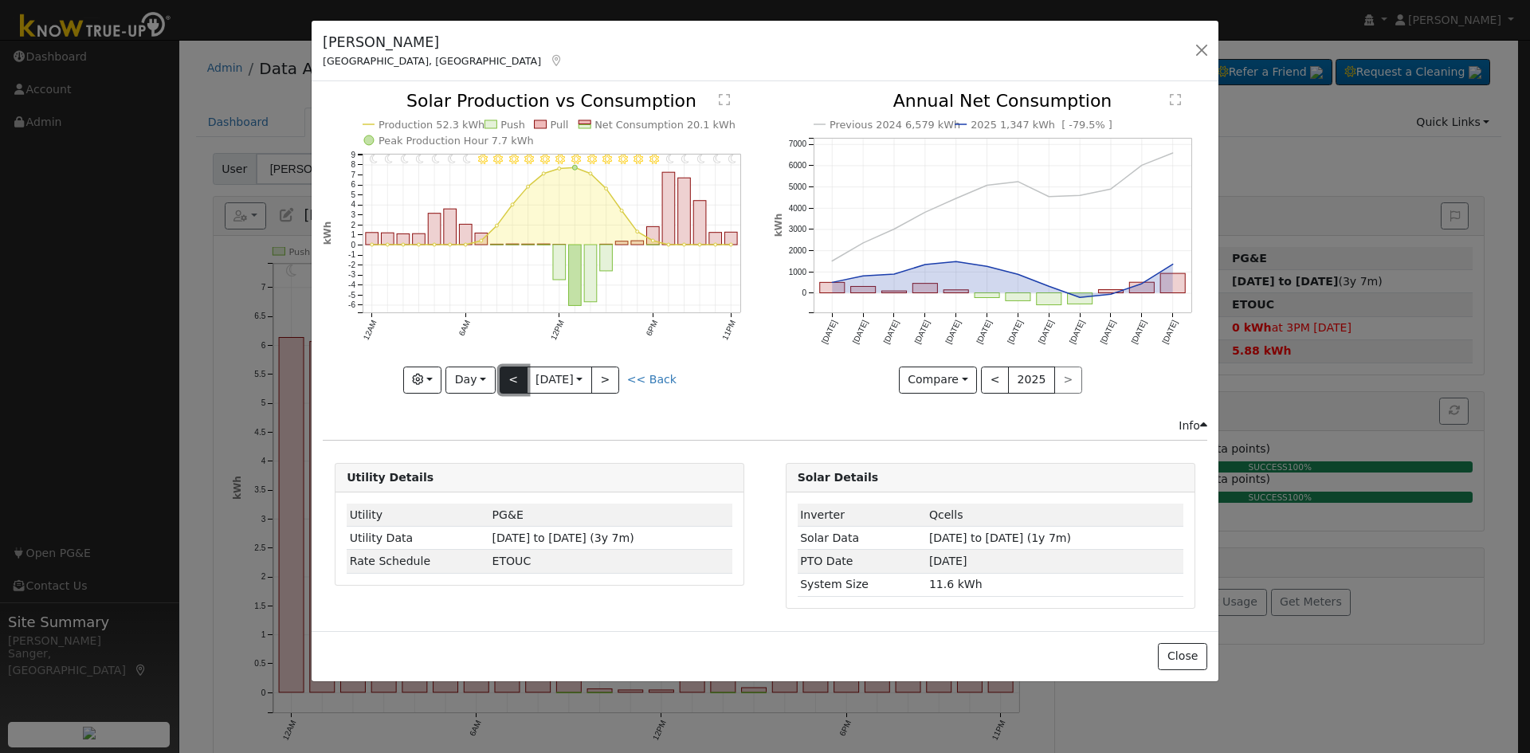
click at [519, 372] on button "<" at bounding box center [514, 379] width 28 height 27
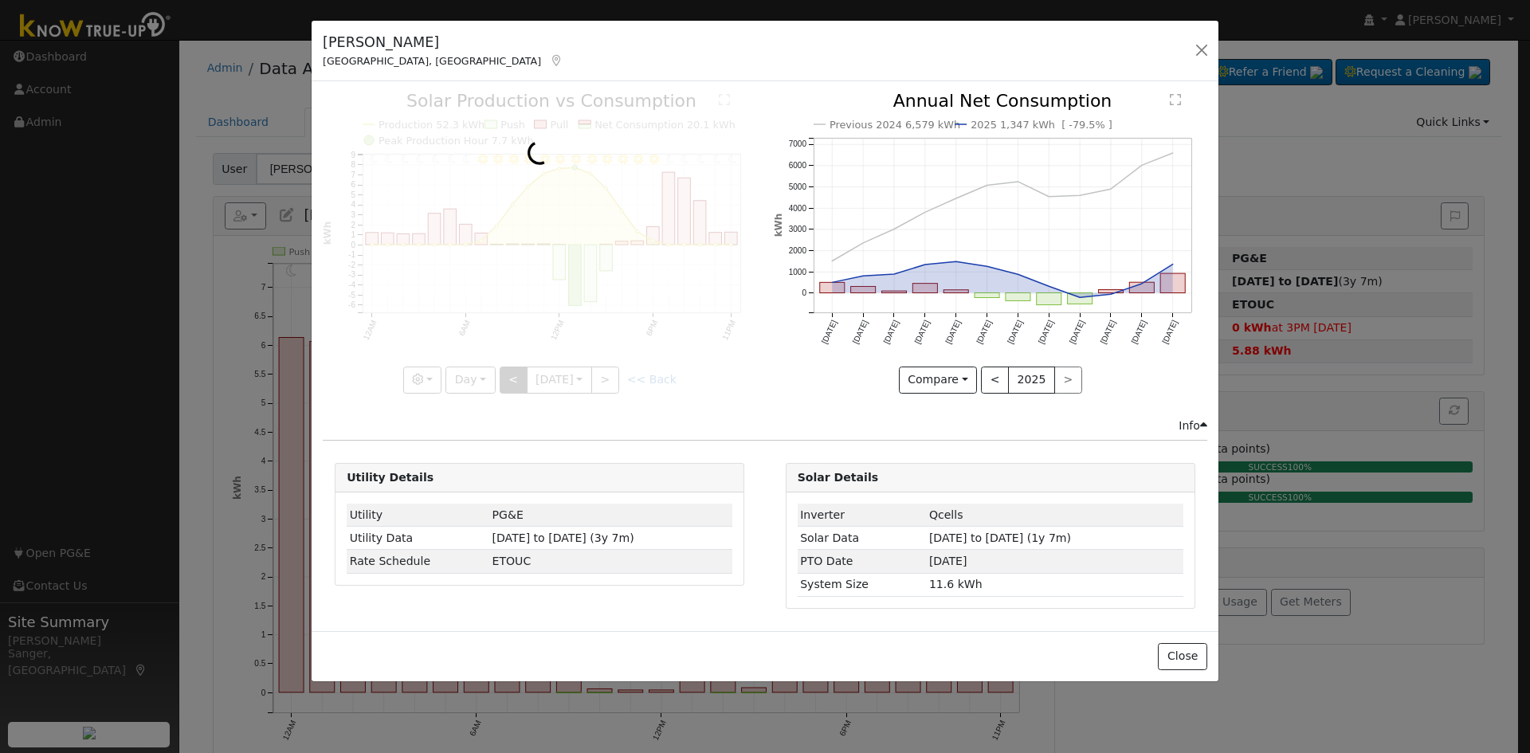
click at [519, 372] on div at bounding box center [539, 242] width 433 height 300
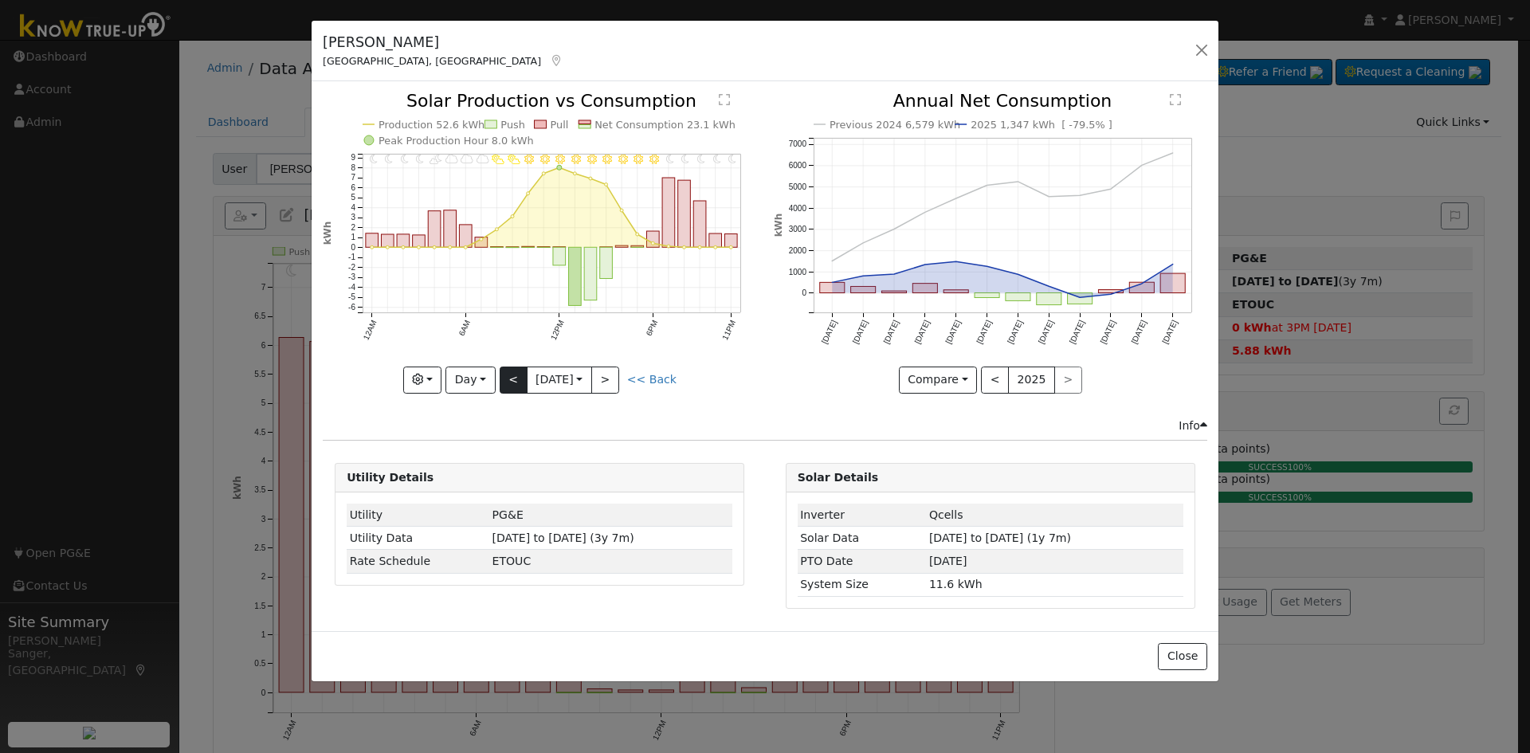
click at [519, 372] on div at bounding box center [539, 242] width 433 height 300
click at [519, 372] on button "<" at bounding box center [514, 379] width 28 height 27
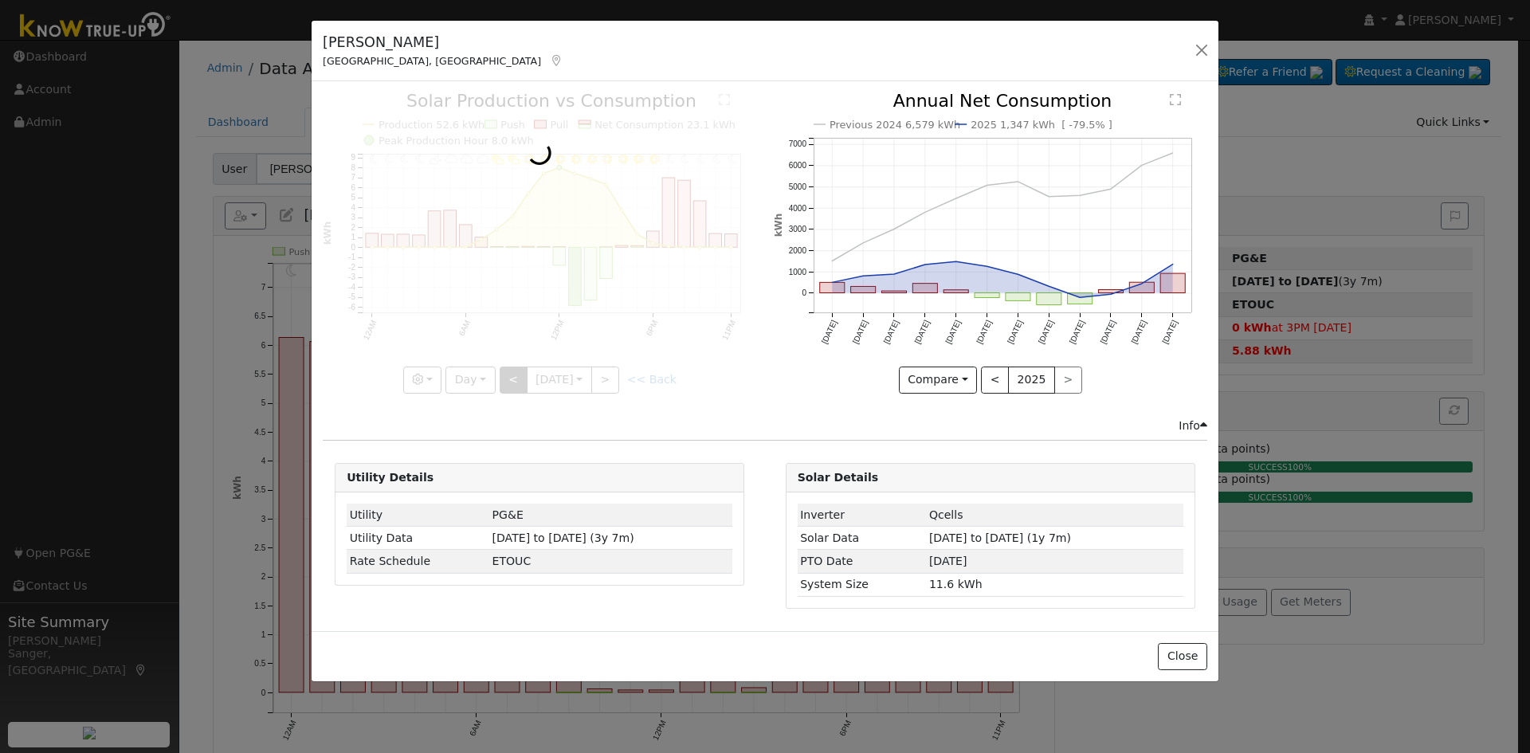
click at [519, 372] on div at bounding box center [539, 242] width 433 height 300
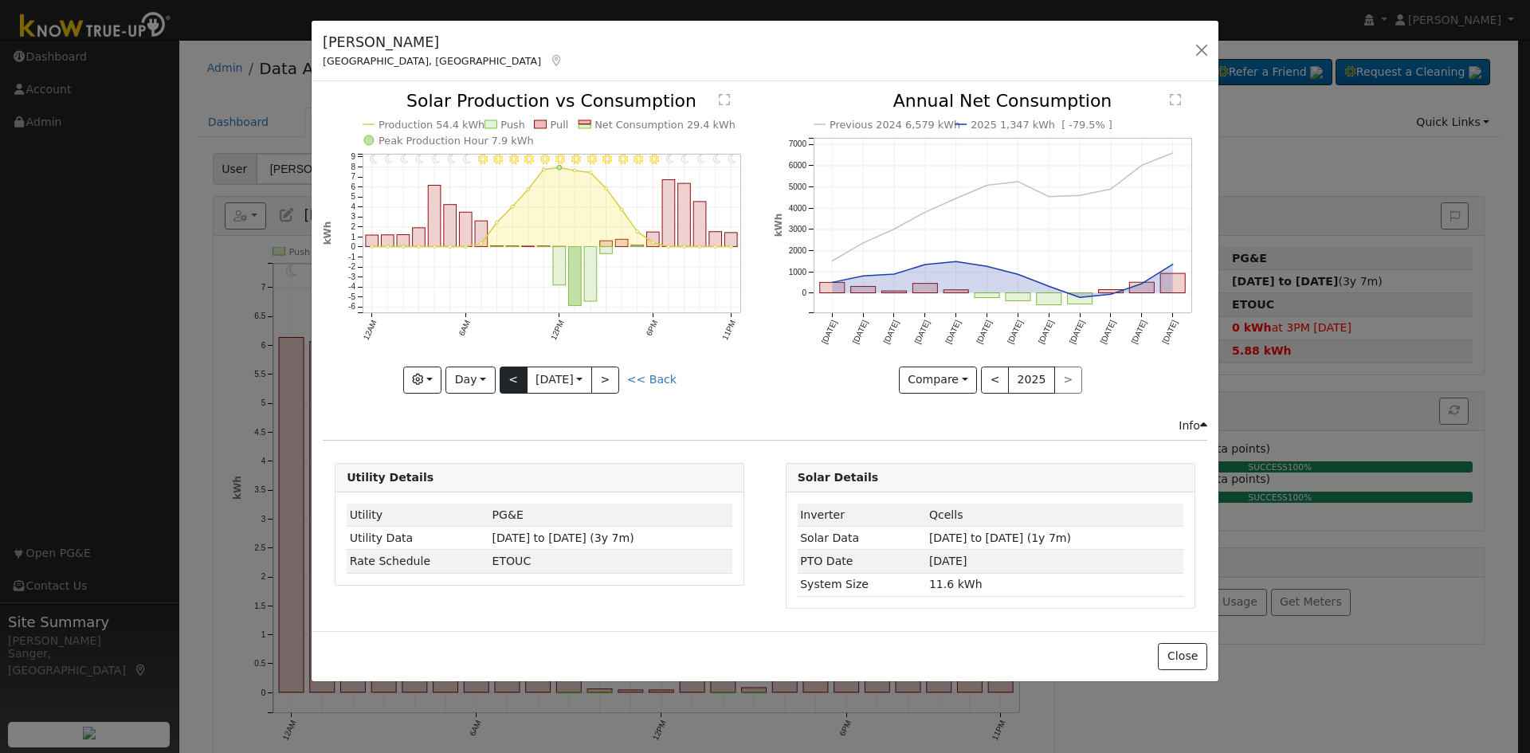
click at [519, 372] on div at bounding box center [539, 242] width 433 height 300
click at [519, 372] on button "<" at bounding box center [514, 379] width 28 height 27
type input "[DATE]"
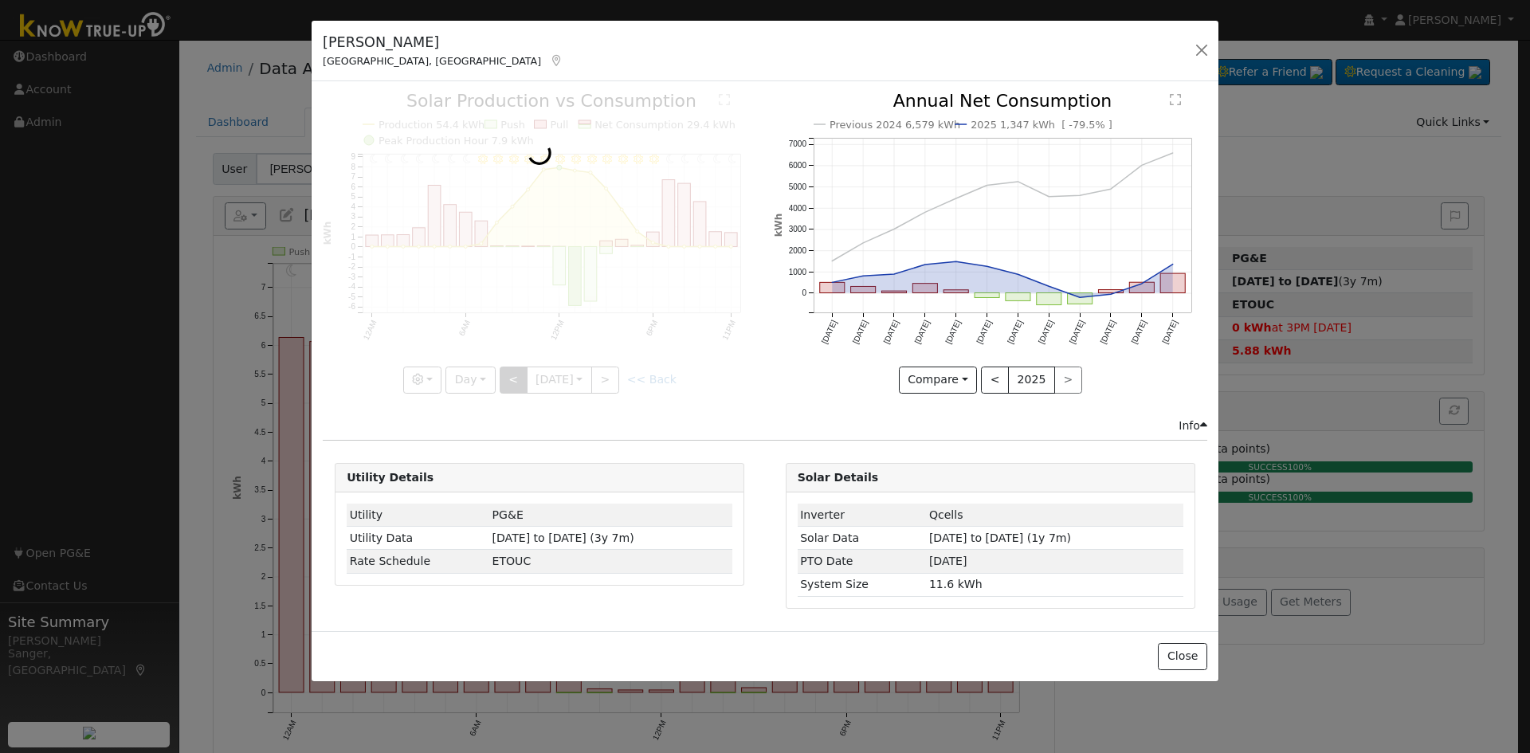
click at [519, 372] on div at bounding box center [539, 242] width 433 height 300
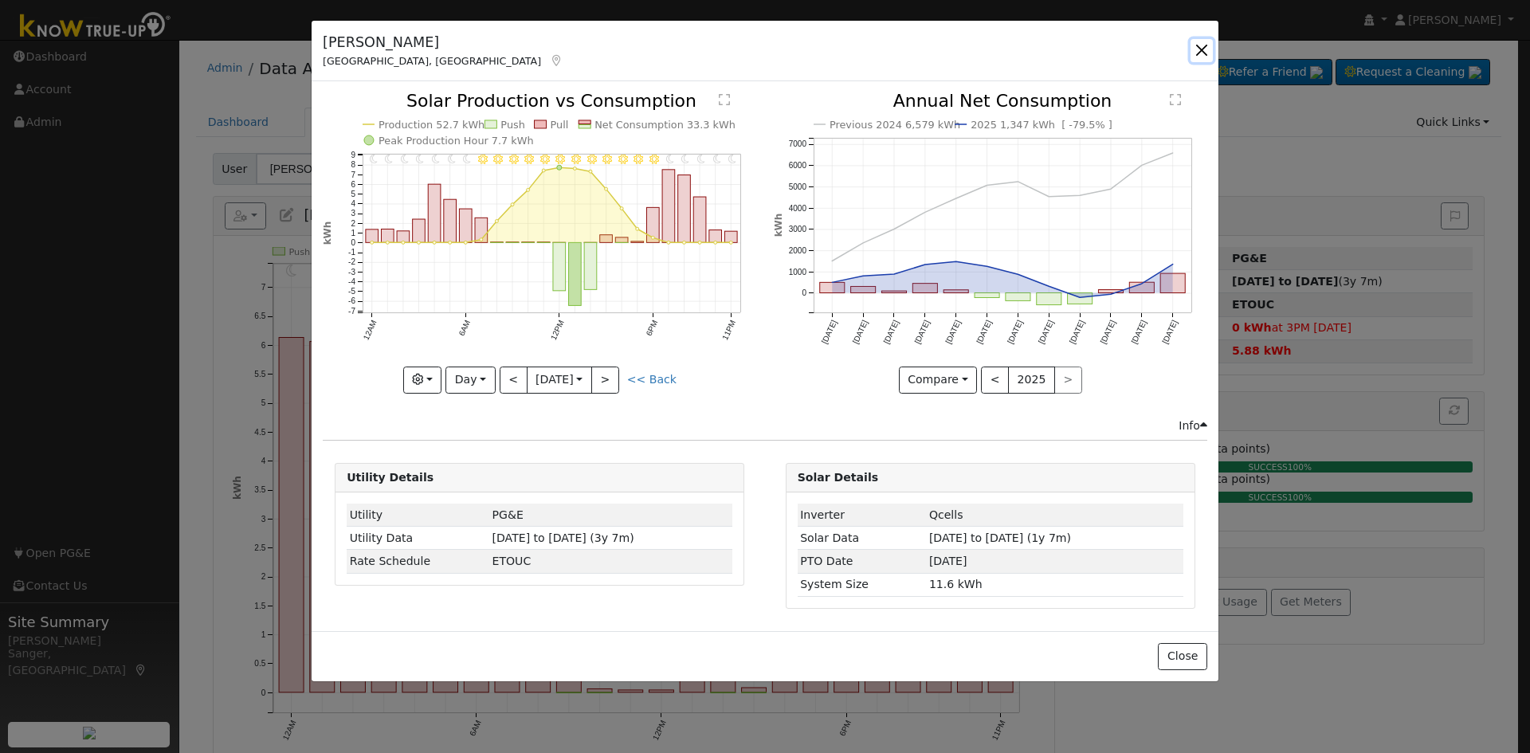
drag, startPoint x: 1200, startPoint y: 48, endPoint x: 1158, endPoint y: 69, distance: 46.3
click at [1199, 48] on button "button" at bounding box center [1201, 50] width 22 height 22
